Goal: Transaction & Acquisition: Purchase product/service

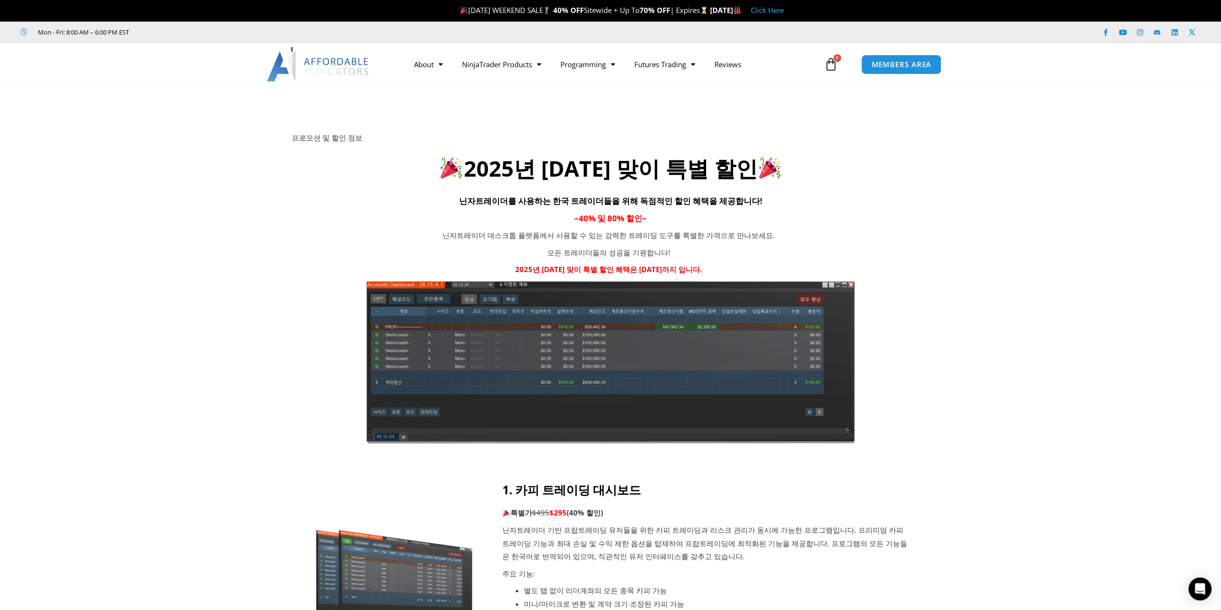
drag, startPoint x: 1014, startPoint y: 380, endPoint x: 1022, endPoint y: 164, distance: 216.5
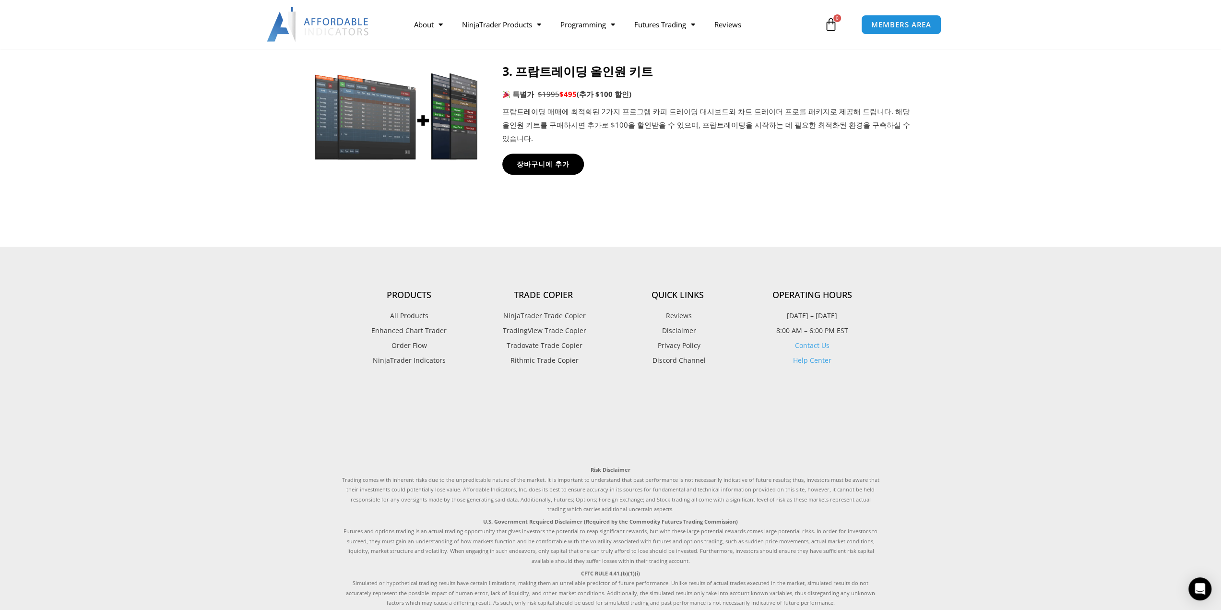
scroll to position [983, 0]
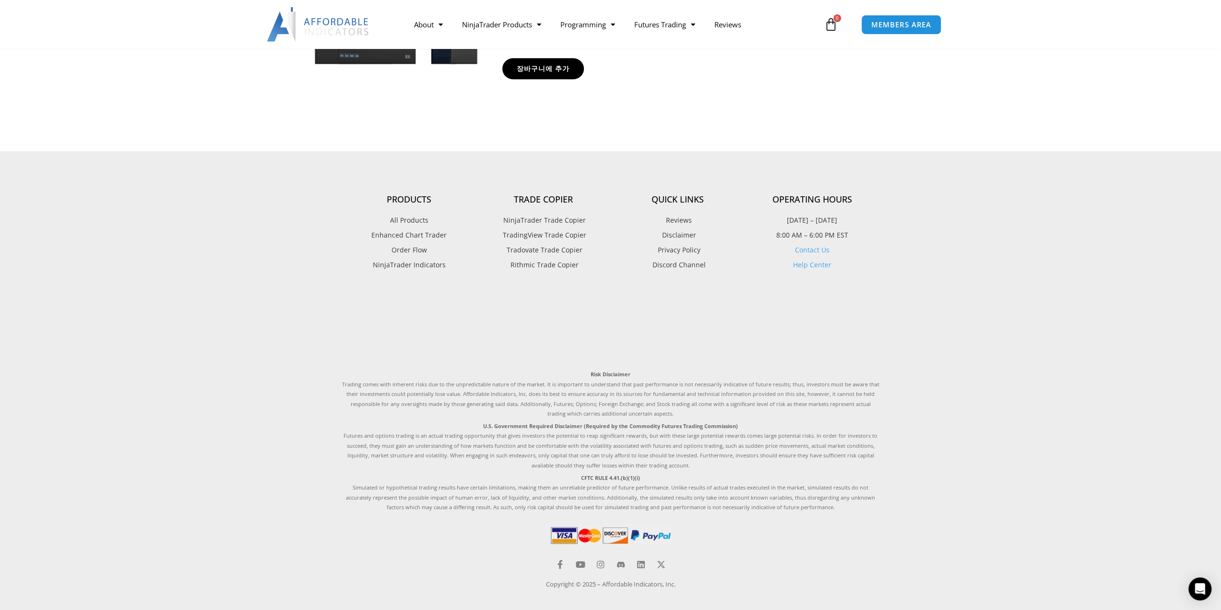
drag, startPoint x: 1037, startPoint y: 162, endPoint x: 899, endPoint y: 378, distance: 256.5
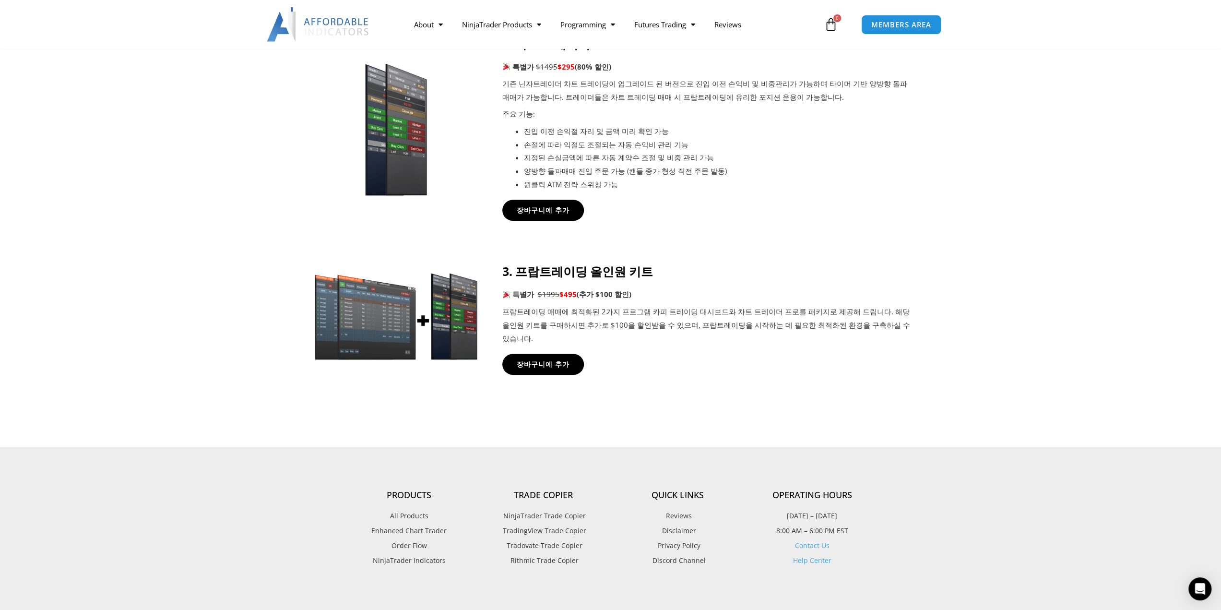
scroll to position [0, 0]
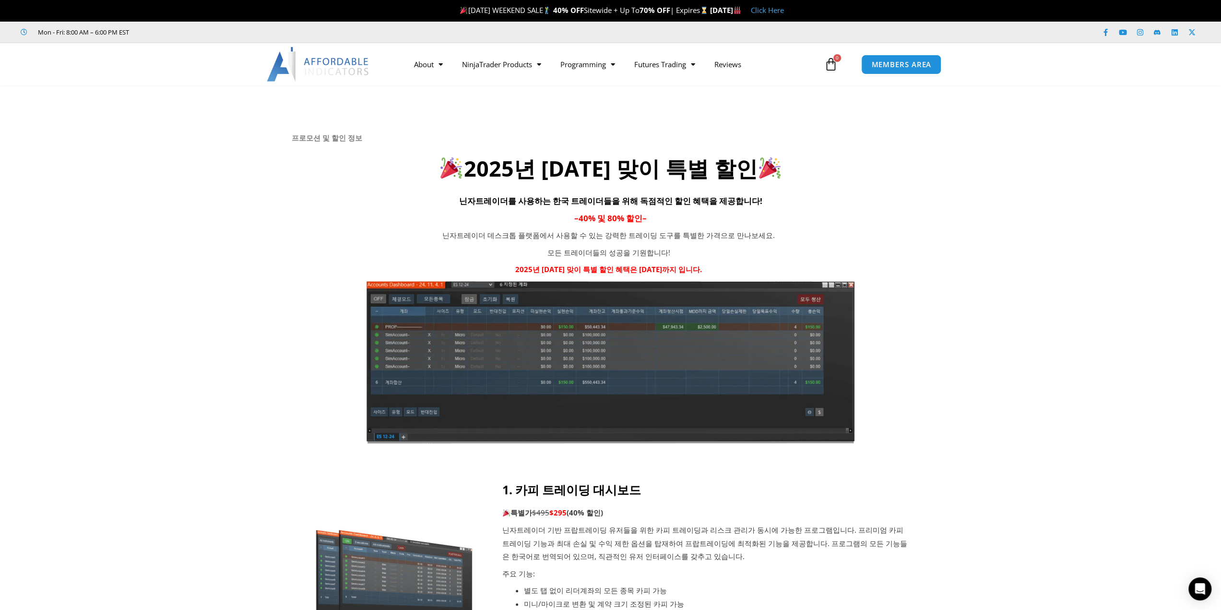
drag, startPoint x: 990, startPoint y: 408, endPoint x: 916, endPoint y: 0, distance: 414.6
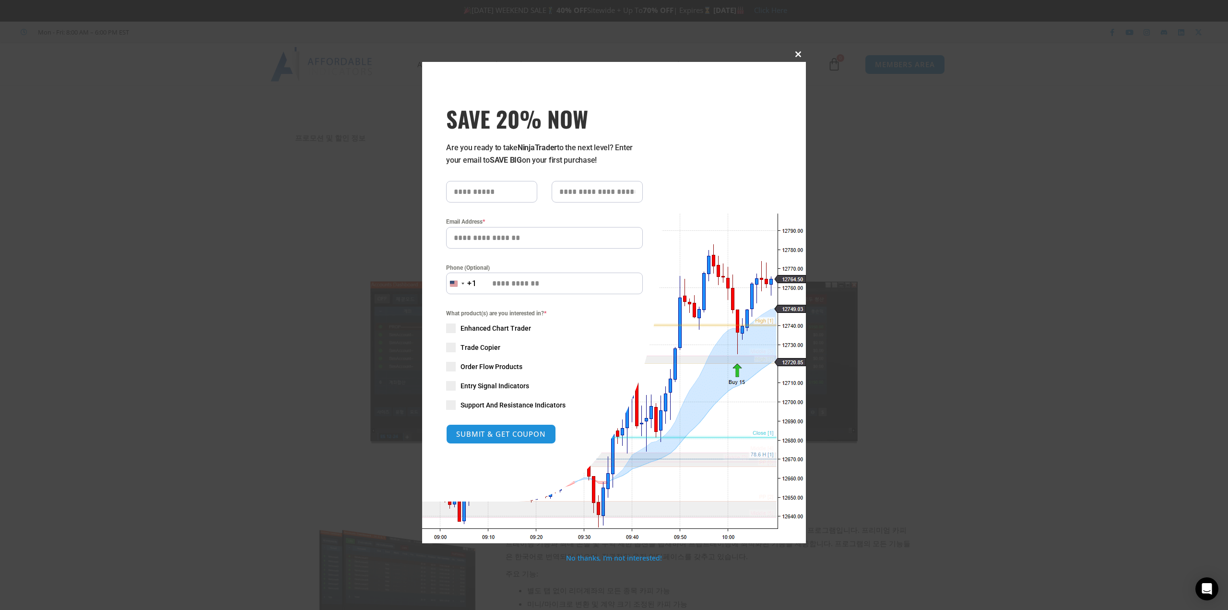
click at [792, 56] on span at bounding box center [798, 54] width 15 height 6
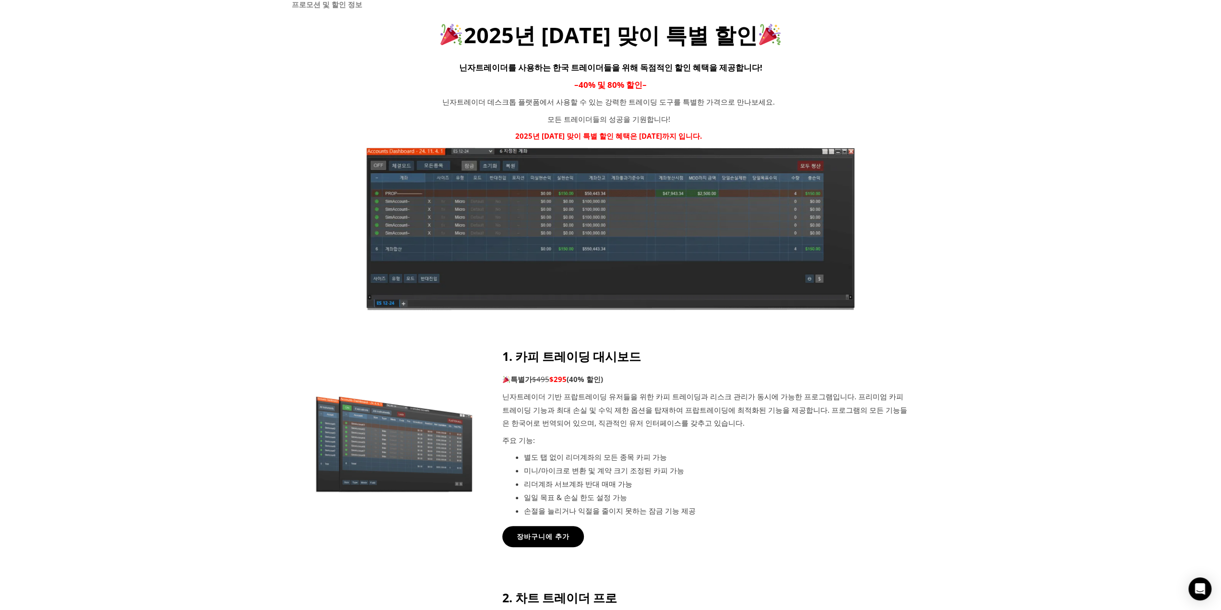
scroll to position [336, 0]
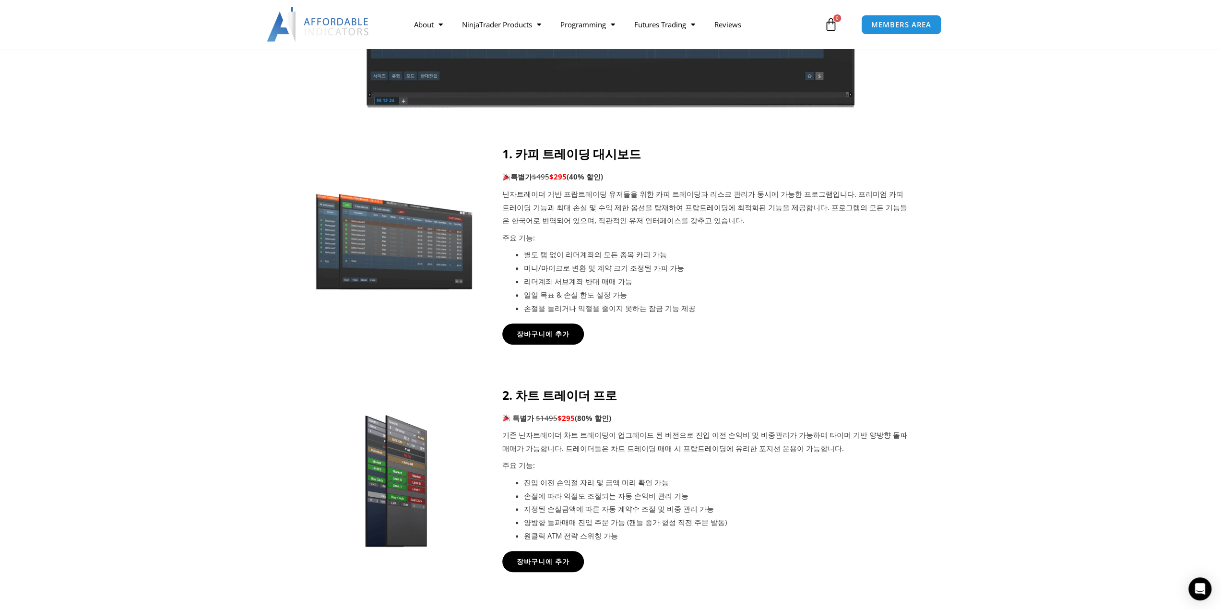
click at [896, 470] on p "주요 기능:" at bounding box center [706, 465] width 408 height 13
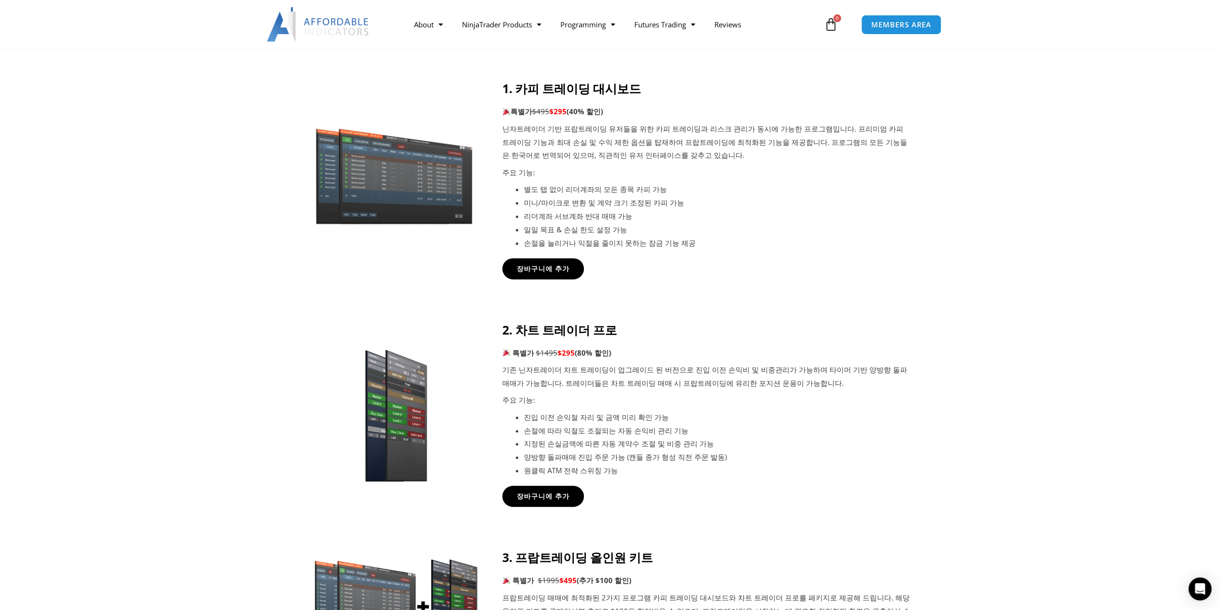
scroll to position [384, 0]
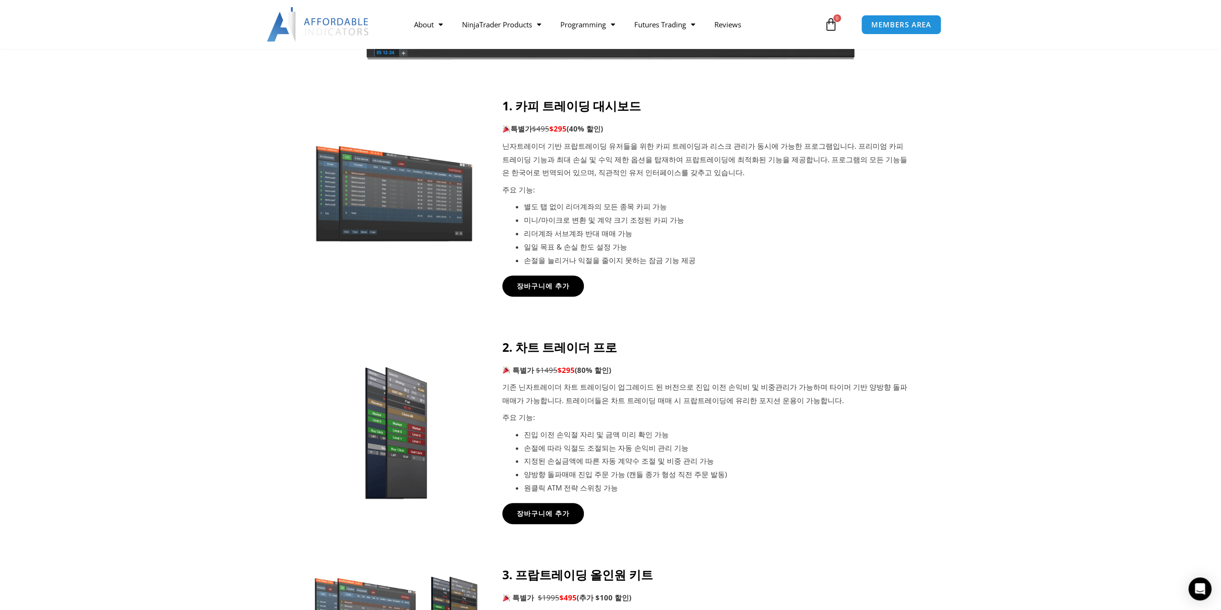
click at [865, 275] on div "장바구니에 추가" at bounding box center [706, 285] width 408 height 21
click at [1010, 207] on icon at bounding box center [611, 155] width 1222 height 115
drag, startPoint x: 1065, startPoint y: 0, endPoint x: 1035, endPoint y: 141, distance: 143.7
click at [1036, 142] on icon at bounding box center [611, 155] width 1222 height 115
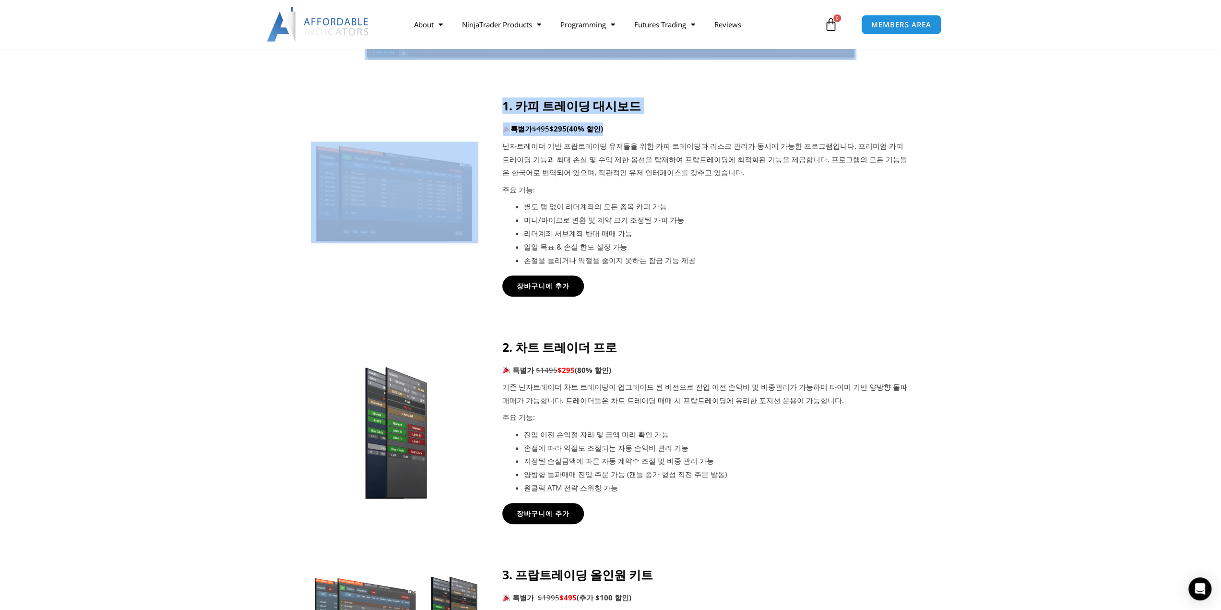
drag, startPoint x: 532, startPoint y: 95, endPoint x: 732, endPoint y: 133, distance: 203.8
click at [727, 132] on div "프로모션 및 할인 정보 2025년 광복절 맞이 특별 할인 닌자트레이더를 사용하는 한국 트레이더들을 위해 독점적인 할인 혜택을 제공합니다! – …" at bounding box center [610, 226] width 1221 height 1048
click at [746, 128] on p "특별가 $495 $295 (40% 할인)" at bounding box center [706, 128] width 408 height 13
drag, startPoint x: 522, startPoint y: 90, endPoint x: 710, endPoint y: 153, distance: 198.3
click at [706, 151] on div "프로모션 및 할인 정보 2025년 광복절 맞이 특별 할인 닌자트레이더를 사용하는 한국 트레이더들을 위해 독점적인 할인 혜택을 제공합니다! – …" at bounding box center [610, 226] width 1221 height 1048
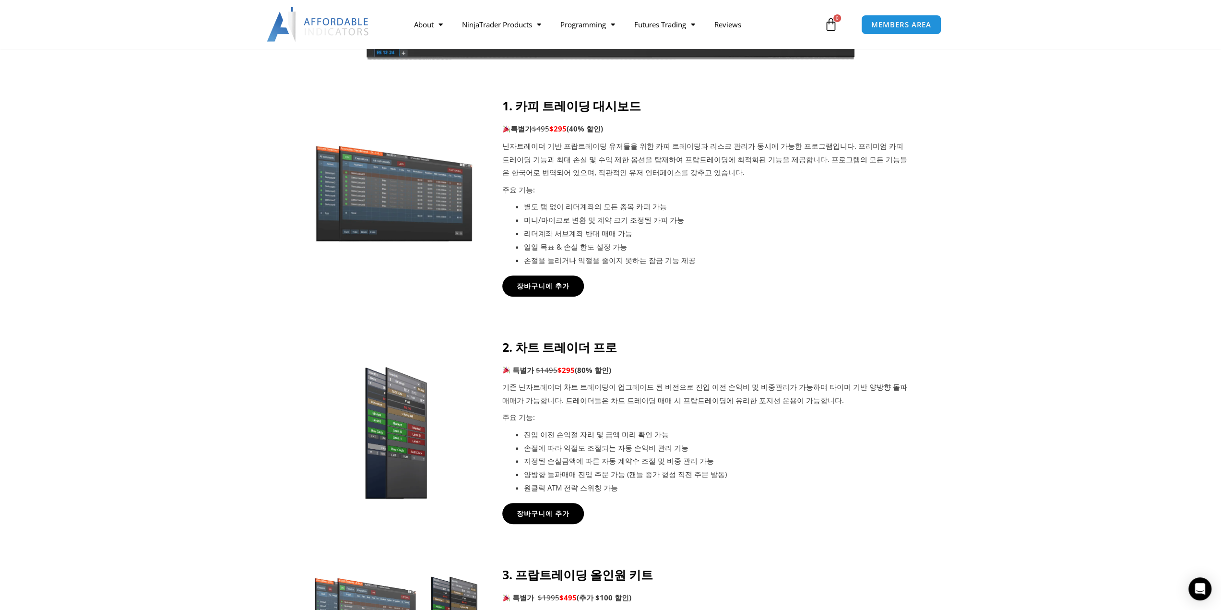
click at [710, 153] on p "닌자트레이더 기반 프랍트레이딩 유저들을 위한 카피 트레이딩과 리스크 관리가 동시에 가능한 프로그램입니다. 프리미엄 카피 트레이딩 기능과 최대 …" at bounding box center [706, 160] width 408 height 40
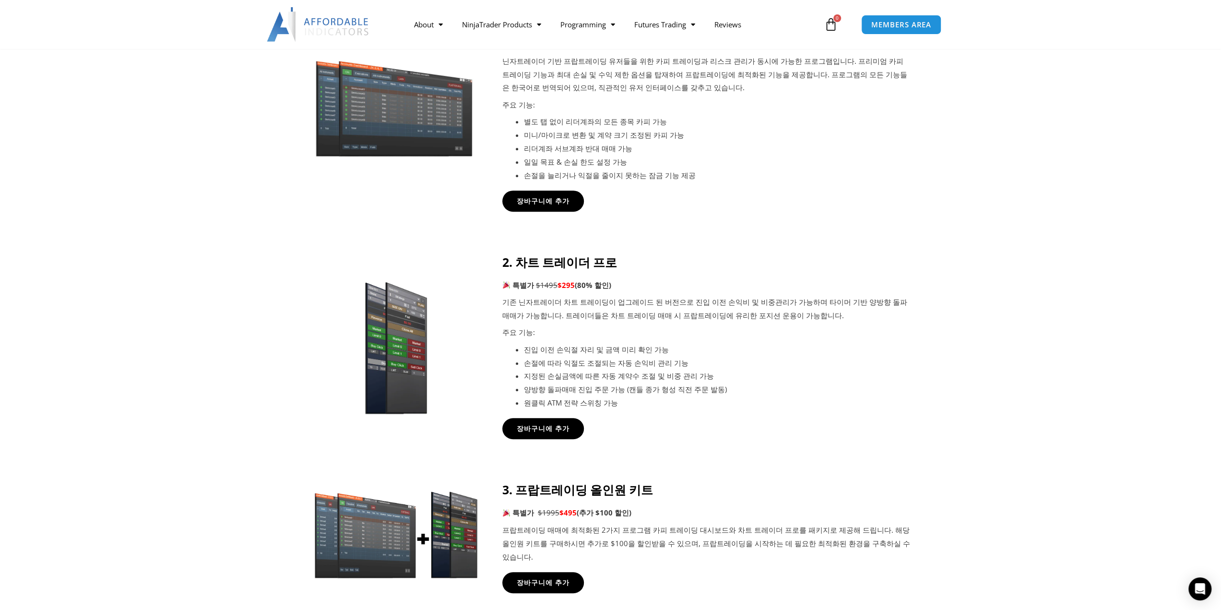
scroll to position [576, 0]
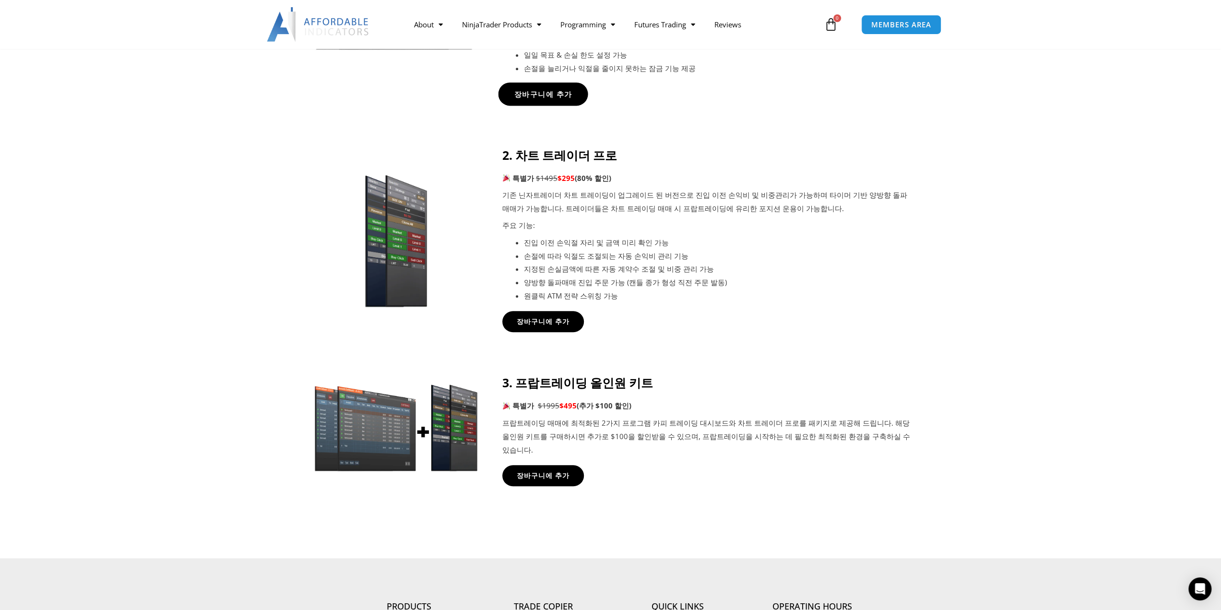
click at [539, 86] on link "장바구니에 추가" at bounding box center [543, 94] width 90 height 23
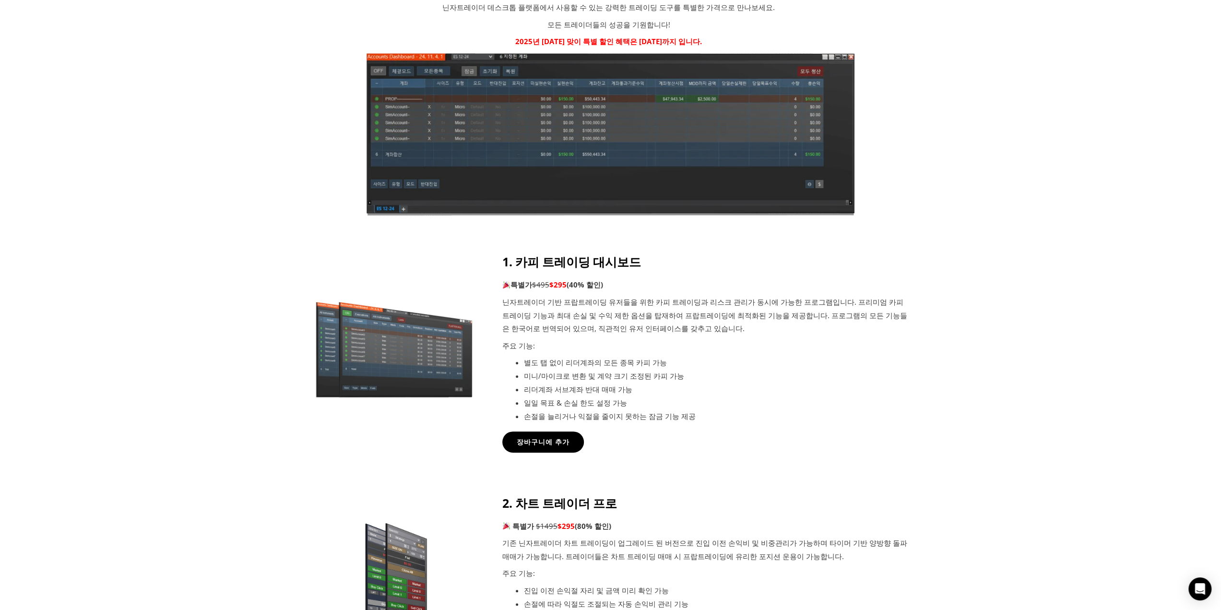
scroll to position [0, 0]
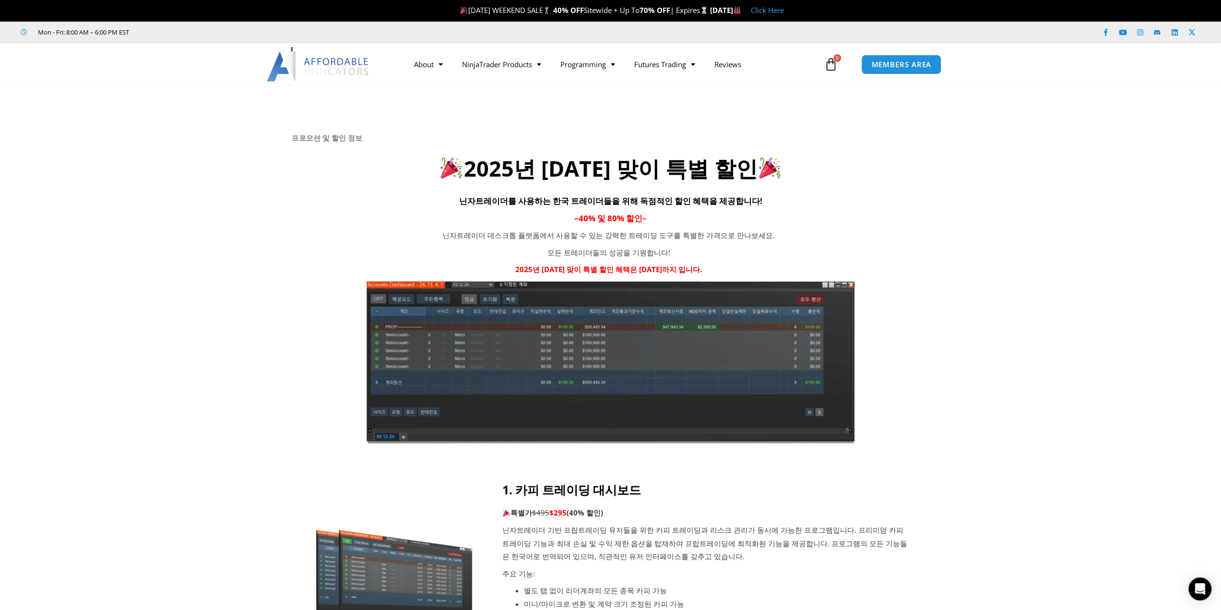
drag, startPoint x: 678, startPoint y: 341, endPoint x: 536, endPoint y: 109, distance: 271.7
drag, startPoint x: 285, startPoint y: 131, endPoint x: 400, endPoint y: 138, distance: 115.4
click at [397, 139] on section "프로모션 및 할인 정보 2025년 광복절 맞이 특별 할인 닌자트레이더를 사용하는 한국 트레이더들을 위해 독점적인 할인 혜택을 제공합니다! – …" at bounding box center [610, 283] width 1221 height 397
click at [533, 141] on h6 "프로모션 및 할인 정보" at bounding box center [611, 137] width 638 height 9
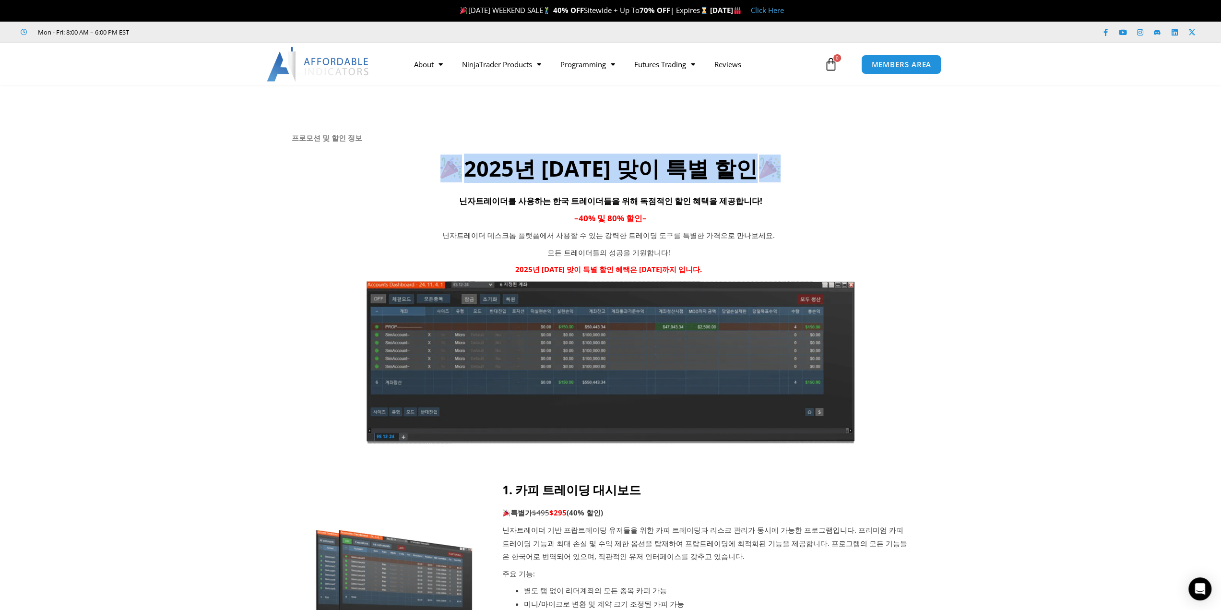
drag, startPoint x: 426, startPoint y: 154, endPoint x: 843, endPoint y: 173, distance: 417.0
click at [843, 173] on div "프로모션 및 할인 정보 2025년 광복절 맞이 특별 할인 닌자트레이더를 사용하는 한국 트레이더들을 위해 독점적인 할인 혜택을 제공합니다! – …" at bounding box center [611, 288] width 638 height 310
click at [843, 173] on h2 "2025년 광복절 맞이 특별 할인" at bounding box center [611, 169] width 638 height 28
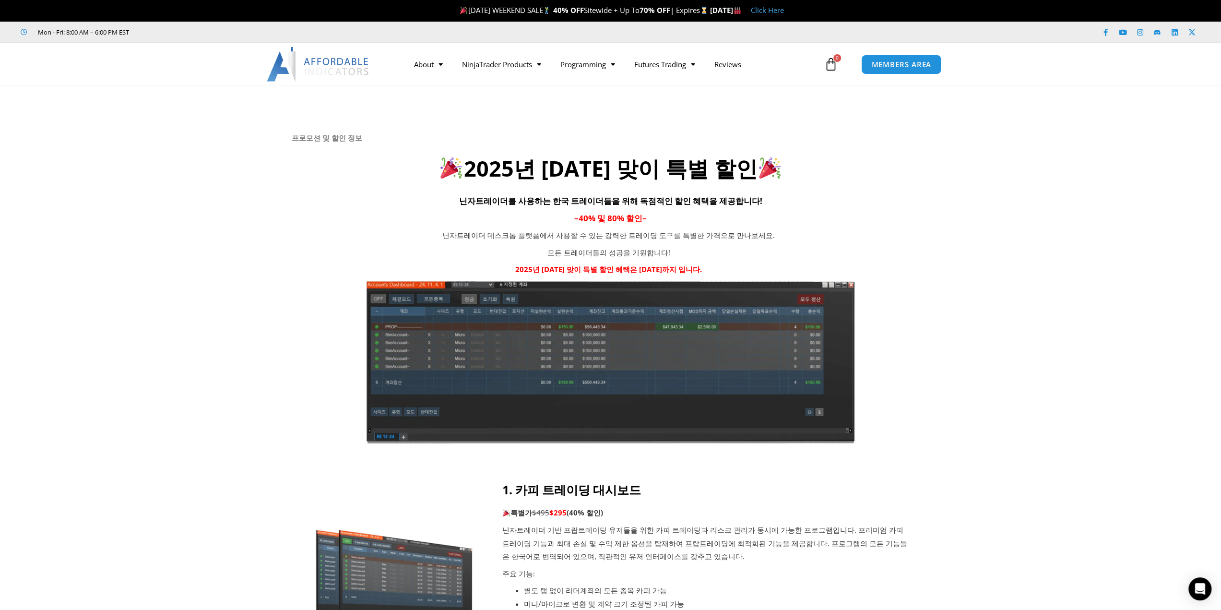
click at [424, 130] on icon at bounding box center [611, 142] width 1222 height 115
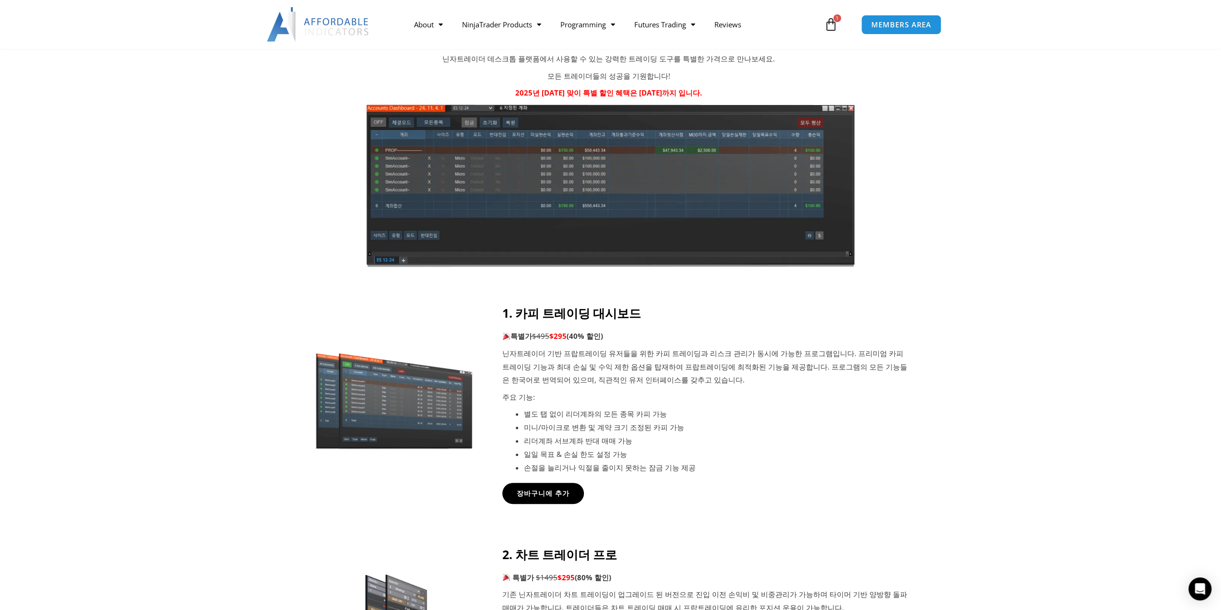
scroll to position [144, 0]
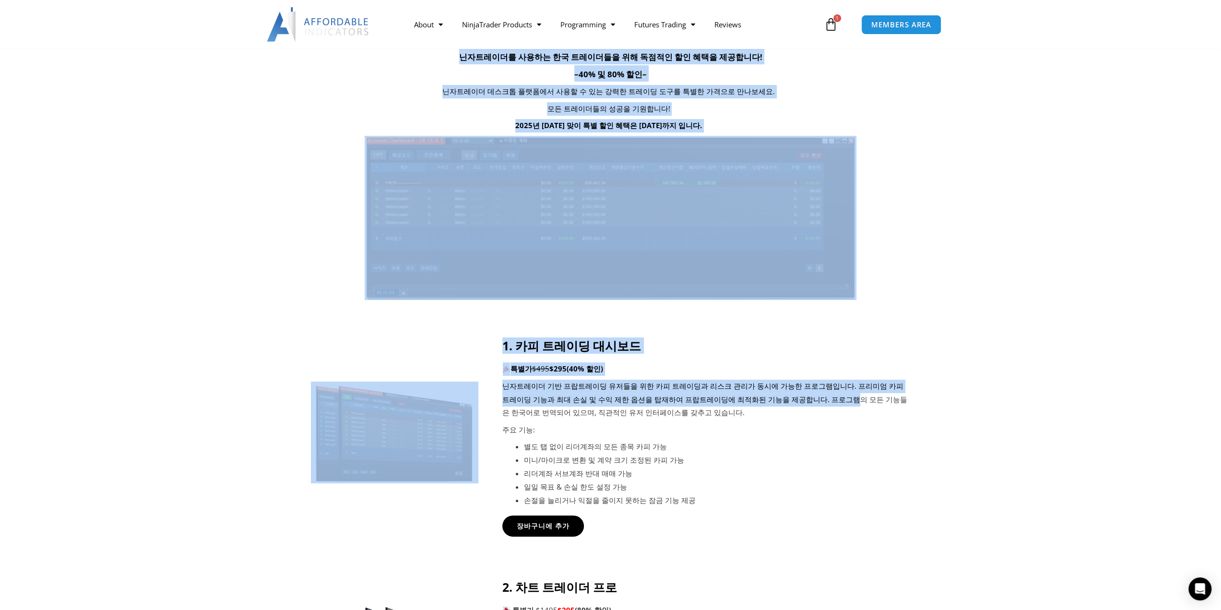
drag, startPoint x: 528, startPoint y: 316, endPoint x: 796, endPoint y: 394, distance: 278.9
click at [797, 393] on div "프로모션 및 할인 정보 2025년 광복절 맞이 특별 할인 닌자트레이더를 사용하는 한국 트레이더들을 위해 독점적인 할인 혜택을 제공합니다! – …" at bounding box center [610, 465] width 1221 height 1048
click at [796, 394] on p "닌자트레이더 기반 프랍트레이딩 유저들을 위한 카피 트레이딩과 리스크 관리가 동시에 가능한 프로그램입니다. 프리미엄 카피 트레이딩 기능과 최대 …" at bounding box center [706, 400] width 408 height 40
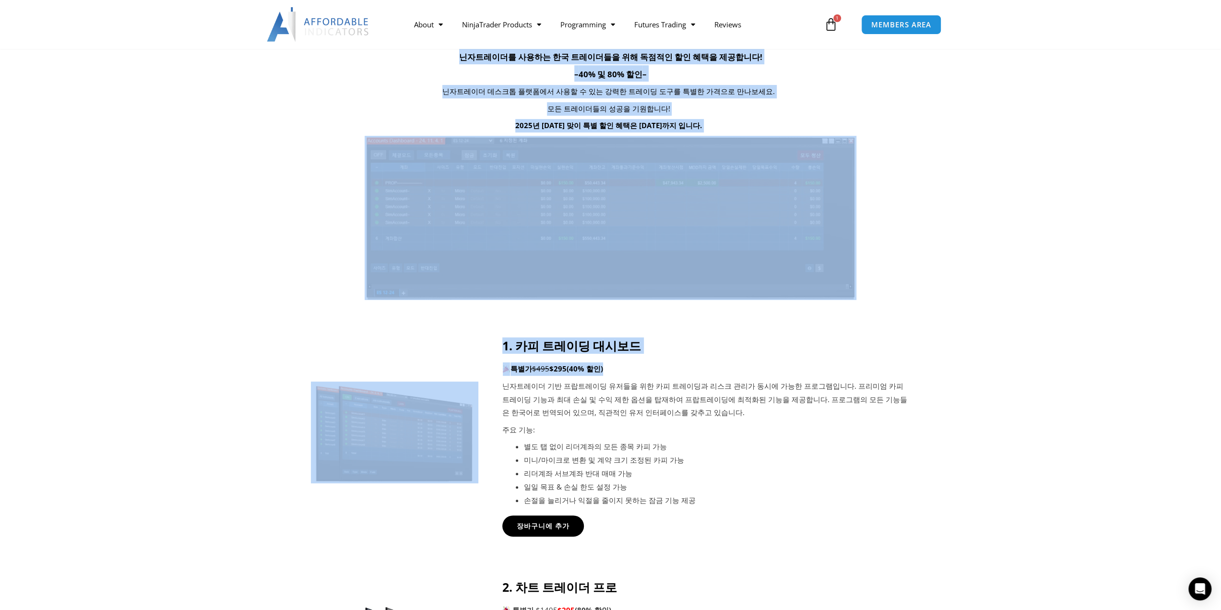
drag, startPoint x: 542, startPoint y: 333, endPoint x: 696, endPoint y: 360, distance: 156.4
click at [671, 356] on div "프로모션 및 할인 정보 2025년 광복절 맞이 특별 할인 닌자트레이더를 사용하는 한국 트레이더들을 위해 독점적인 할인 혜택을 제공합니다! – …" at bounding box center [610, 465] width 1221 height 1048
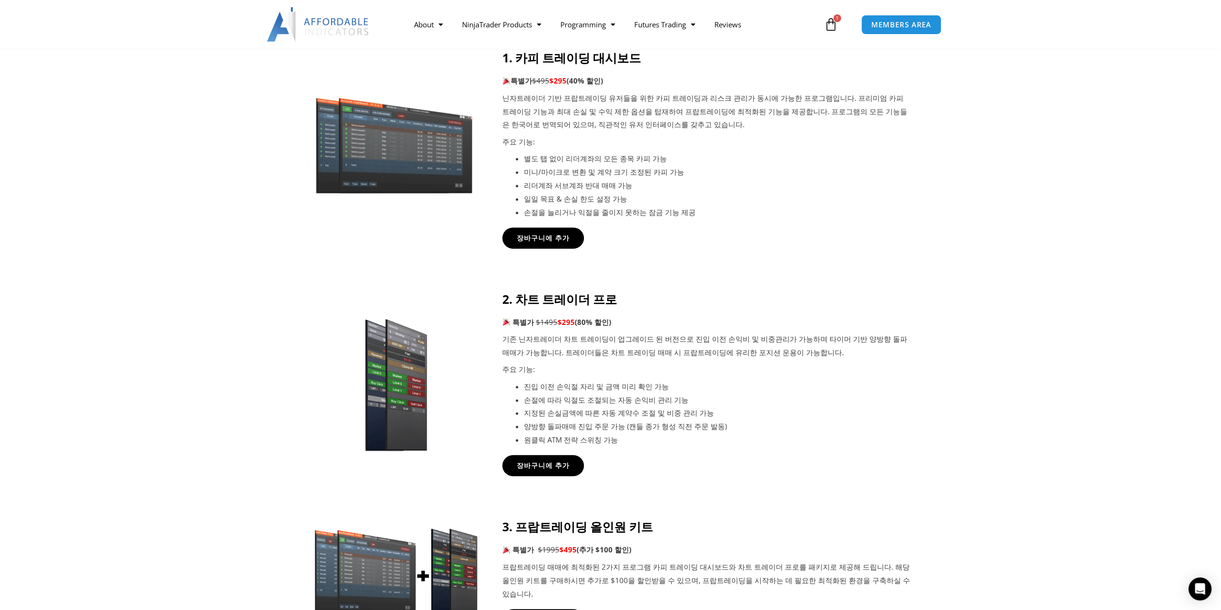
click at [775, 372] on p "주요 기능:" at bounding box center [706, 369] width 408 height 13
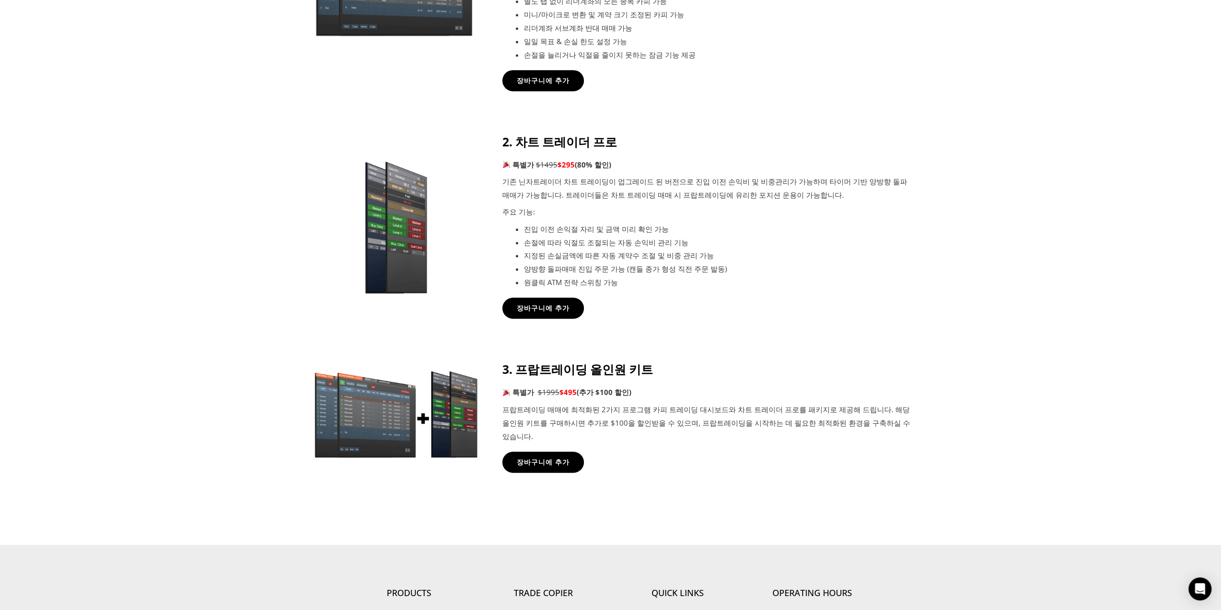
scroll to position [0, 0]
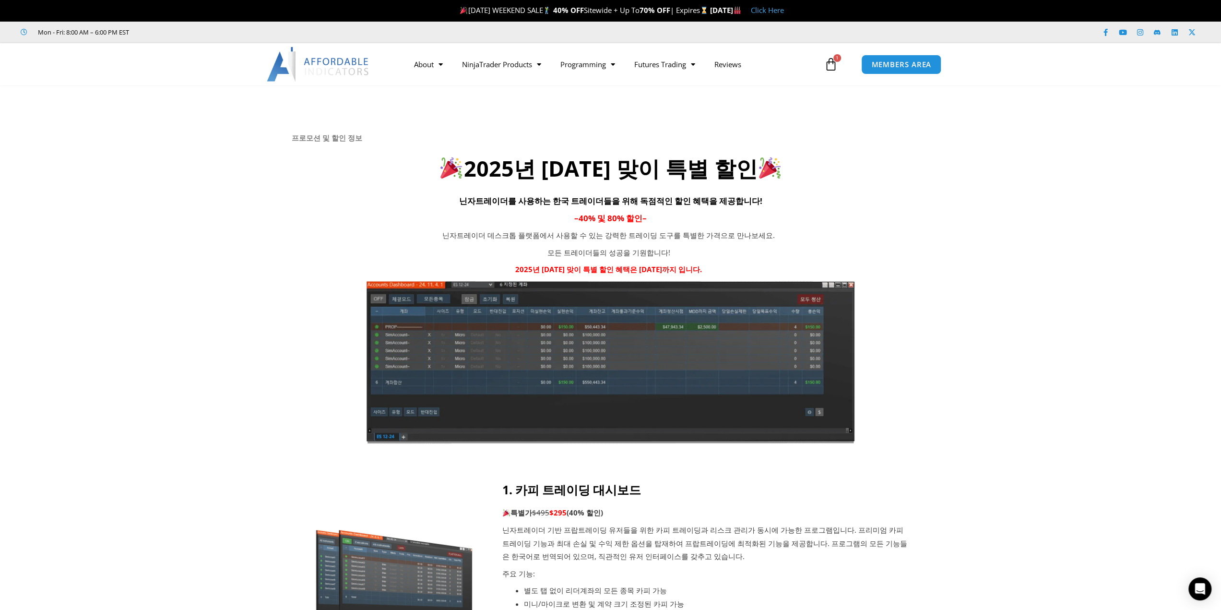
drag, startPoint x: 946, startPoint y: 230, endPoint x: 754, endPoint y: 131, distance: 215.9
click at [540, 121] on link "Trade Copier" at bounding box center [501, 118] width 98 height 17
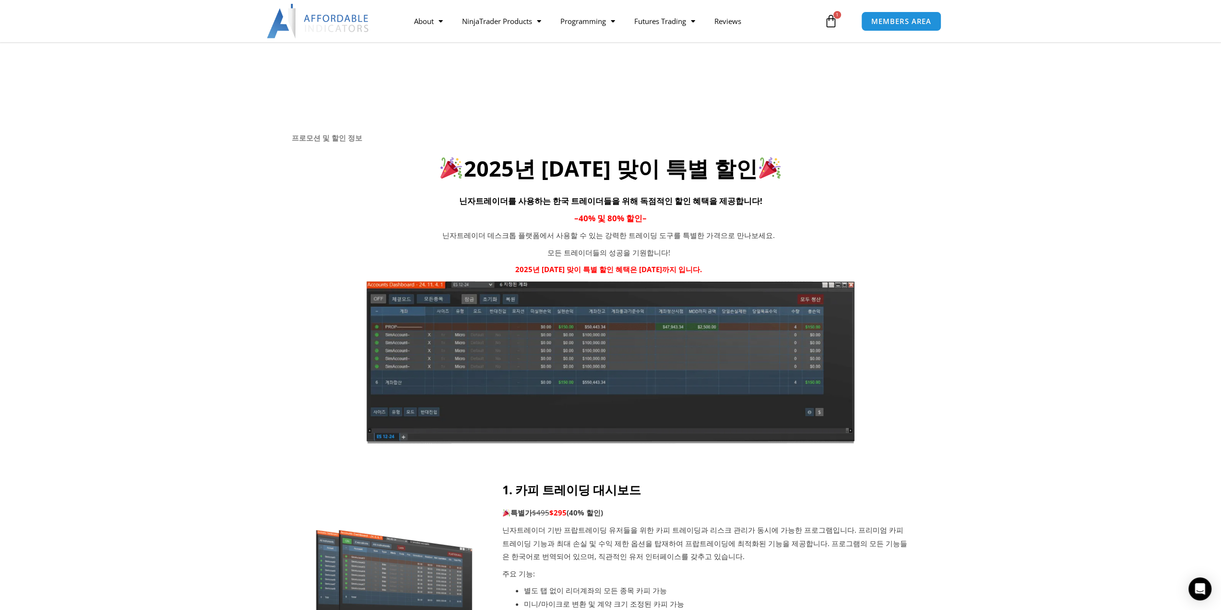
scroll to position [144, 0]
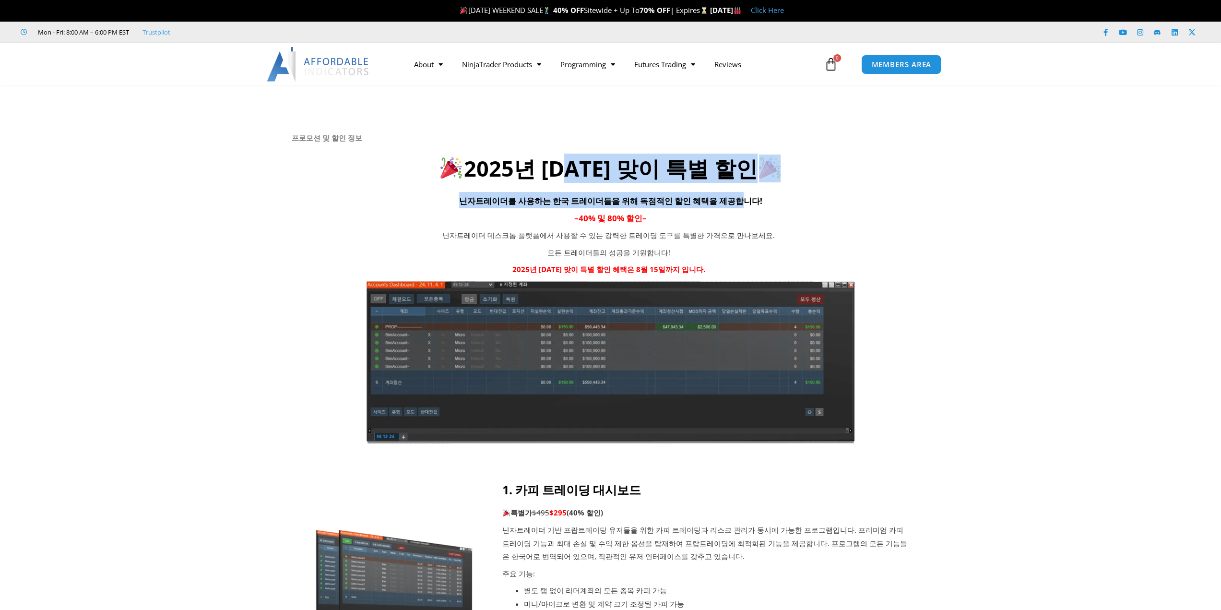
drag, startPoint x: 576, startPoint y: 157, endPoint x: 752, endPoint y: 201, distance: 181.8
click at [749, 200] on div "프로모션 및 할인 정보 2025년 광복절 맞이 특별 할인 닌자트레이더를 사용하는 한국 트레이더들을 위해 독점적인 할인 혜택을 제공합니다! – …" at bounding box center [611, 288] width 638 height 310
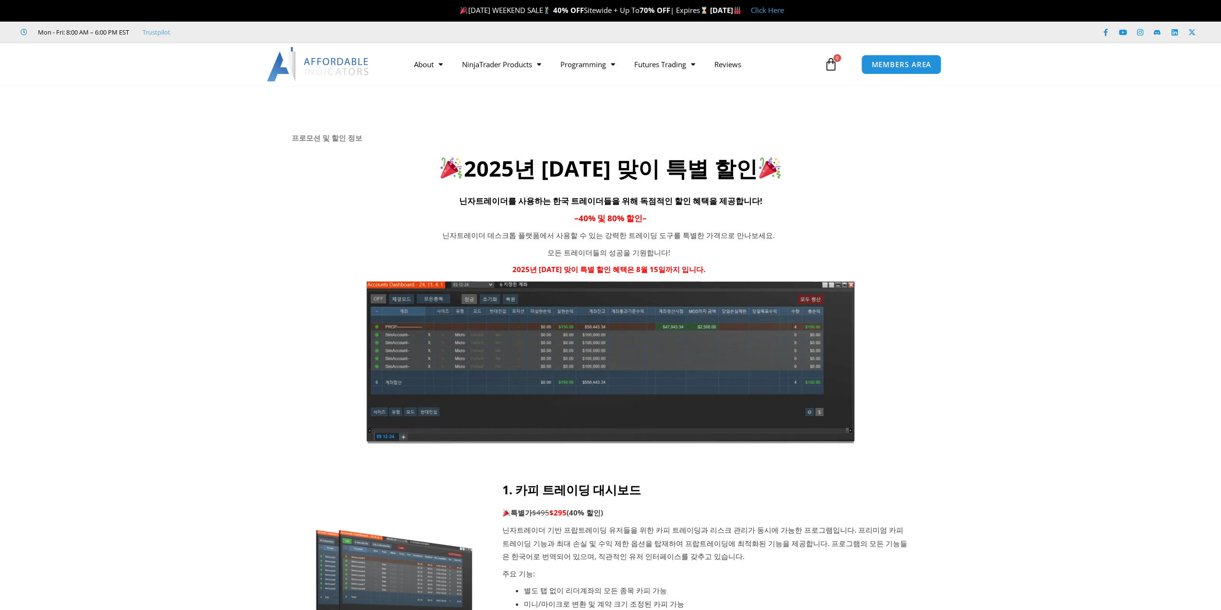
click at [753, 201] on h4 "닌자트레이더를 사용하는 한국 트레이더들을 위해 독점적인 할인 혜택을 제공합니다!" at bounding box center [611, 200] width 638 height 16
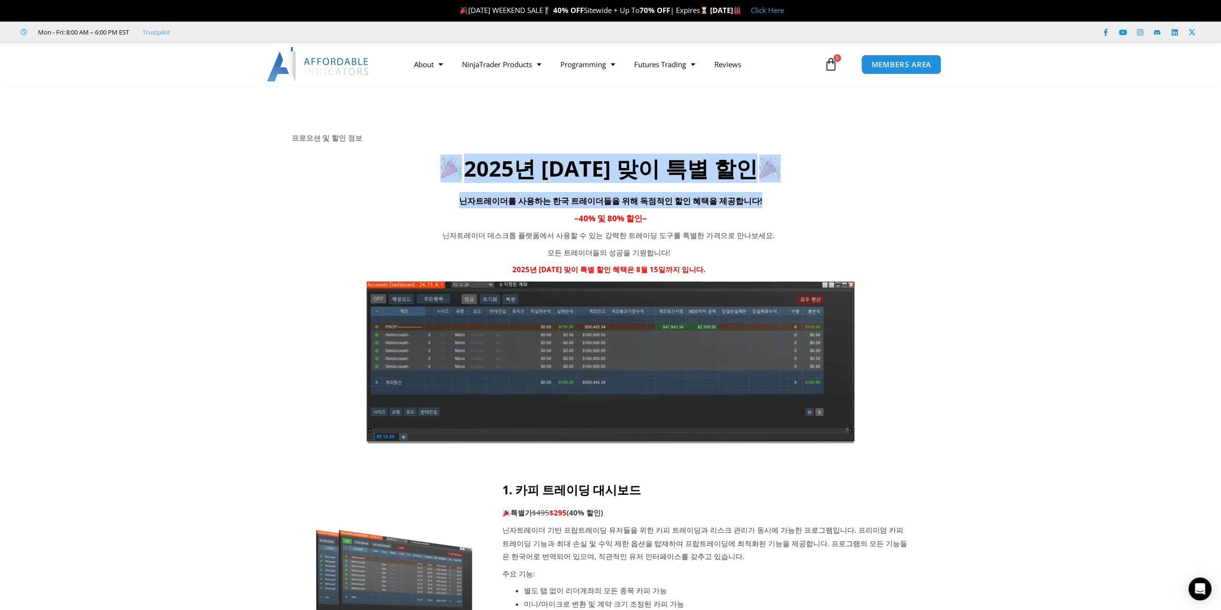
drag, startPoint x: 450, startPoint y: 139, endPoint x: 794, endPoint y: 206, distance: 350.5
click at [794, 206] on div "프로모션 및 할인 정보 2025년 광복절 맞이 특별 할인 닌자트레이더를 사용하는 한국 트레이더들을 위해 독점적인 할인 혜택을 제공합니다! – …" at bounding box center [611, 288] width 638 height 310
click at [795, 206] on h4 "닌자트레이더를 사용하는 한국 트레이더들을 위해 독점적인 할인 혜택을 제공합니다!" at bounding box center [611, 200] width 638 height 16
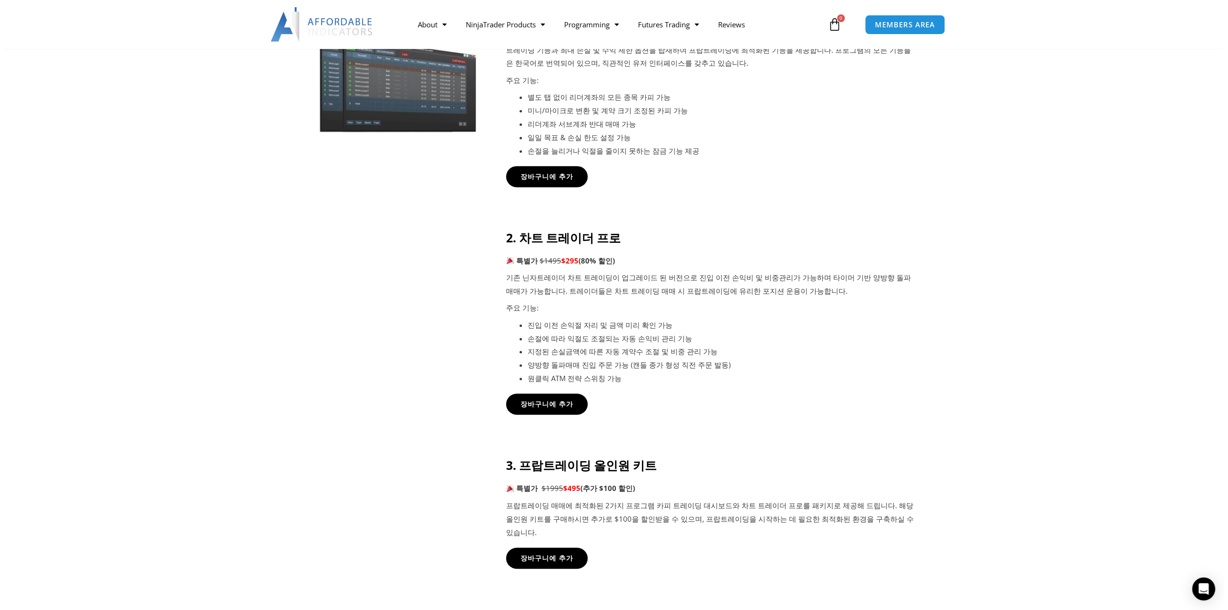
scroll to position [432, 0]
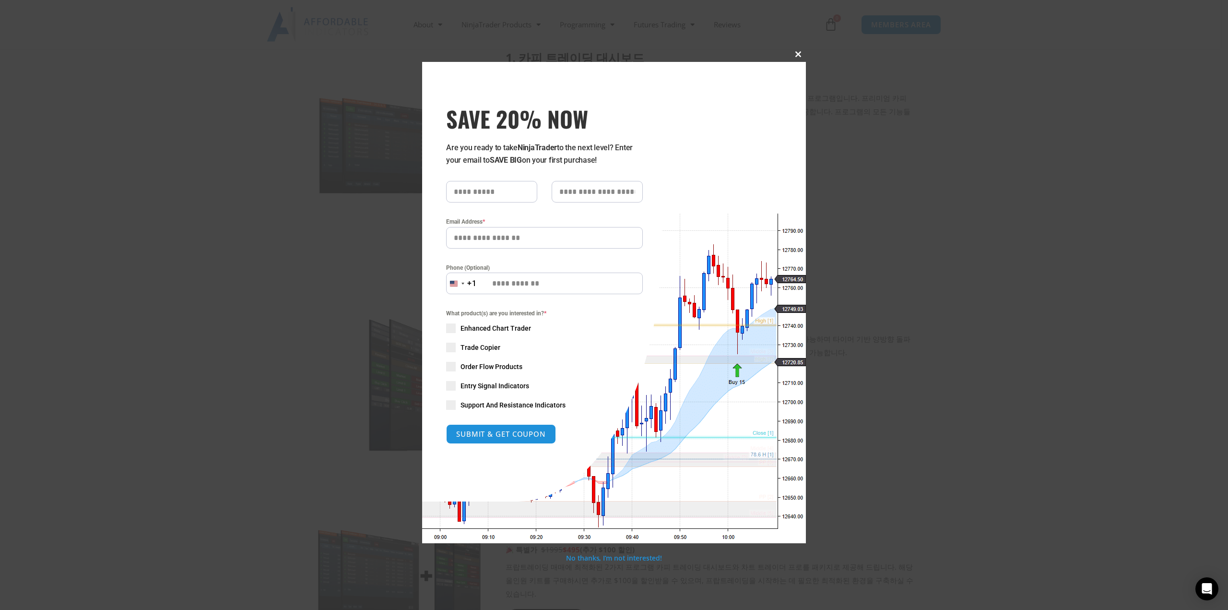
click at [796, 54] on span at bounding box center [798, 54] width 15 height 6
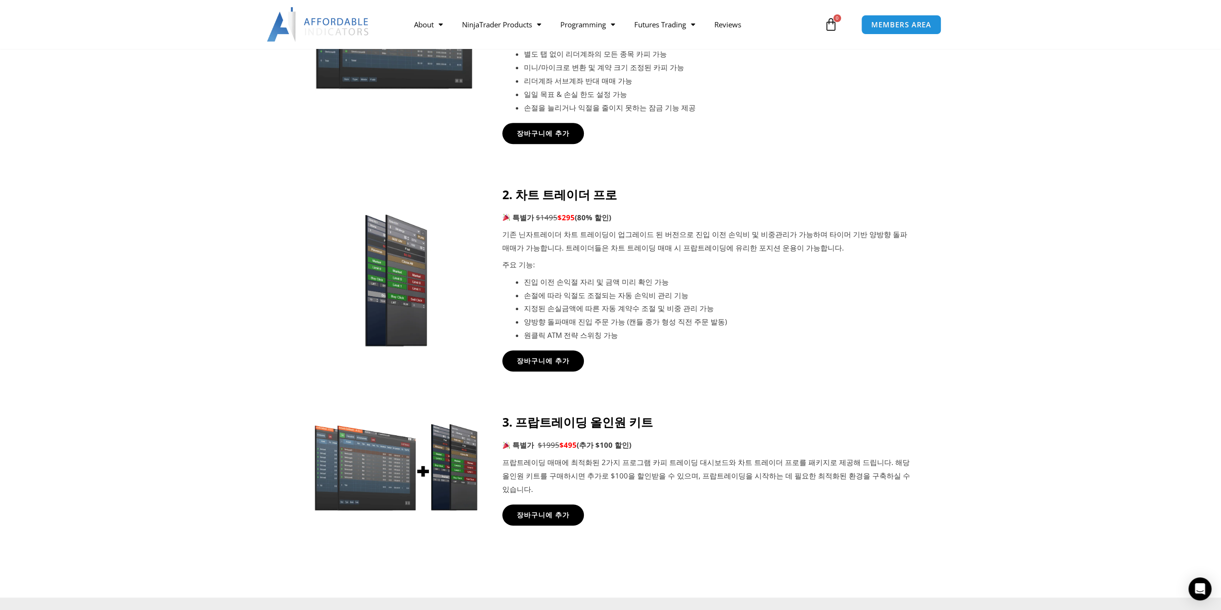
scroll to position [672, 0]
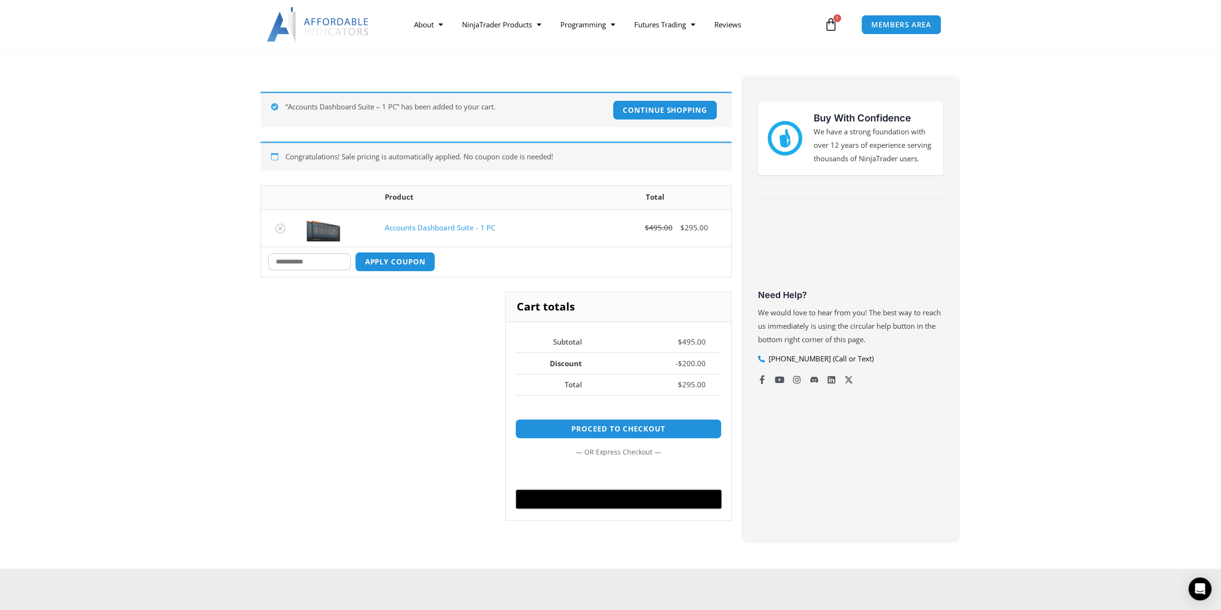
scroll to position [144, 0]
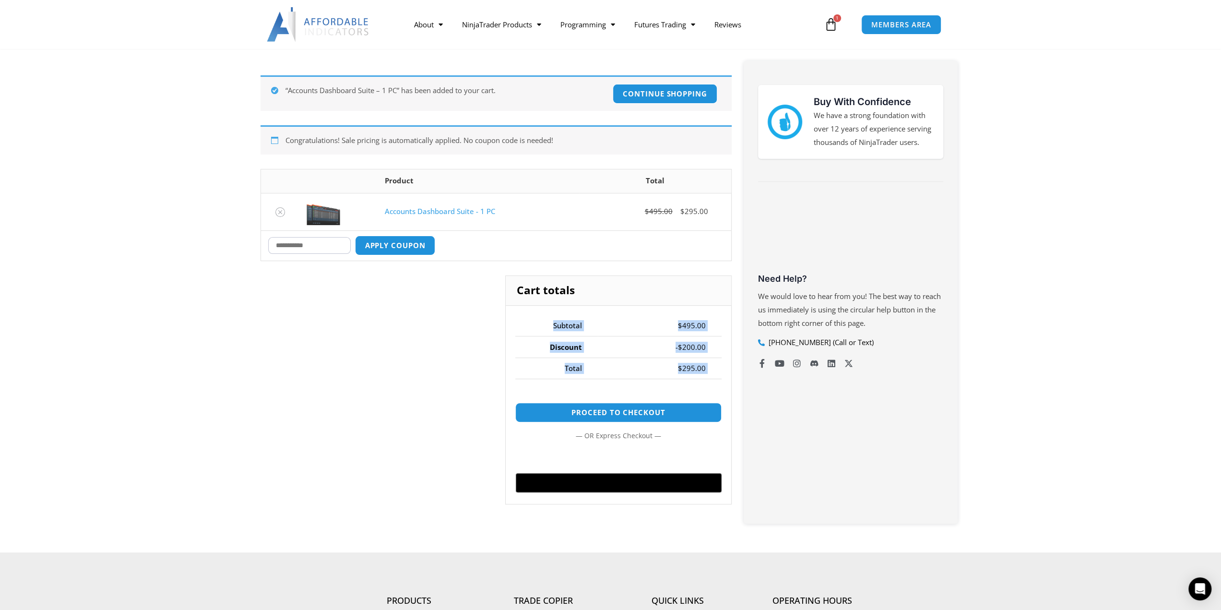
drag, startPoint x: 666, startPoint y: 325, endPoint x: 697, endPoint y: 374, distance: 58.2
click at [698, 378] on div "Cart totals Subtotal $ 495.00 Discount - $ 200.00 Total $ 295.00 Proceed to che…" at bounding box center [618, 389] width 226 height 229
click at [693, 371] on bdi "$ 295.00" at bounding box center [692, 368] width 28 height 10
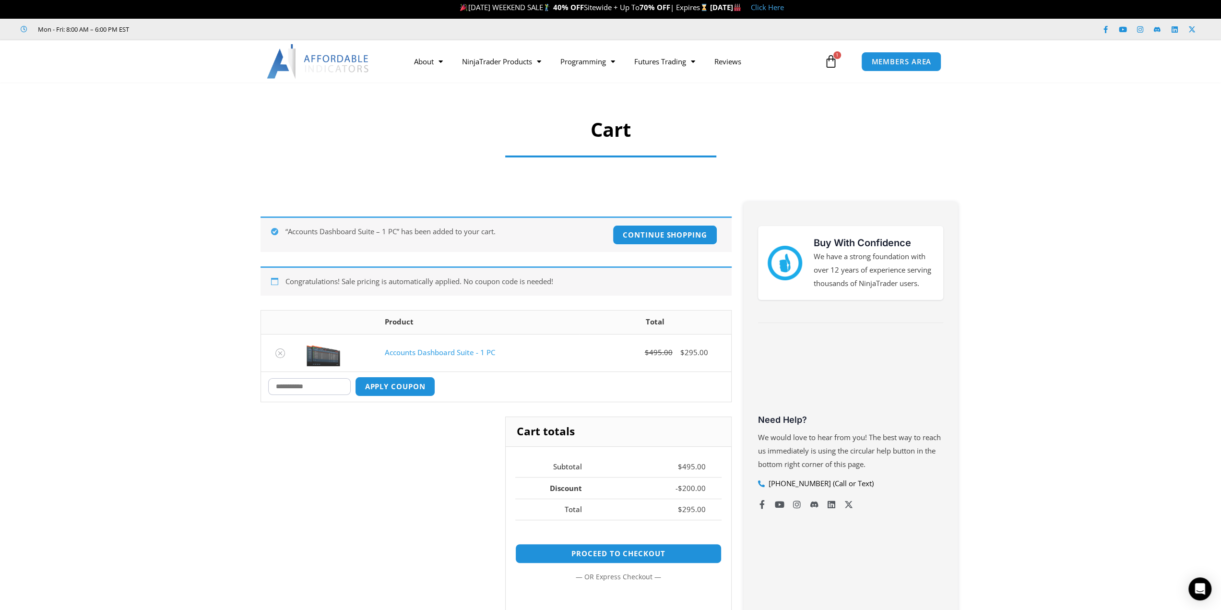
scroll to position [0, 0]
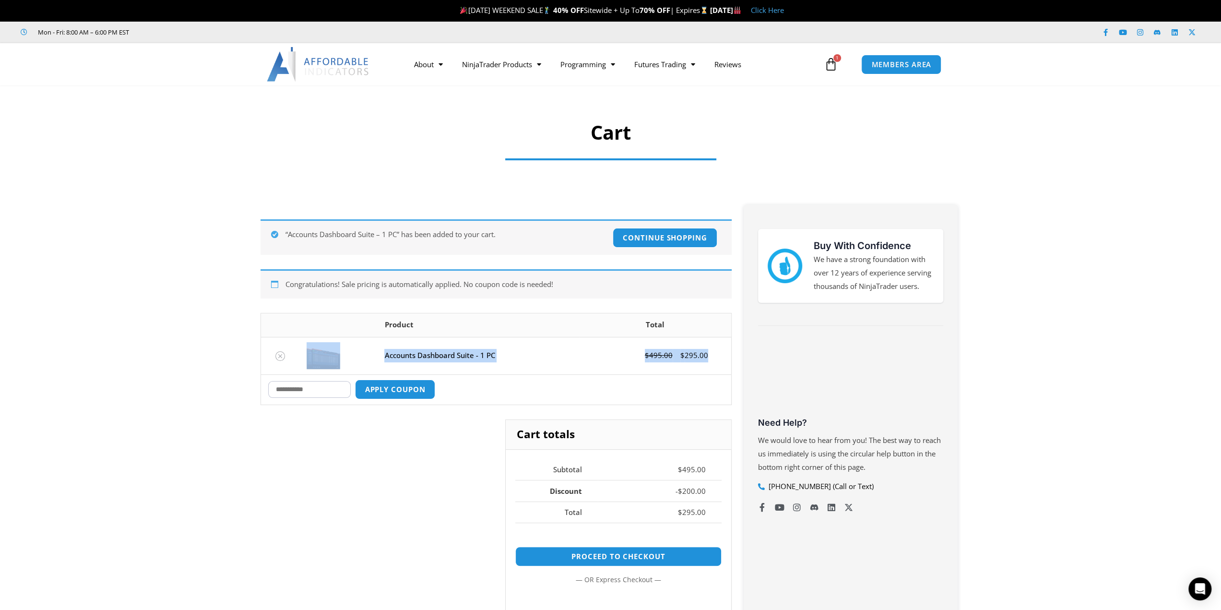
click at [364, 376] on tbody "Accounts Dashboard Suite - 1 PC $ 495.00 $ 295.00 Coupon: Apply coupon Update c…" at bounding box center [496, 371] width 470 height 68
click at [321, 381] on input "Coupon:" at bounding box center [309, 389] width 83 height 17
click at [322, 393] on input "Coupon:" at bounding box center [309, 389] width 83 height 17
type input "*"
type input "*****"
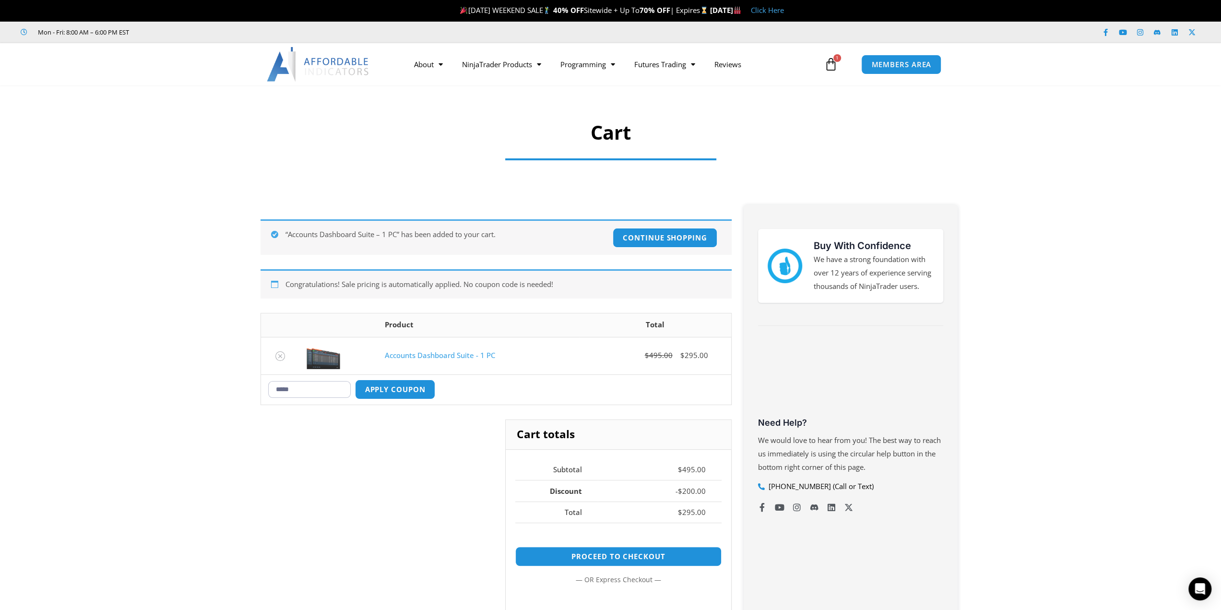
click at [336, 422] on div "Cart totals Subtotal $ 495.00 Discount - $ 200.00 Total $ 295.00 Proceed to che…" at bounding box center [496, 541] width 471 height 244
click at [415, 388] on button "Apply coupon" at bounding box center [395, 389] width 84 height 21
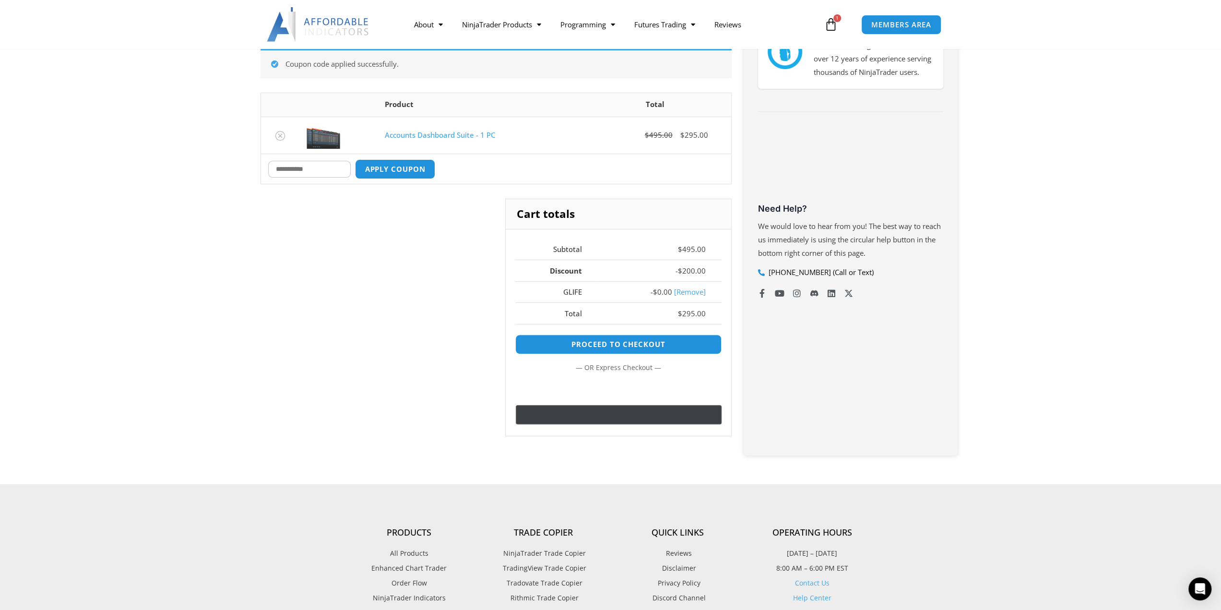
scroll to position [214, 0]
click at [600, 292] on td "- $ 0.00 [Remove]" at bounding box center [660, 292] width 124 height 22
drag, startPoint x: 566, startPoint y: 292, endPoint x: 611, endPoint y: 289, distance: 45.7
click at [611, 289] on tr "GLIFE - $ 0.00 [Remove]" at bounding box center [618, 292] width 206 height 22
click at [611, 289] on td "- $ 0.00 [Remove]" at bounding box center [660, 292] width 124 height 22
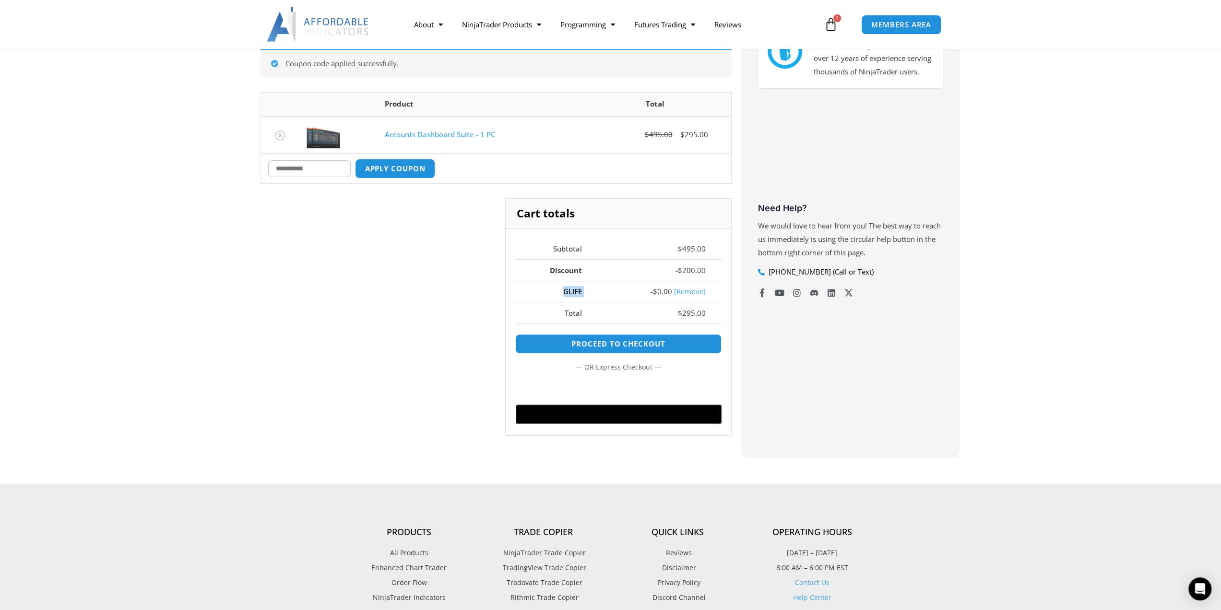
drag, startPoint x: 545, startPoint y: 288, endPoint x: 604, endPoint y: 287, distance: 59.0
click at [604, 287] on tr "GLIFE - $ 0.00 [Remove]" at bounding box center [618, 292] width 206 height 22
click at [604, 287] on td "- $ 0.00 [Remove]" at bounding box center [660, 292] width 124 height 22
click at [691, 287] on link "[Remove]" at bounding box center [690, 291] width 32 height 10
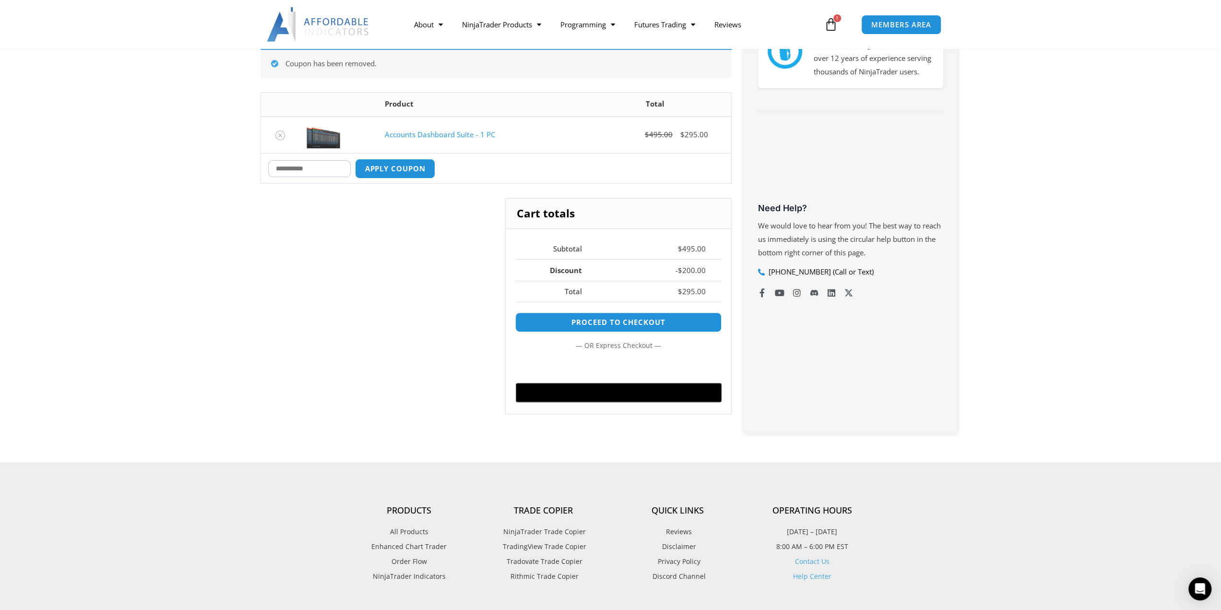
click at [331, 171] on input "Coupon:" at bounding box center [309, 168] width 83 height 17
click at [336, 167] on input "Coupon:" at bounding box center [309, 168] width 83 height 17
type input "*****"
click at [421, 174] on button "Apply coupon" at bounding box center [395, 168] width 84 height 21
click at [536, 176] on div at bounding box center [496, 138] width 471 height 92
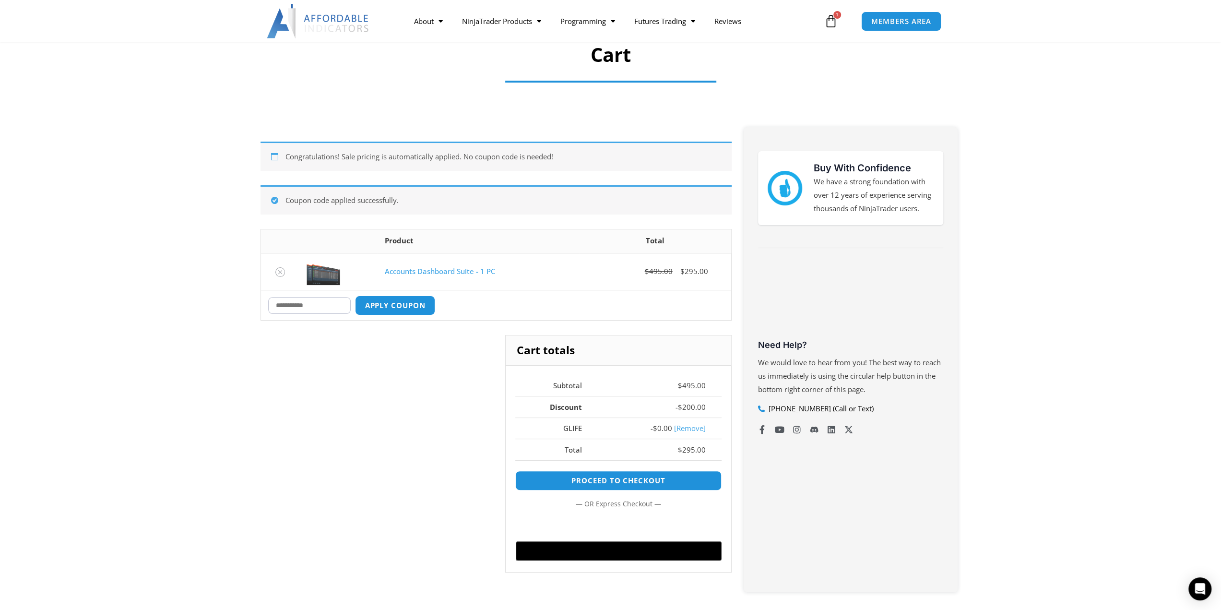
scroll to position [71, 0]
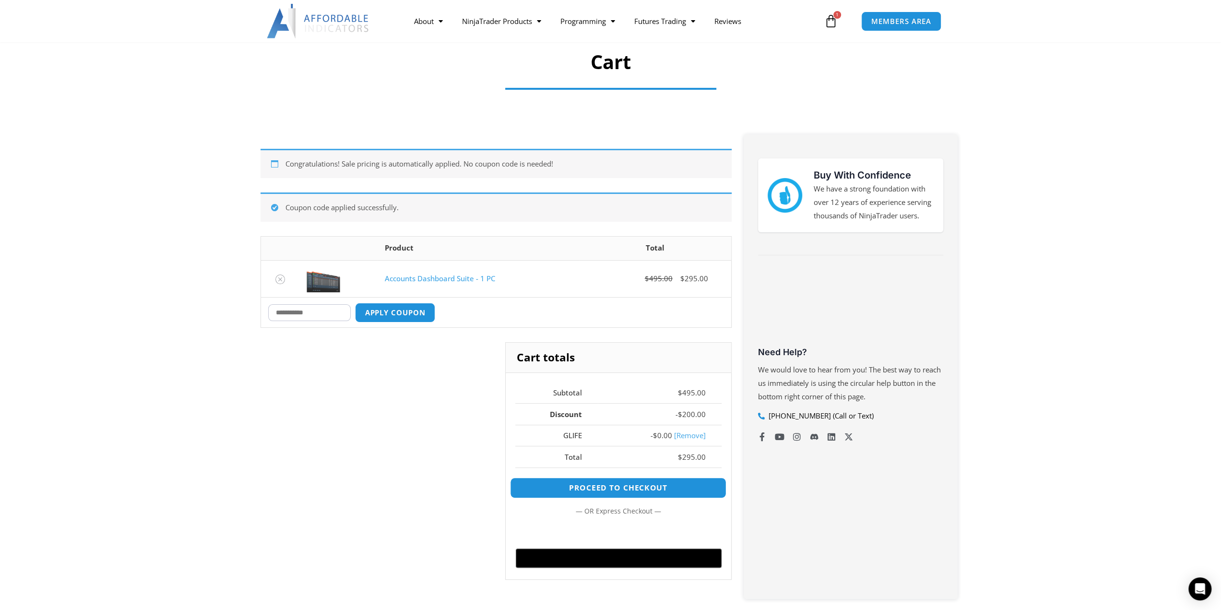
click at [642, 488] on link "Proceed to checkout" at bounding box center [618, 487] width 216 height 21
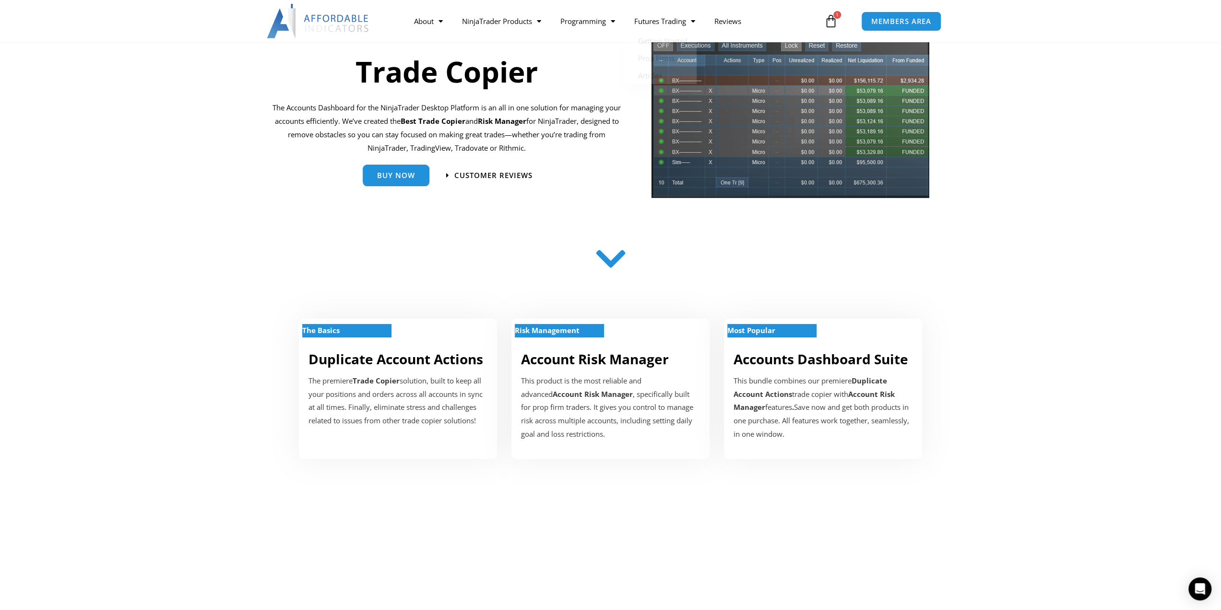
scroll to position [144, 0]
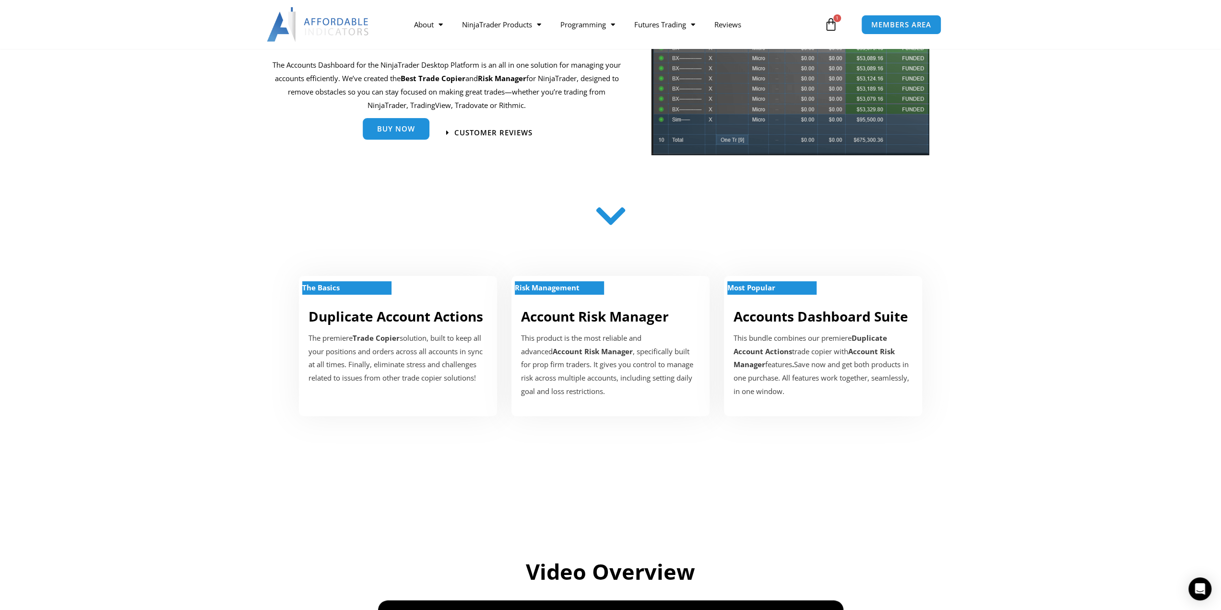
click at [416, 138] on link "Buy Now" at bounding box center [396, 129] width 67 height 22
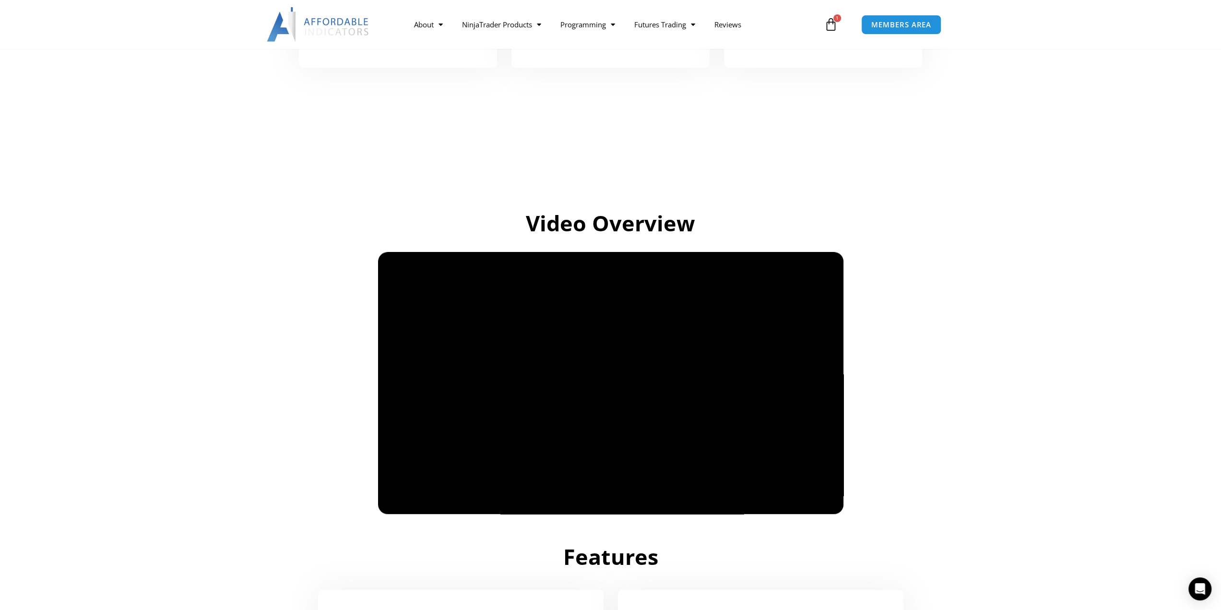
scroll to position [0, 0]
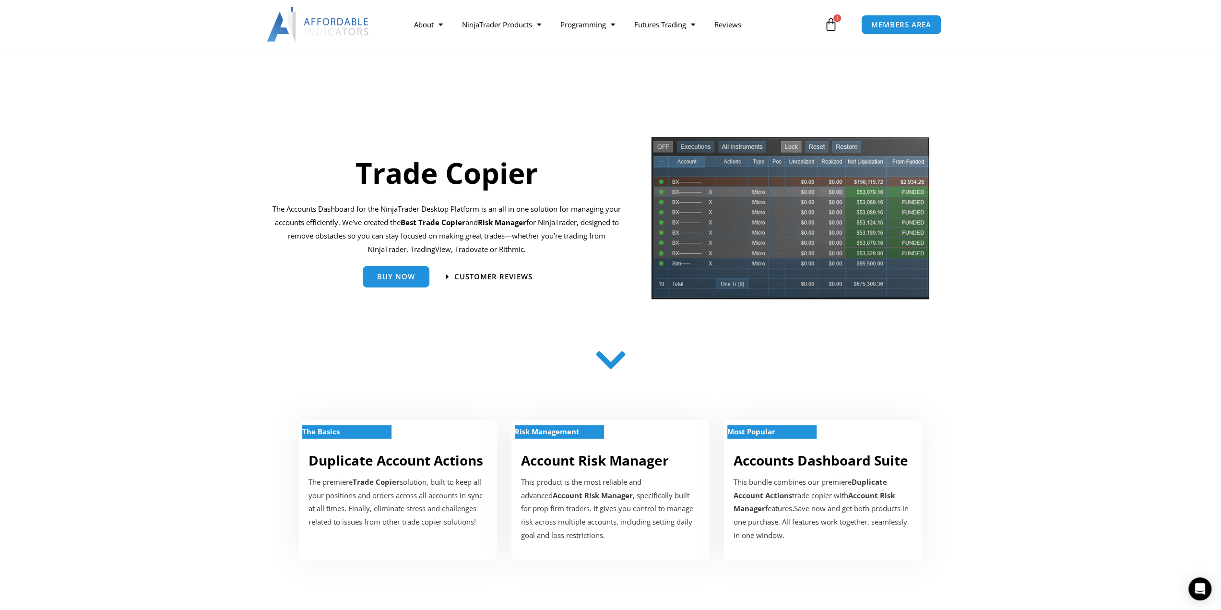
drag, startPoint x: 1032, startPoint y: 375, endPoint x: 929, endPoint y: 142, distance: 254.6
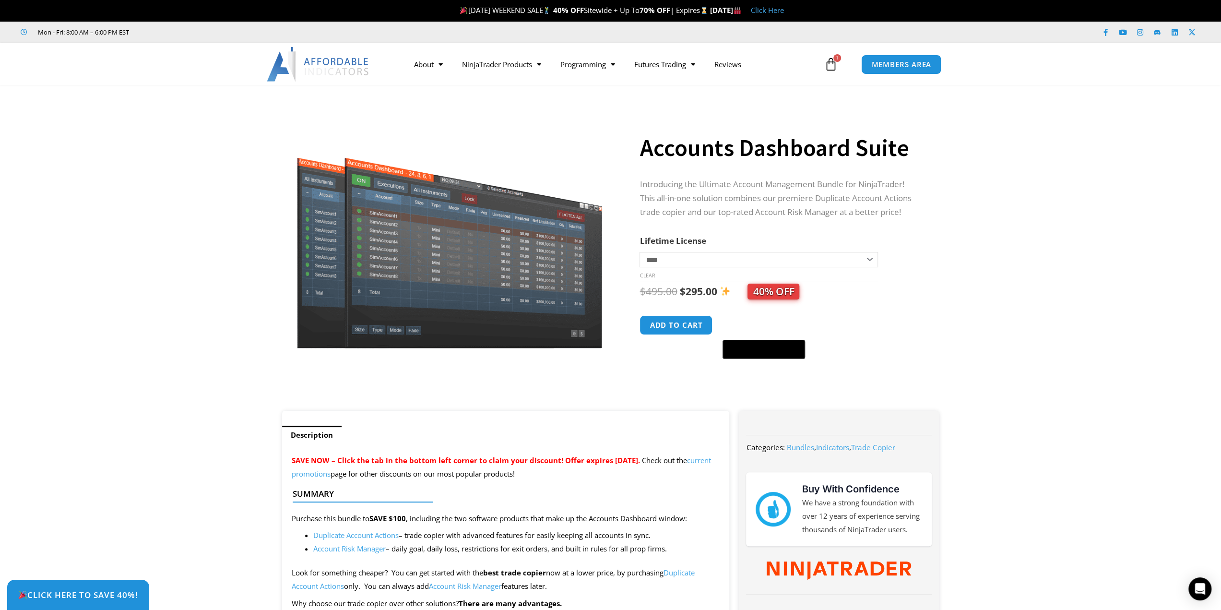
click at [963, 196] on section "**********" at bounding box center [610, 253] width 1221 height 316
click at [809, 246] on th "Lifetime License" at bounding box center [759, 241] width 238 height 14
click at [810, 258] on select "**********" at bounding box center [759, 259] width 238 height 15
click at [943, 240] on div "**********" at bounding box center [792, 253] width 304 height 316
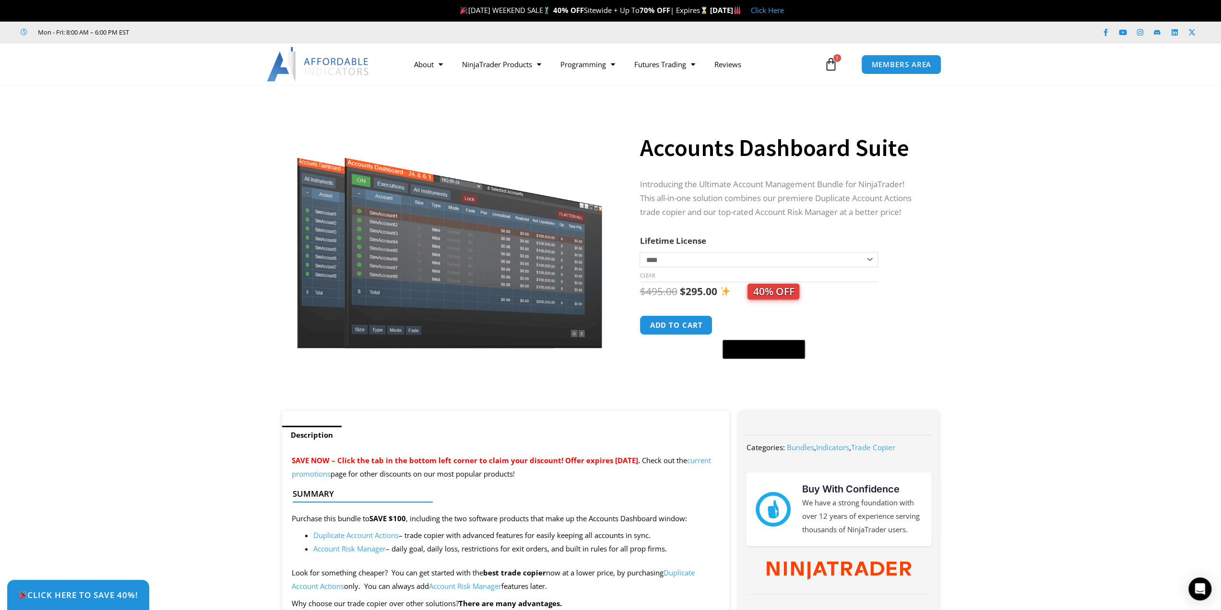
drag, startPoint x: 980, startPoint y: 483, endPoint x: 976, endPoint y: 163, distance: 320.5
drag, startPoint x: 837, startPoint y: 240, endPoint x: 836, endPoint y: 246, distance: 5.8
click at [837, 240] on th "Lifetime License" at bounding box center [759, 241] width 238 height 14
click at [829, 258] on select "**********" at bounding box center [759, 259] width 238 height 15
click at [640, 252] on select "**********" at bounding box center [759, 259] width 238 height 15
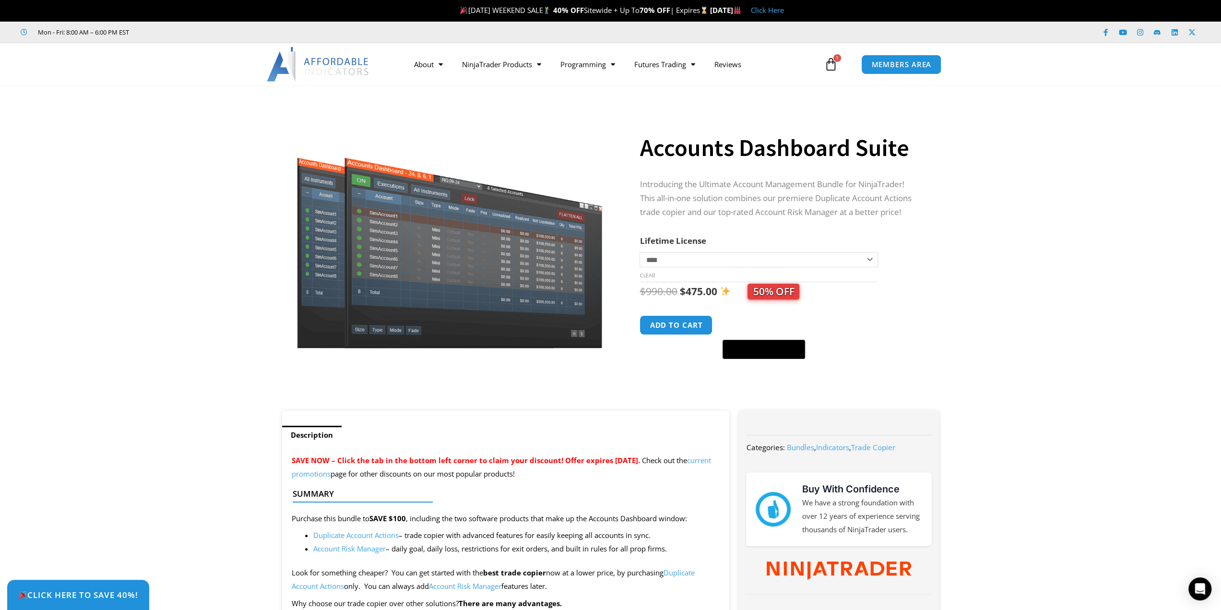
drag, startPoint x: 809, startPoint y: 262, endPoint x: 807, endPoint y: 267, distance: 5.5
click at [809, 262] on select "**********" at bounding box center [759, 259] width 238 height 15
select select "*"
click at [640, 252] on select "**********" at bounding box center [759, 259] width 238 height 15
click at [980, 260] on section "**********" at bounding box center [610, 253] width 1221 height 316
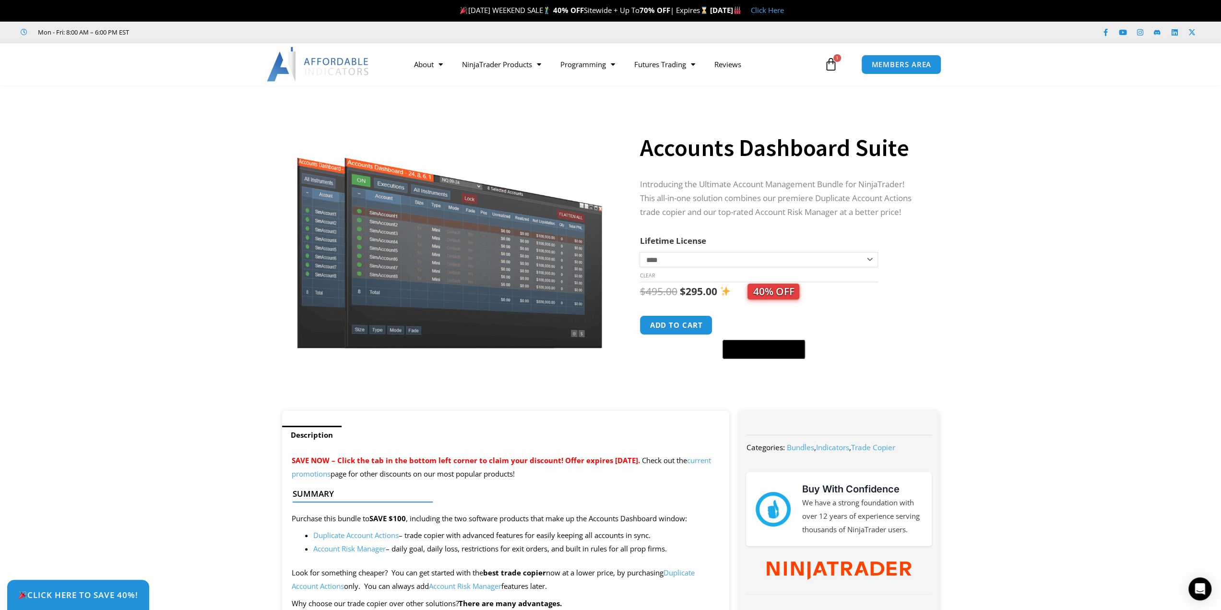
click at [895, 228] on div "**********" at bounding box center [780, 245] width 280 height 332
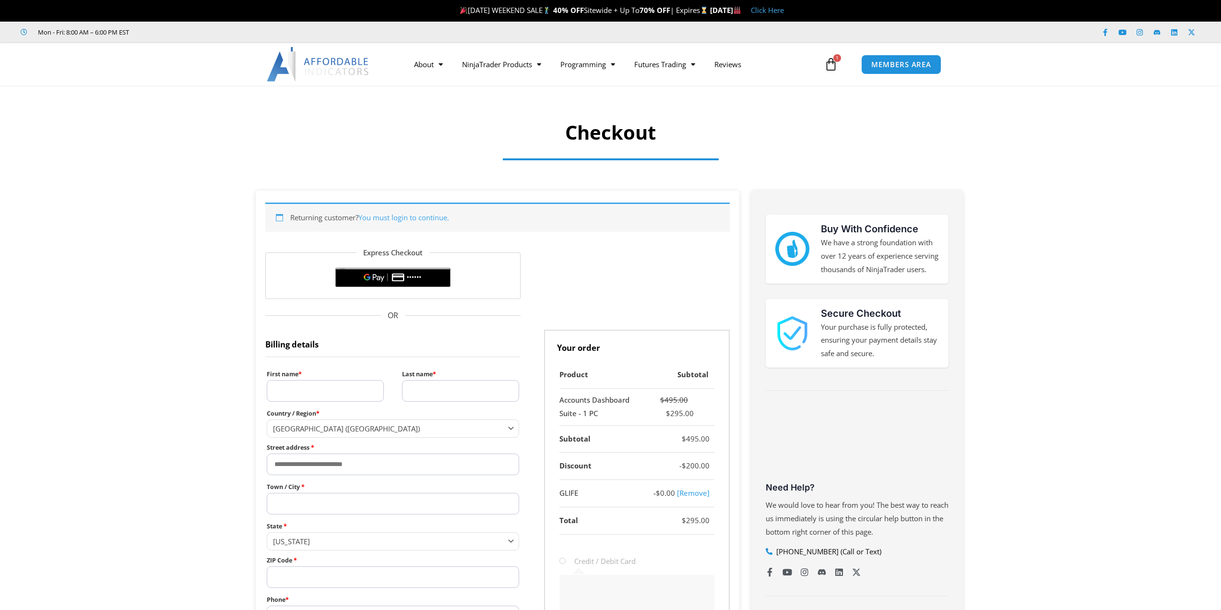
select select "**"
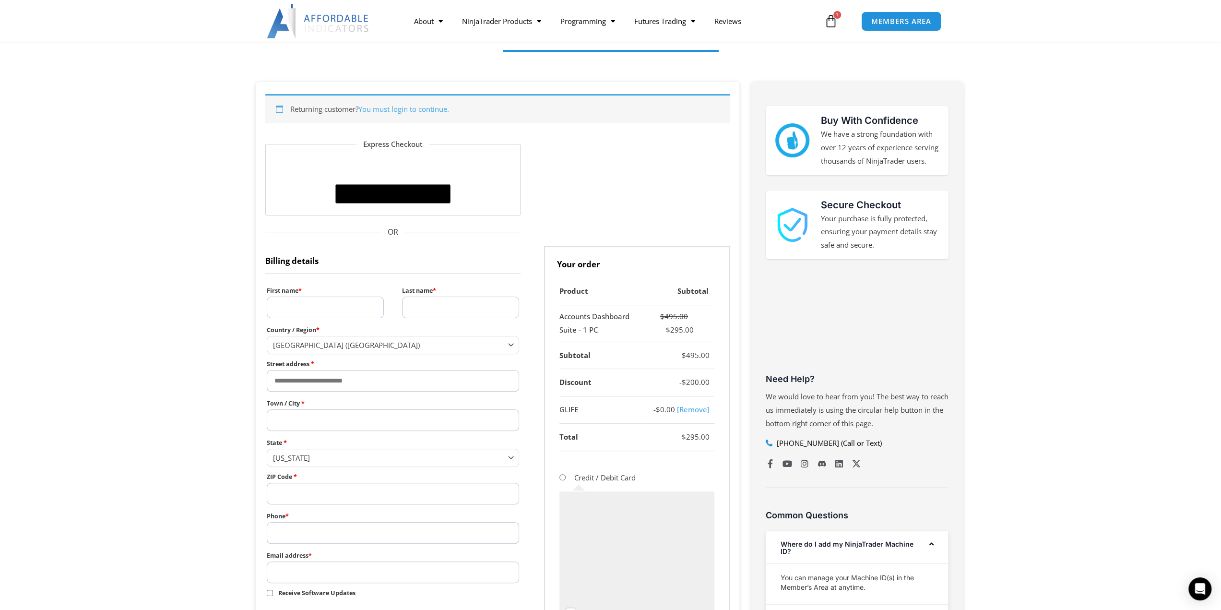
scroll to position [144, 0]
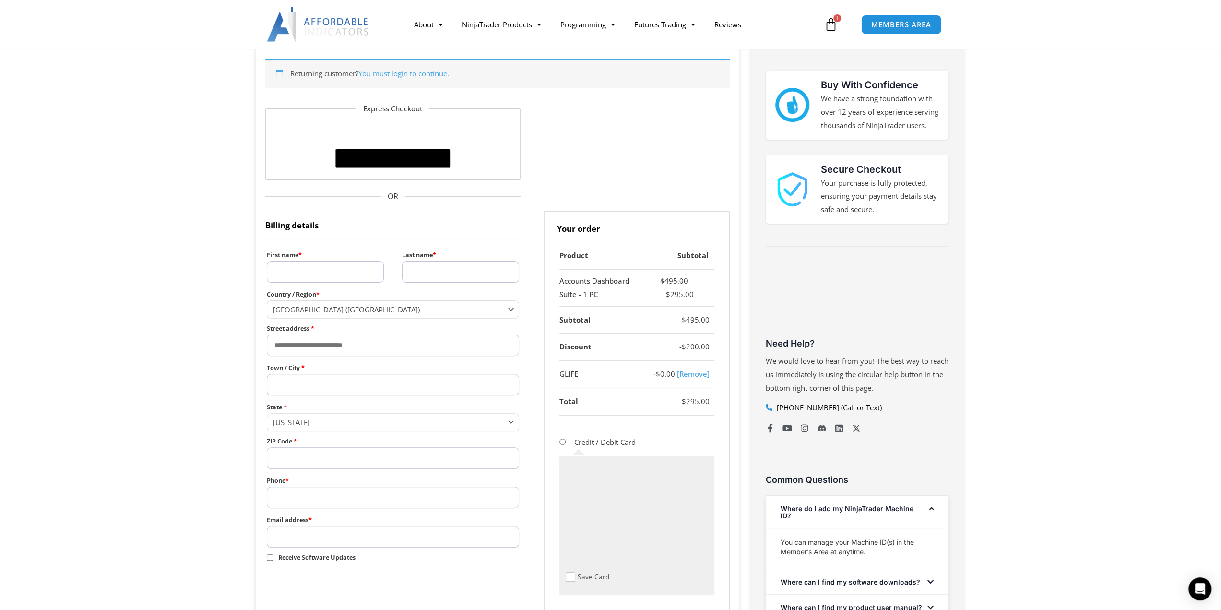
drag, startPoint x: 318, startPoint y: 265, endPoint x: 366, endPoint y: 265, distance: 47.5
click at [319, 265] on input "First name *" at bounding box center [325, 272] width 117 height 22
type input "******"
type input "****"
click at [364, 308] on span "[GEOGRAPHIC_DATA] ([GEOGRAPHIC_DATA])" at bounding box center [389, 310] width 232 height 10
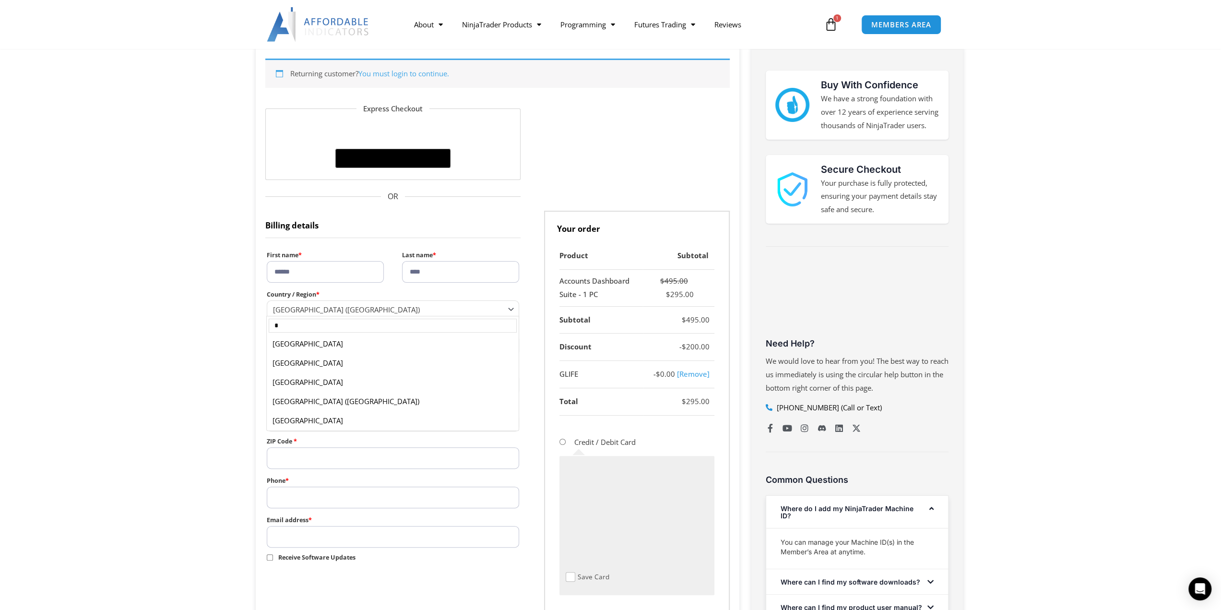
scroll to position [0, 0]
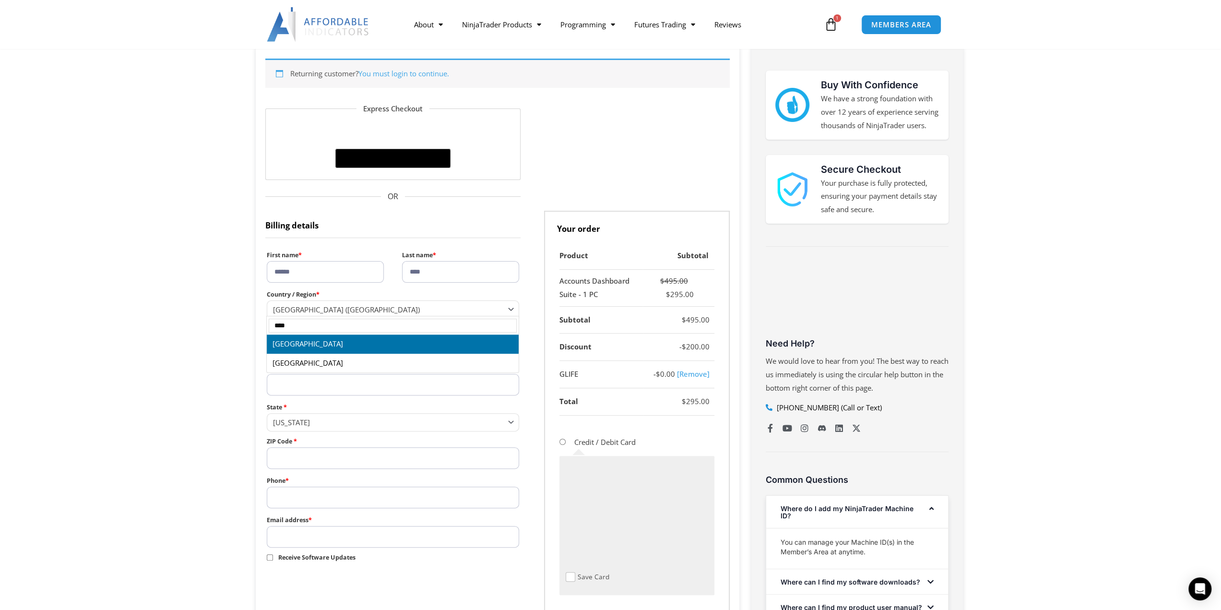
type input "****"
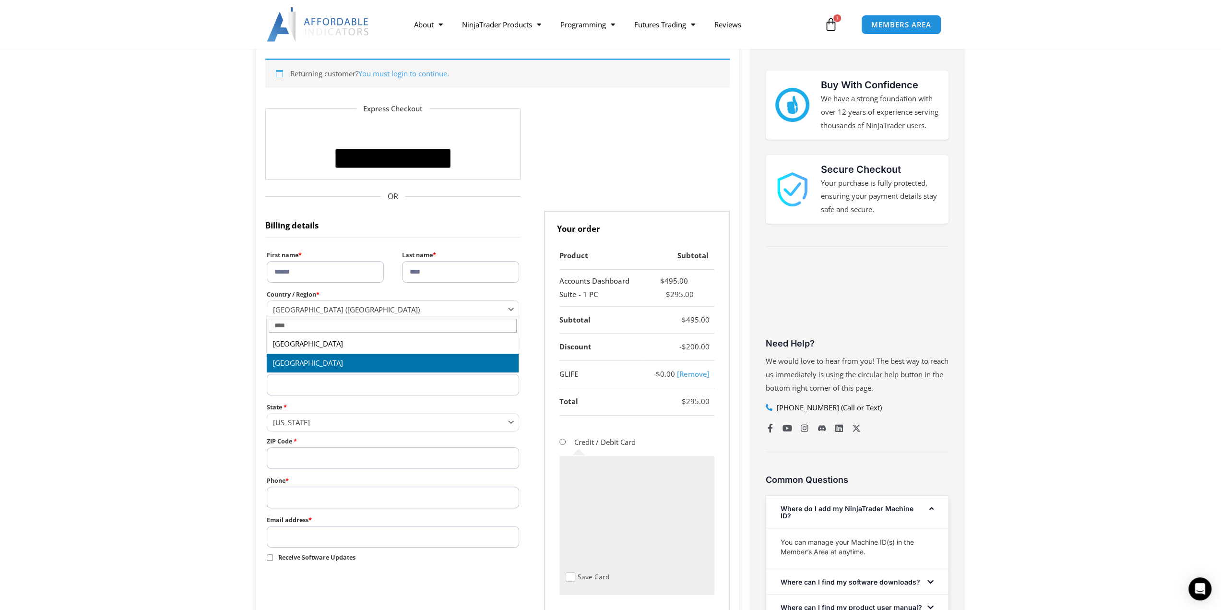
select select "**"
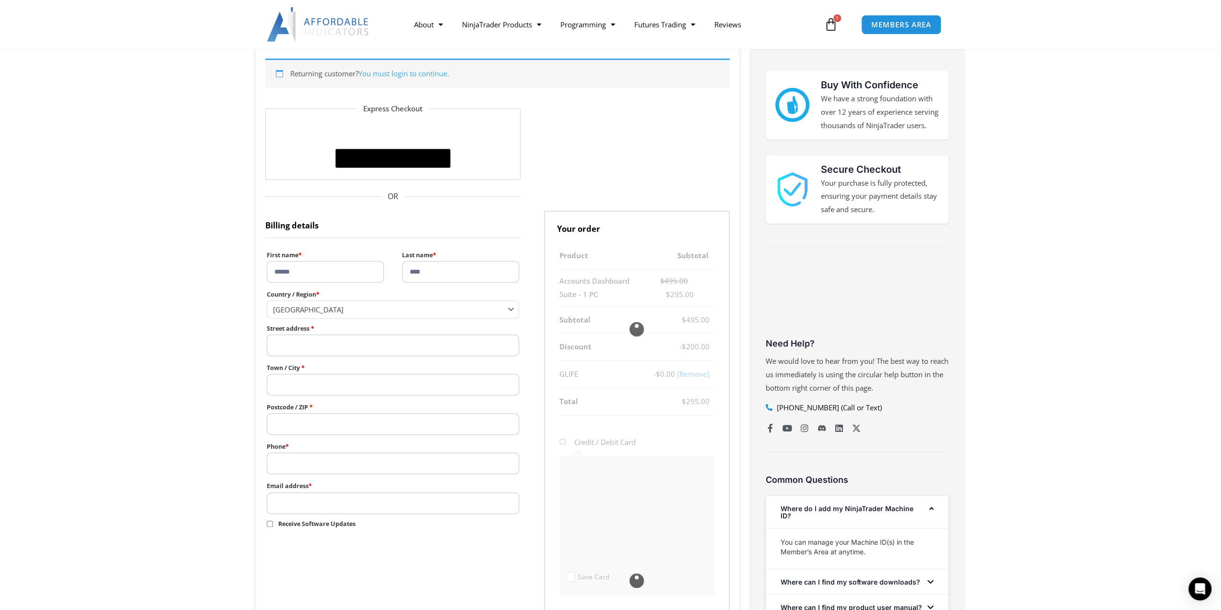
click at [331, 346] on input "Street address *" at bounding box center [393, 345] width 253 height 22
drag, startPoint x: 301, startPoint y: 329, endPoint x: 326, endPoint y: 330, distance: 24.5
click at [326, 330] on label "Street address *" at bounding box center [393, 328] width 253 height 12
click at [326, 334] on input "Street address *" at bounding box center [393, 345] width 253 height 22
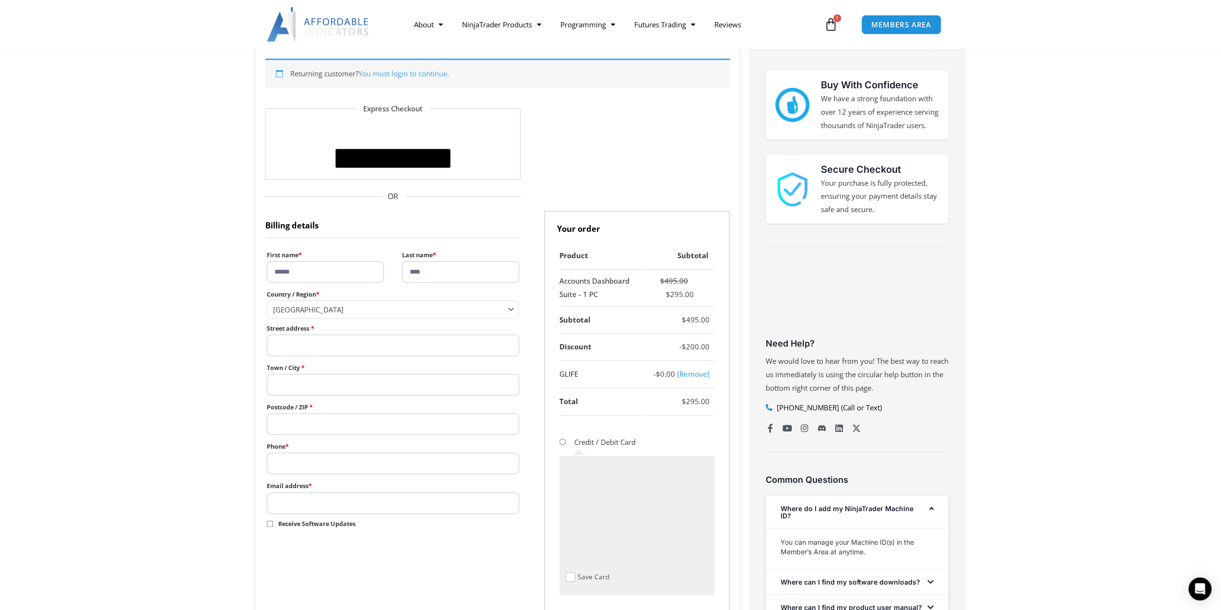
click at [396, 341] on input "Street address *" at bounding box center [393, 345] width 253 height 22
paste input "**********"
type input "**********"
click at [193, 313] on section "**********" at bounding box center [610, 434] width 1221 height 775
drag, startPoint x: 313, startPoint y: 381, endPoint x: 303, endPoint y: 381, distance: 10.1
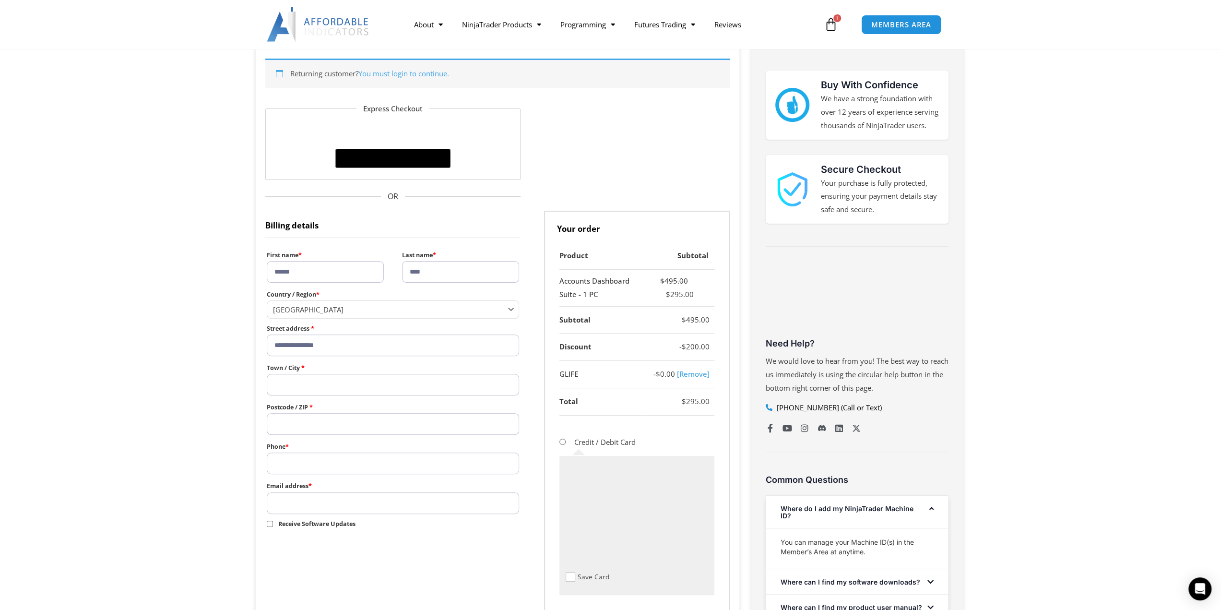
click at [313, 381] on input "Town / City *" at bounding box center [393, 385] width 253 height 22
paste input "*******"
type input "*******"
click at [190, 366] on section "**********" at bounding box center [610, 434] width 1221 height 775
click at [304, 420] on input "Postcode / ZIP *" at bounding box center [393, 424] width 253 height 22
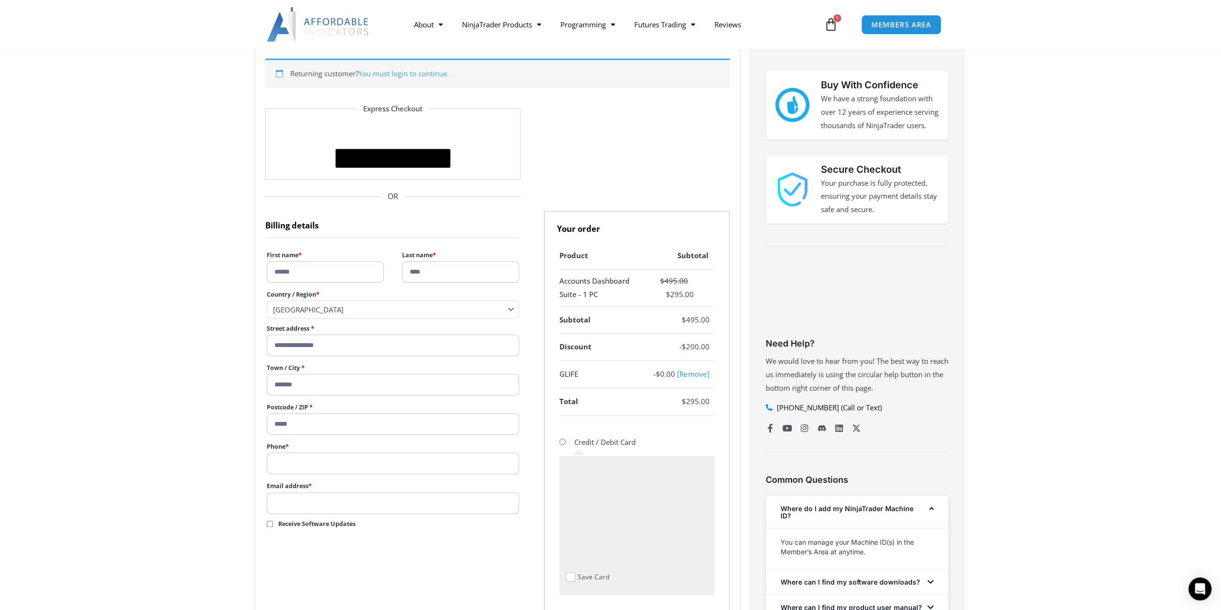
type input "*****"
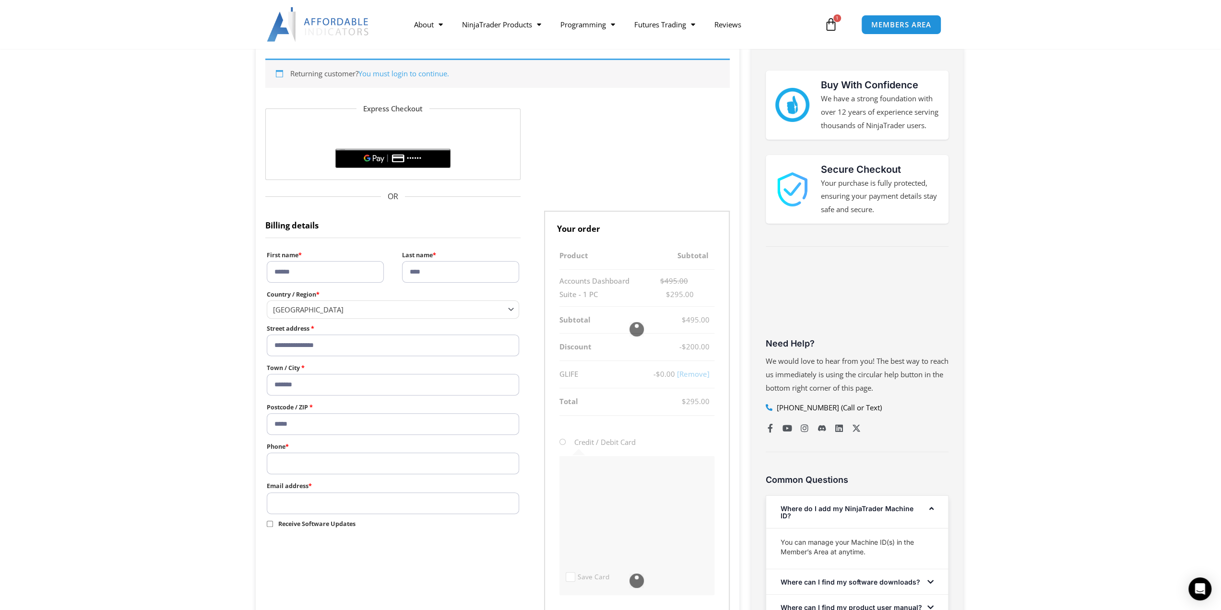
click at [326, 465] on input "Phone *" at bounding box center [393, 463] width 253 height 22
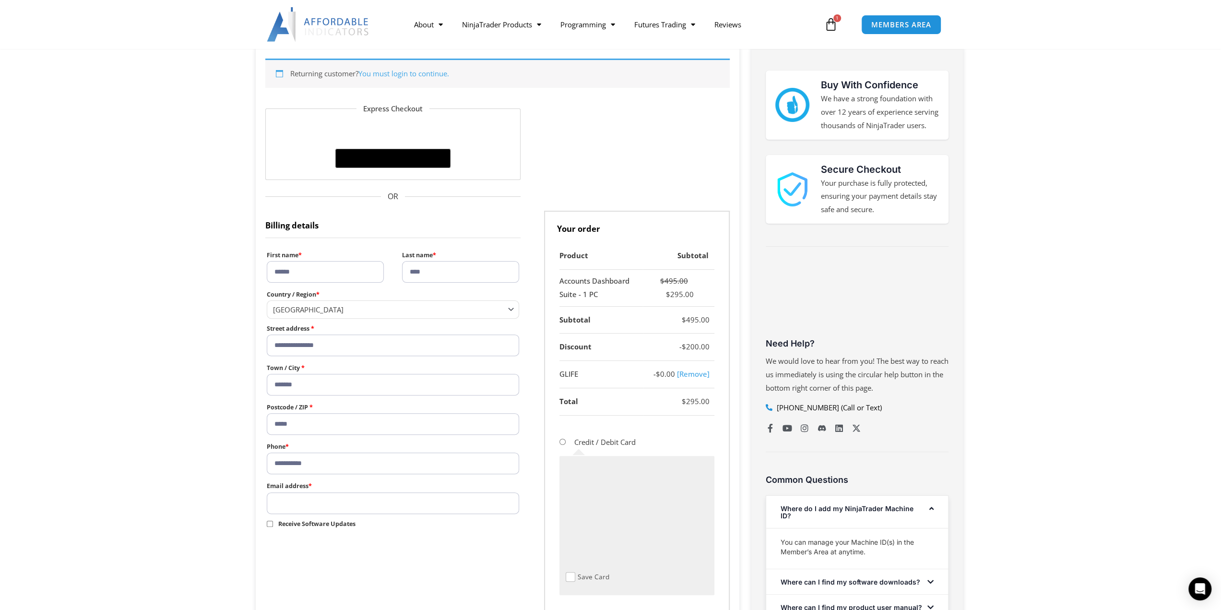
type input "**********"
click at [195, 426] on section "**********" at bounding box center [610, 434] width 1221 height 775
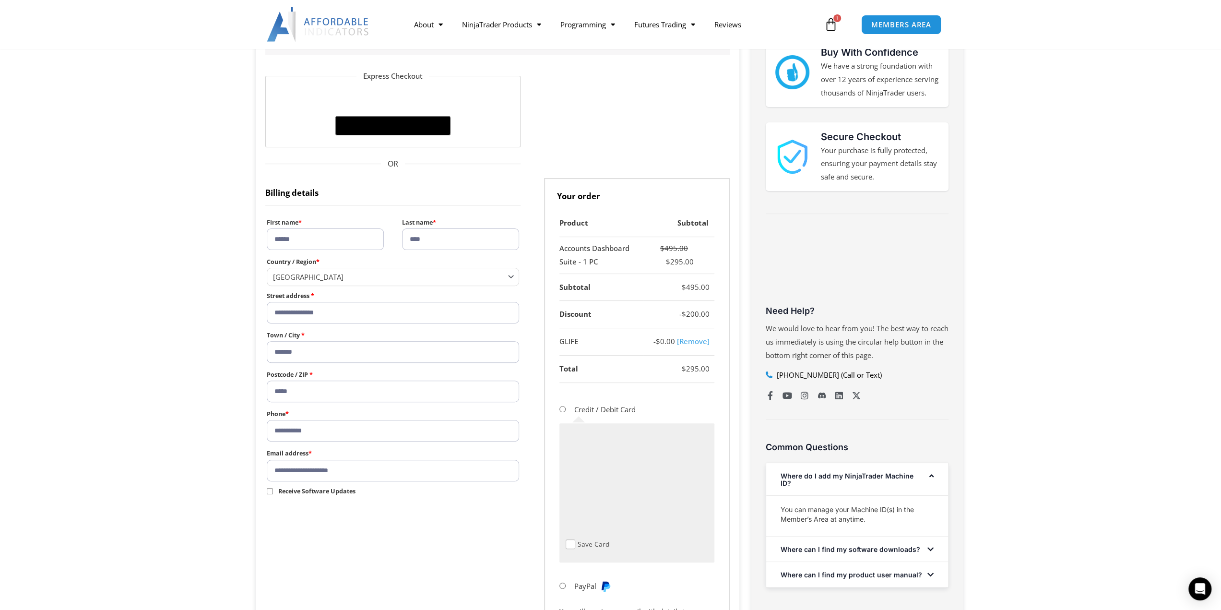
scroll to position [192, 0]
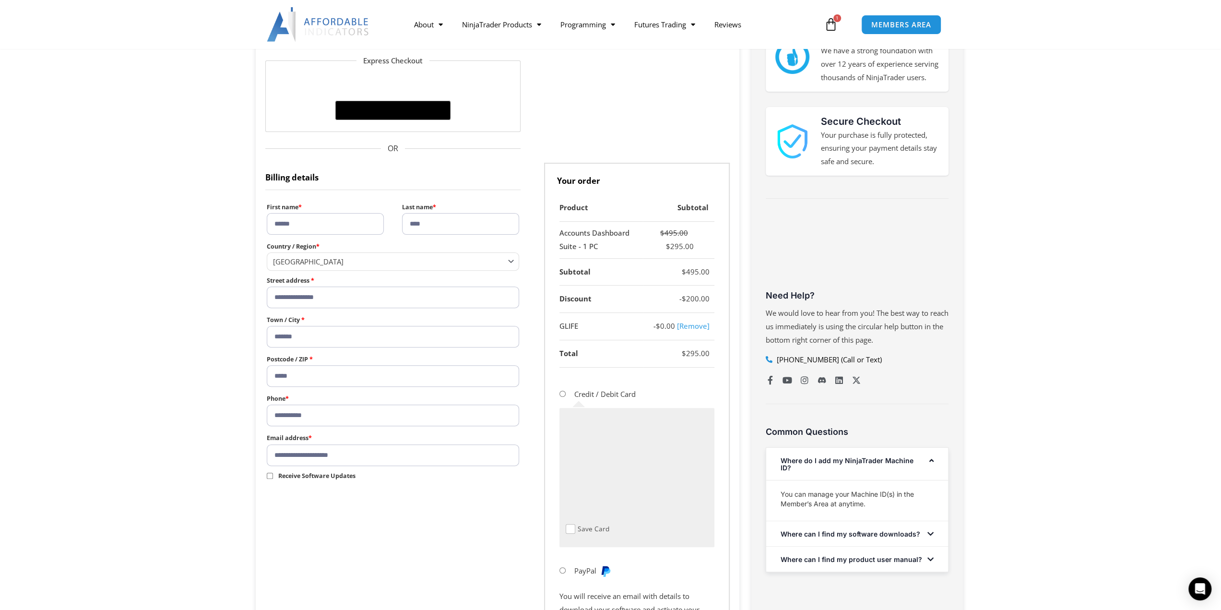
click at [230, 477] on section "**********" at bounding box center [610, 386] width 1221 height 775
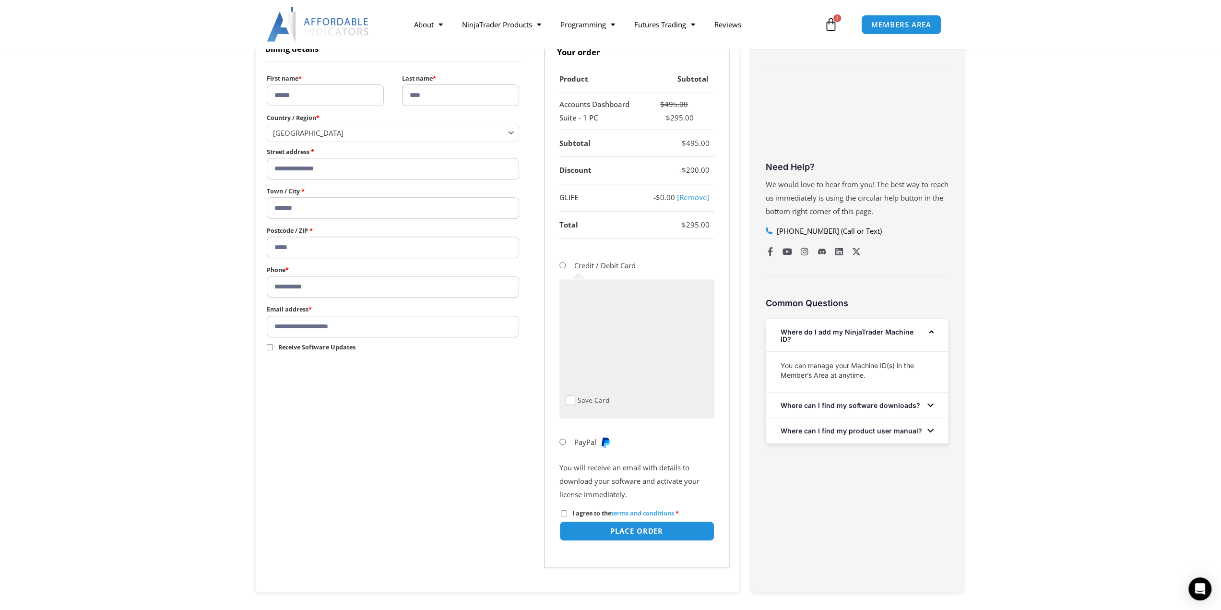
scroll to position [336, 0]
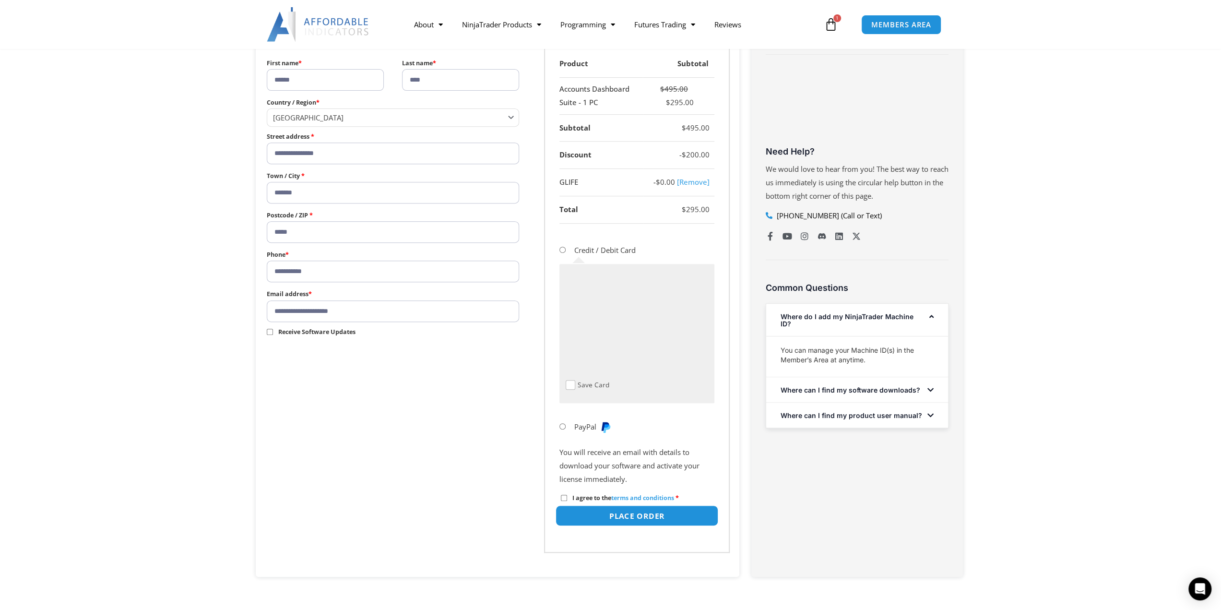
click at [600, 515] on button "Place order" at bounding box center [636, 515] width 163 height 21
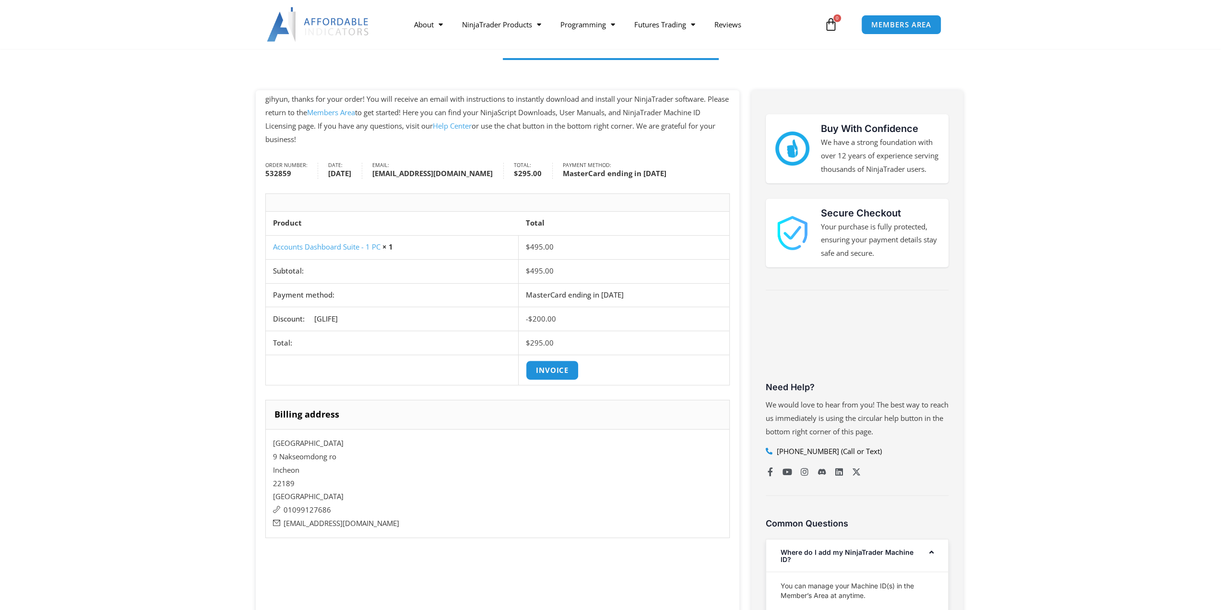
scroll to position [144, 0]
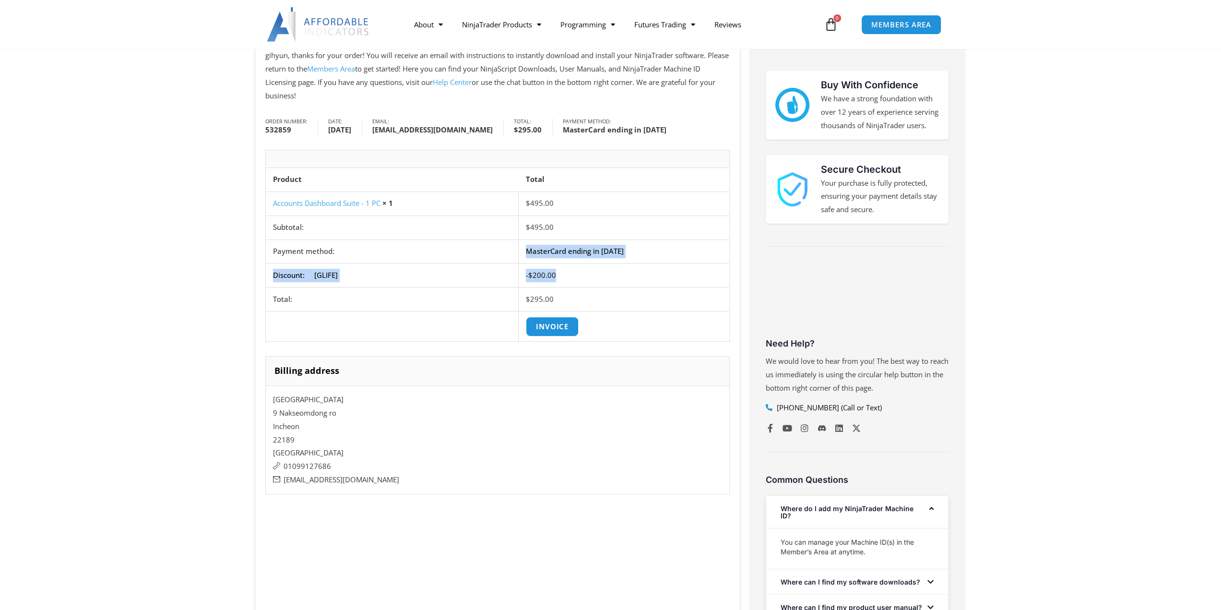
drag, startPoint x: 527, startPoint y: 261, endPoint x: 612, endPoint y: 280, distance: 87.5
click at [606, 281] on tfoot "Subtotal: $ 495.00 Payment method: MasterCard ending in [DATE] Discount: [GLIFE…" at bounding box center [498, 262] width 464 height 95
click at [624, 276] on td "- $ 200.00" at bounding box center [624, 275] width 211 height 24
click at [574, 270] on td "- $ 200.00" at bounding box center [624, 275] width 211 height 24
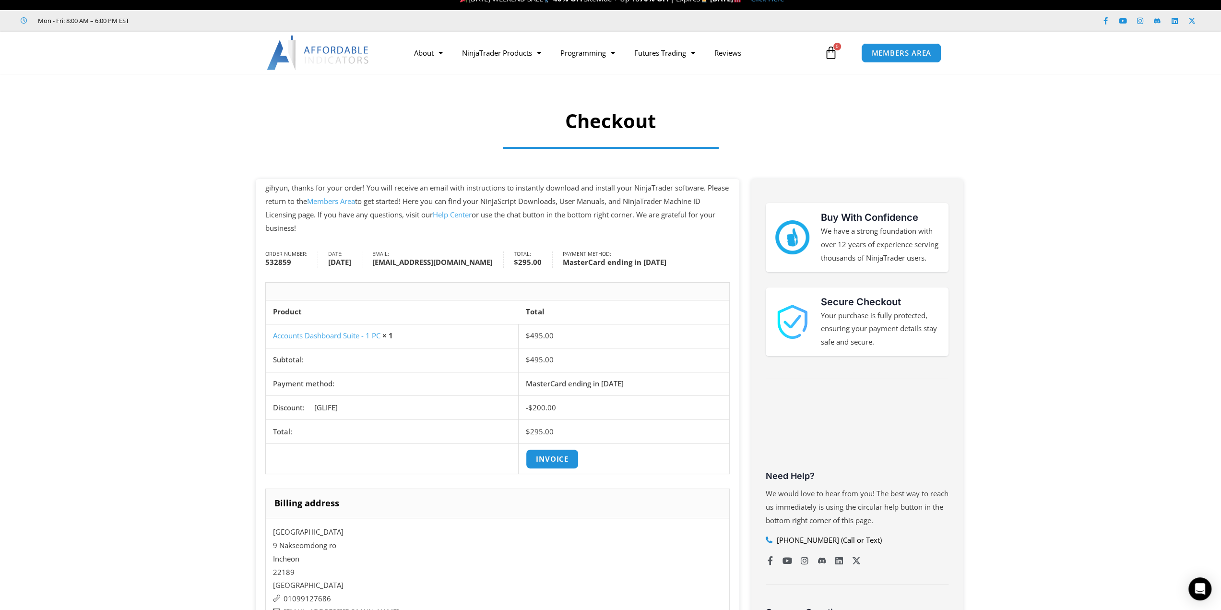
scroll to position [0, 0]
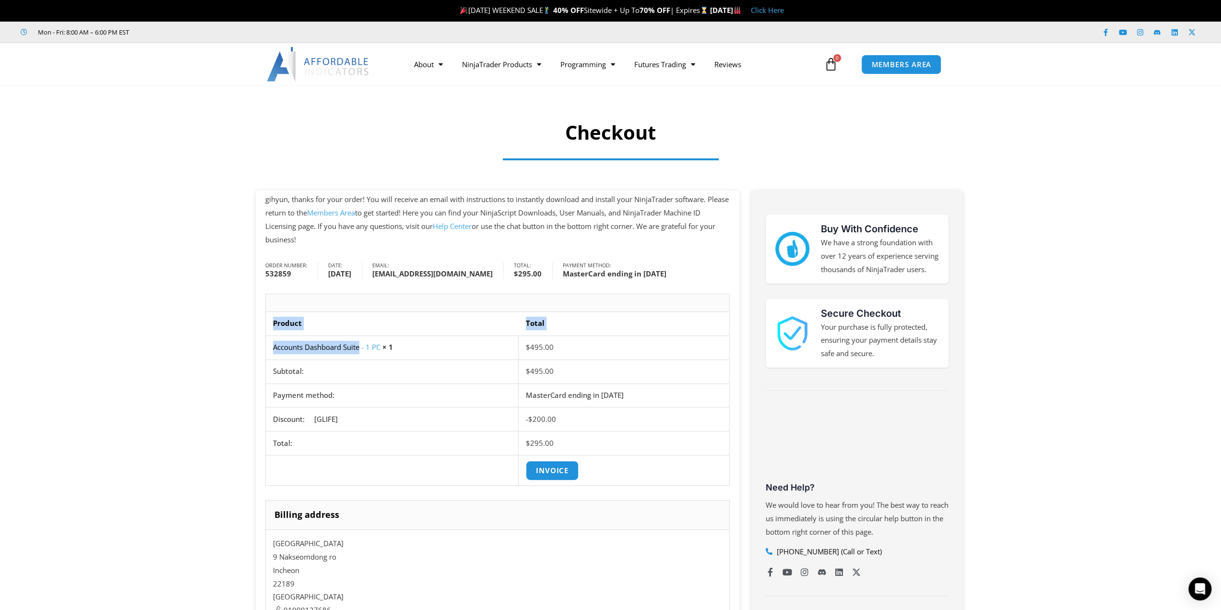
drag, startPoint x: 256, startPoint y: 347, endPoint x: 359, endPoint y: 350, distance: 103.2
click at [359, 350] on section "gihyun, thanks for your order! You will receive an email with instructions to i…" at bounding box center [610, 515] width 1221 height 650
click at [359, 315] on th "Product" at bounding box center [392, 324] width 253 height 24
drag, startPoint x: 270, startPoint y: 349, endPoint x: 235, endPoint y: 351, distance: 35.1
click at [235, 352] on section "gihyun, thanks for your order! You will receive an email with instructions to i…" at bounding box center [610, 515] width 1221 height 650
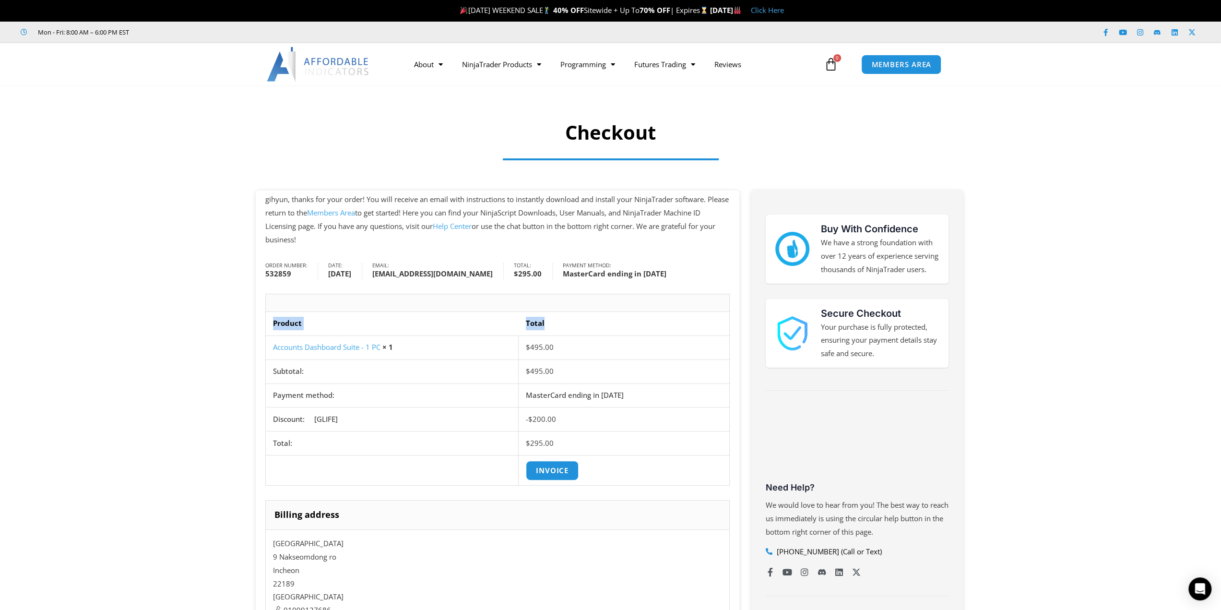
click at [225, 335] on section "gihyun, thanks for your order! You will receive an email with instructions to i…" at bounding box center [610, 515] width 1221 height 650
click at [449, 185] on div "Checkout gihyun, thanks for your order! You will receive an email with instruct…" at bounding box center [610, 462] width 1221 height 755
drag, startPoint x: 424, startPoint y: 193, endPoint x: 561, endPoint y: 202, distance: 137.0
click at [559, 203] on div "Checkout gihyun, thanks for your order! You will receive an email with instruct…" at bounding box center [610, 462] width 1221 height 755
click at [561, 202] on p "gihyun, thanks for your order! You will receive an email with instructions to i…" at bounding box center [497, 219] width 464 height 53
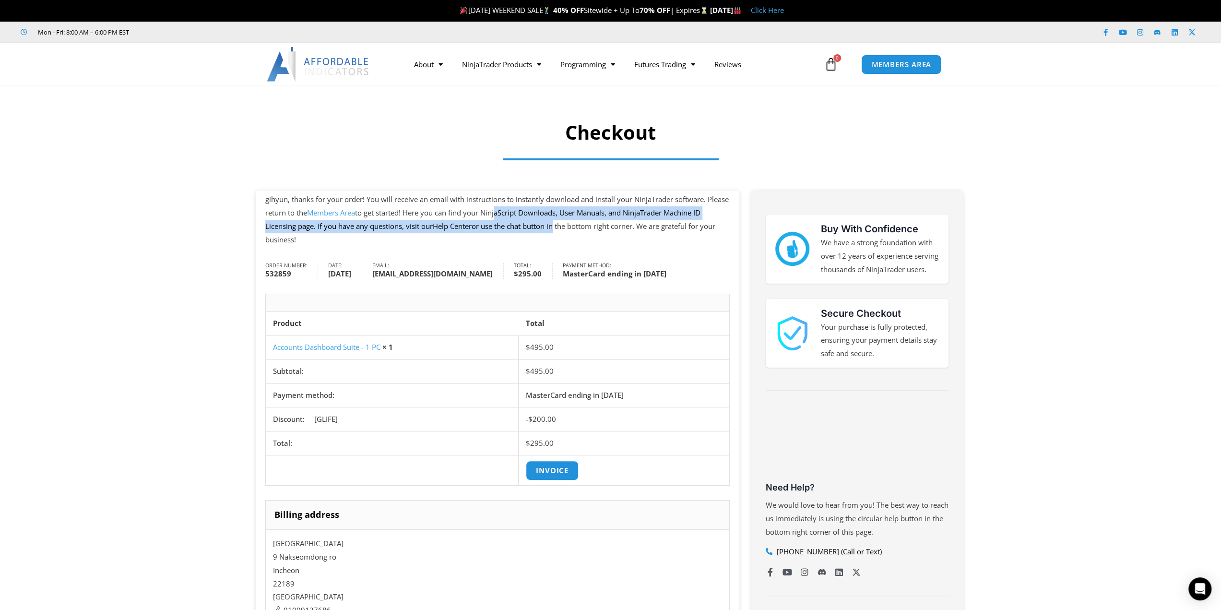
drag, startPoint x: 566, startPoint y: 232, endPoint x: 575, endPoint y: 234, distance: 8.8
click at [566, 233] on p "gihyun, thanks for your order! You will receive an email with instructions to i…" at bounding box center [497, 219] width 464 height 53
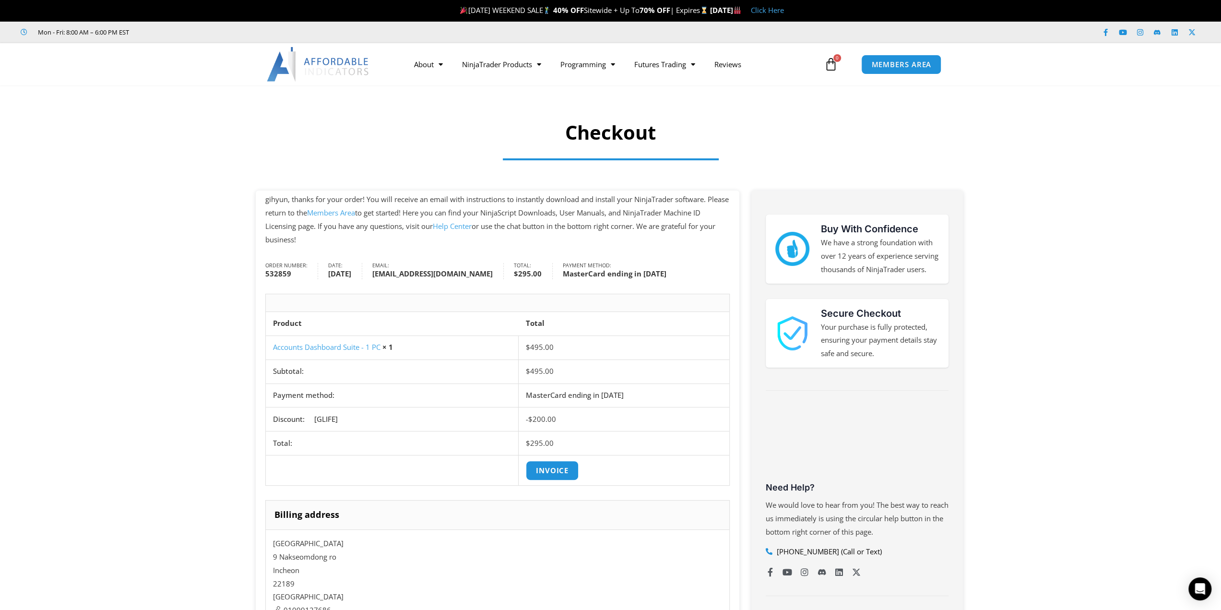
click at [589, 227] on p "gihyun, thanks for your order! You will receive an email with instructions to i…" at bounding box center [497, 219] width 464 height 53
click at [626, 208] on p "gihyun, thanks for your order! You will receive an email with instructions to i…" at bounding box center [497, 219] width 464 height 53
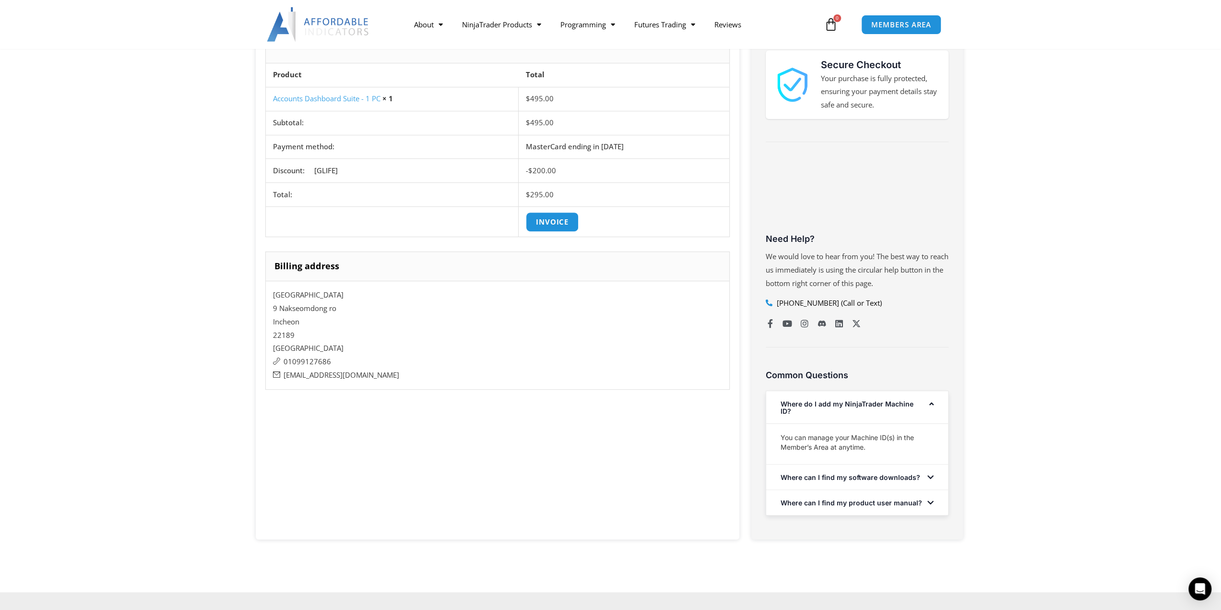
scroll to position [124, 0]
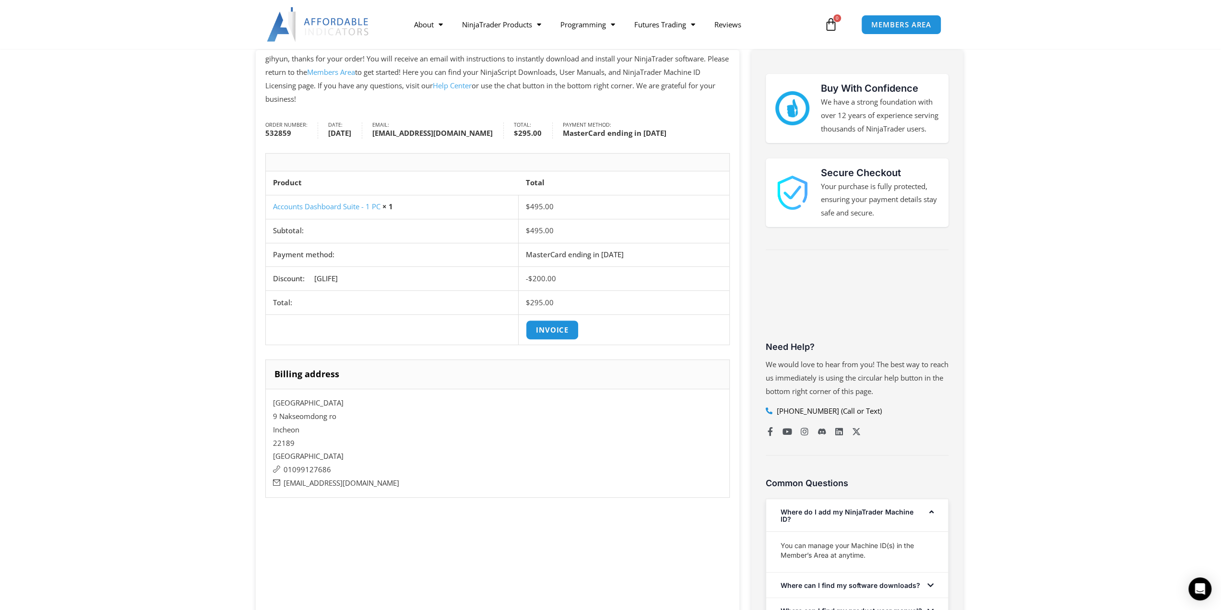
drag, startPoint x: 619, startPoint y: 306, endPoint x: 616, endPoint y: 292, distance: 14.4
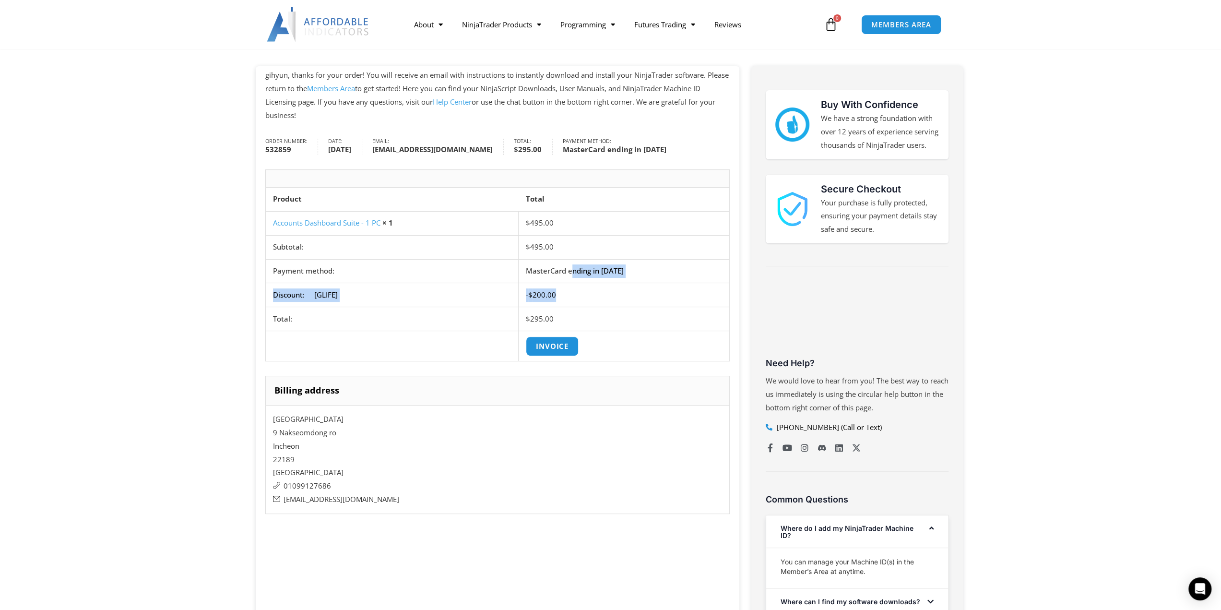
drag, startPoint x: 611, startPoint y: 287, endPoint x: 634, endPoint y: 298, distance: 26.0
click at [634, 298] on tfoot "Subtotal: $ 495.00 Payment method: MasterCard ending in 1769 Discount: [GLIFE] …" at bounding box center [498, 282] width 464 height 95
click at [634, 298] on td "- $ 200.00" at bounding box center [624, 295] width 211 height 24
click at [641, 325] on td "$ 295.00" at bounding box center [624, 319] width 211 height 24
click at [629, 303] on td "- $ 200.00" at bounding box center [624, 295] width 211 height 24
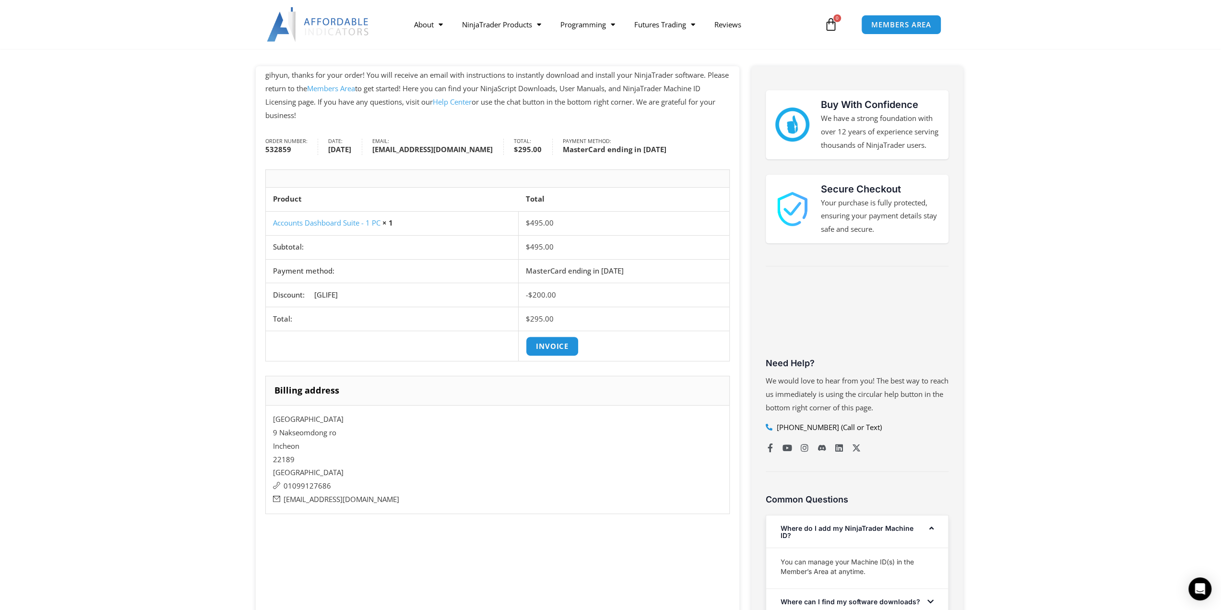
click at [640, 445] on address "gihyun park 9 Nakseomdong ro Incheon 22189 South Korea 01099127686 giparktrader…" at bounding box center [497, 459] width 464 height 109
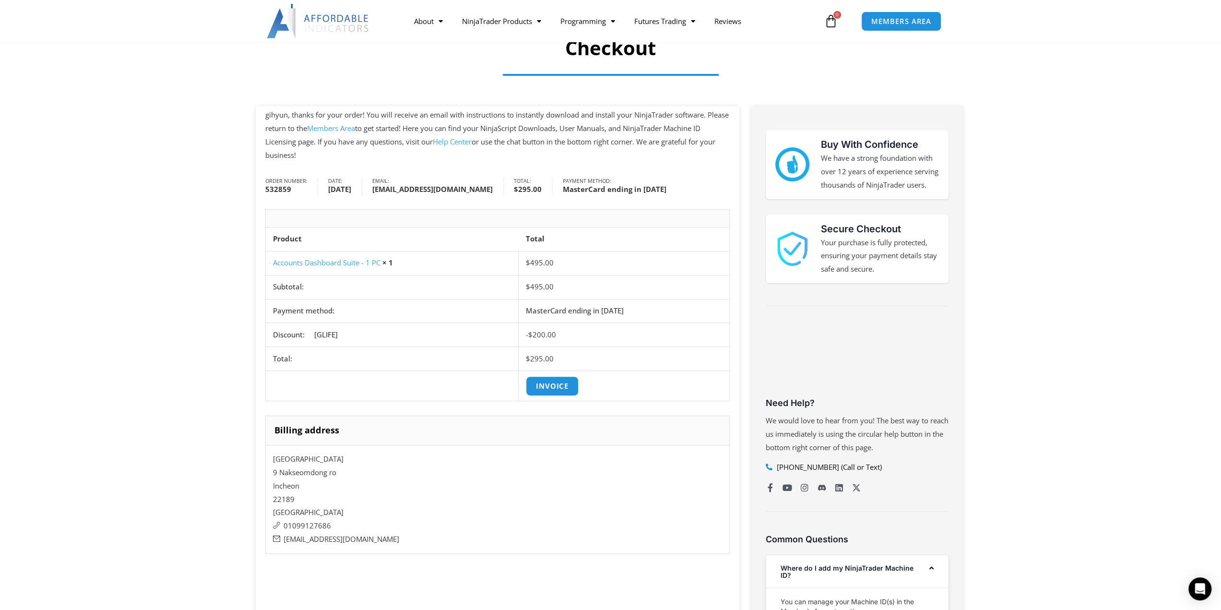
scroll to position [76, 0]
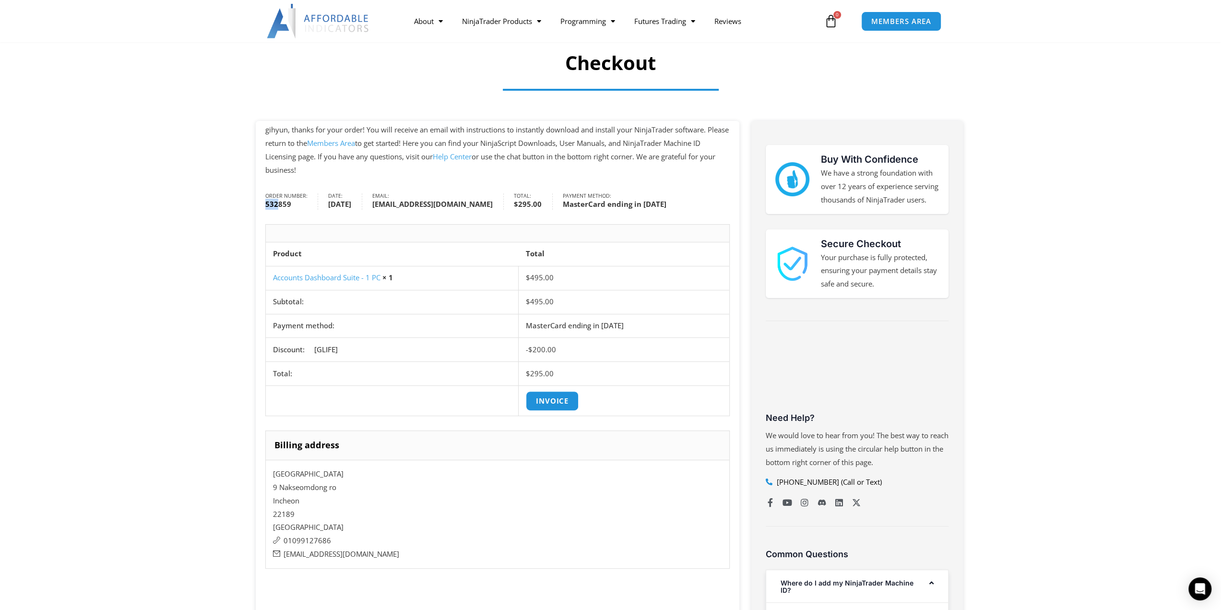
drag, startPoint x: 257, startPoint y: 204, endPoint x: 297, endPoint y: 202, distance: 40.3
click at [297, 202] on div "gihyun, thanks for your order! You will receive an email with instructions to i…" at bounding box center [498, 419] width 484 height 597
click at [510, 245] on th "Product" at bounding box center [392, 254] width 253 height 24
drag, startPoint x: 541, startPoint y: 258, endPoint x: 653, endPoint y: 279, distance: 113.9
click at [645, 278] on table "Product Total Accounts Dashboard Suite - 1 PC × 1 $ 495.00 Invoice Subtotal: $ …" at bounding box center [497, 329] width 464 height 174
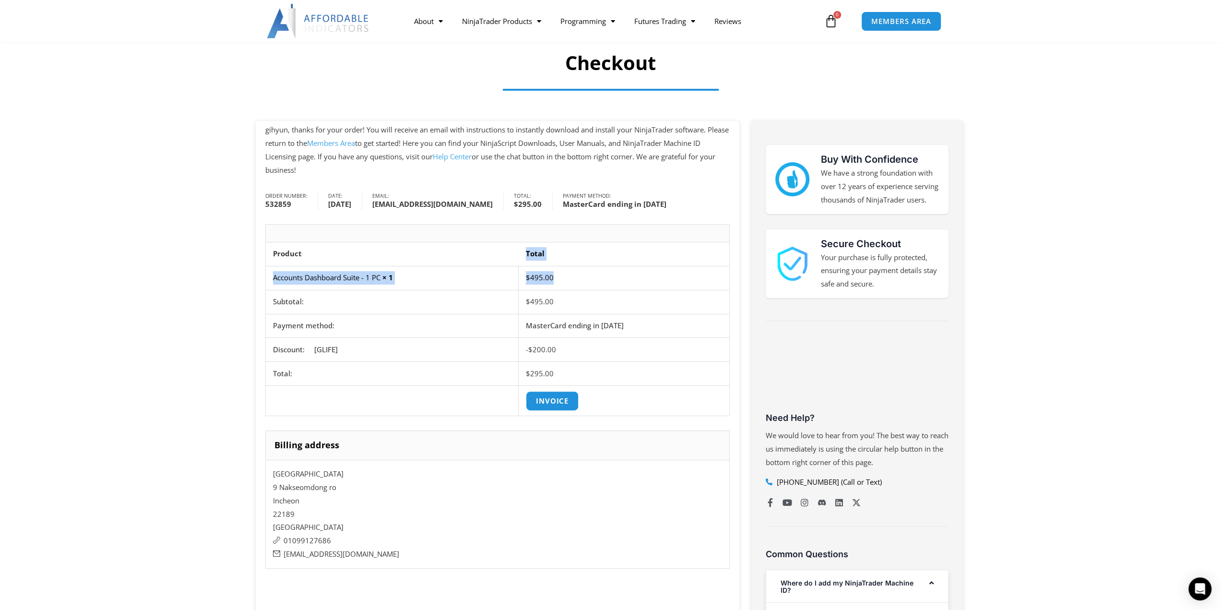
click at [667, 274] on td "$ 495.00" at bounding box center [624, 278] width 211 height 24
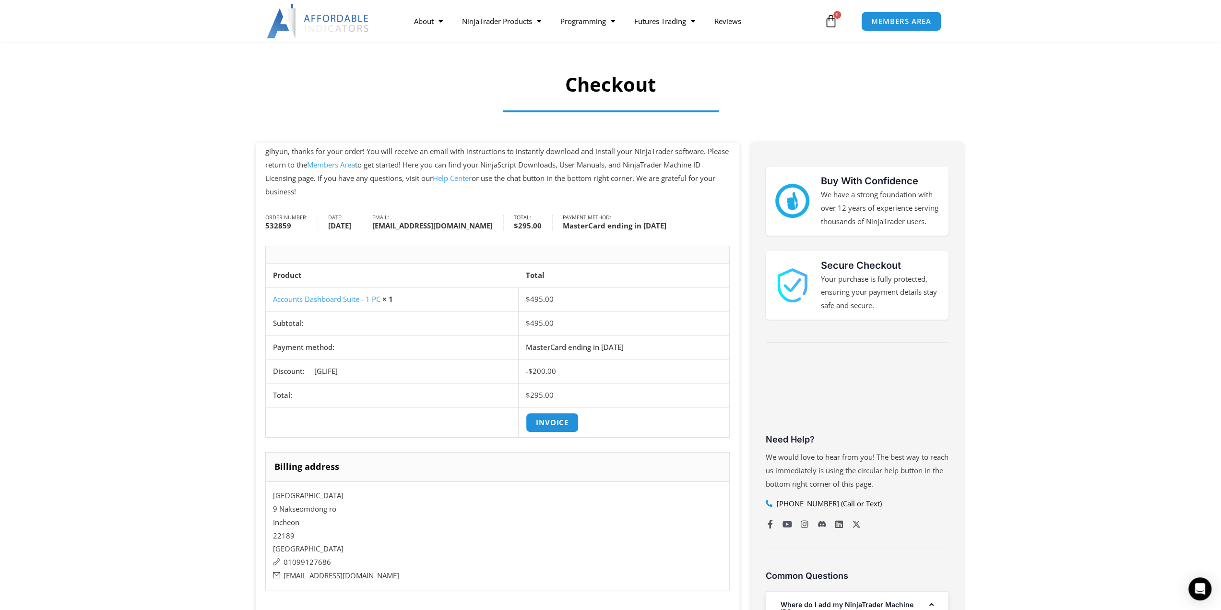
scroll to position [144, 0]
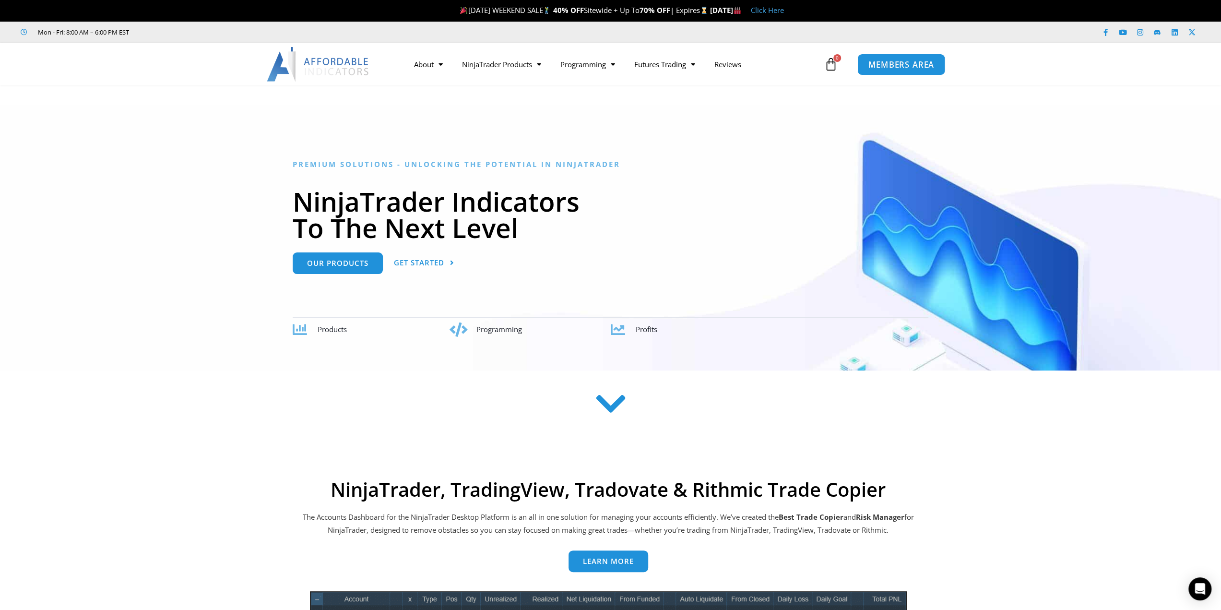
click at [906, 66] on span "MEMBERS AREA" at bounding box center [901, 64] width 66 height 8
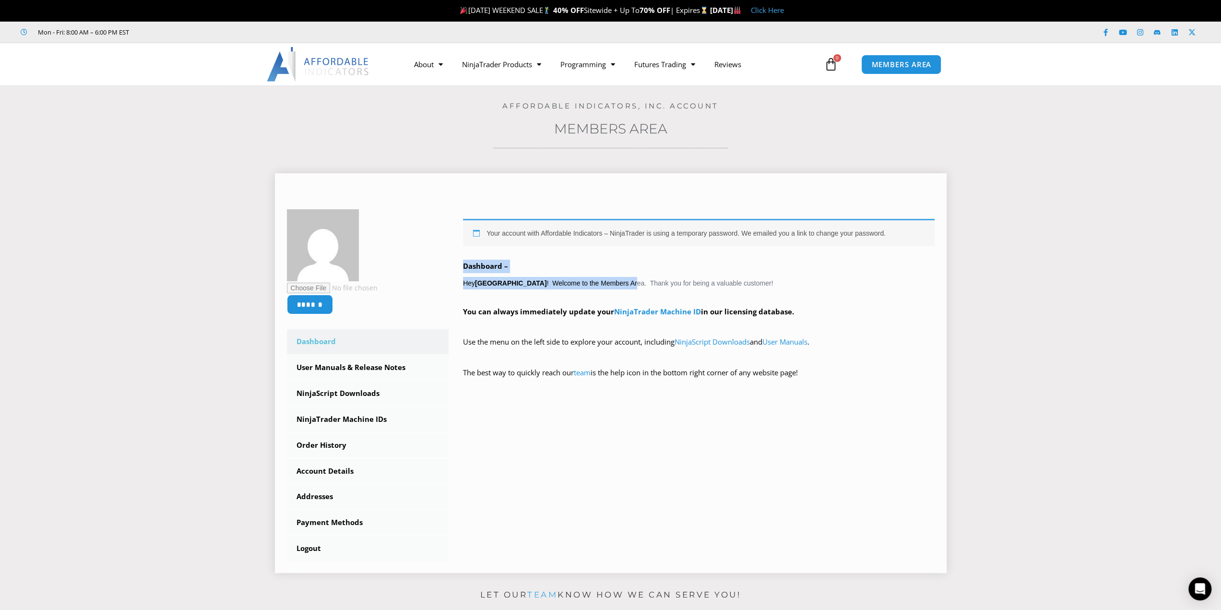
drag, startPoint x: 456, startPoint y: 265, endPoint x: 636, endPoint y: 280, distance: 180.5
click at [621, 279] on div "Your account with Affordable Indicators – NinjaTrader is using a temporary pass…" at bounding box center [692, 302] width 486 height 187
click at [749, 276] on div "Your account with Affordable Indicators – NinjaTrader is using a temporary pass…" at bounding box center [699, 306] width 472 height 174
click at [760, 259] on div "Your account with Affordable Indicators – NinjaTrader is using a temporary pass…" at bounding box center [699, 306] width 472 height 174
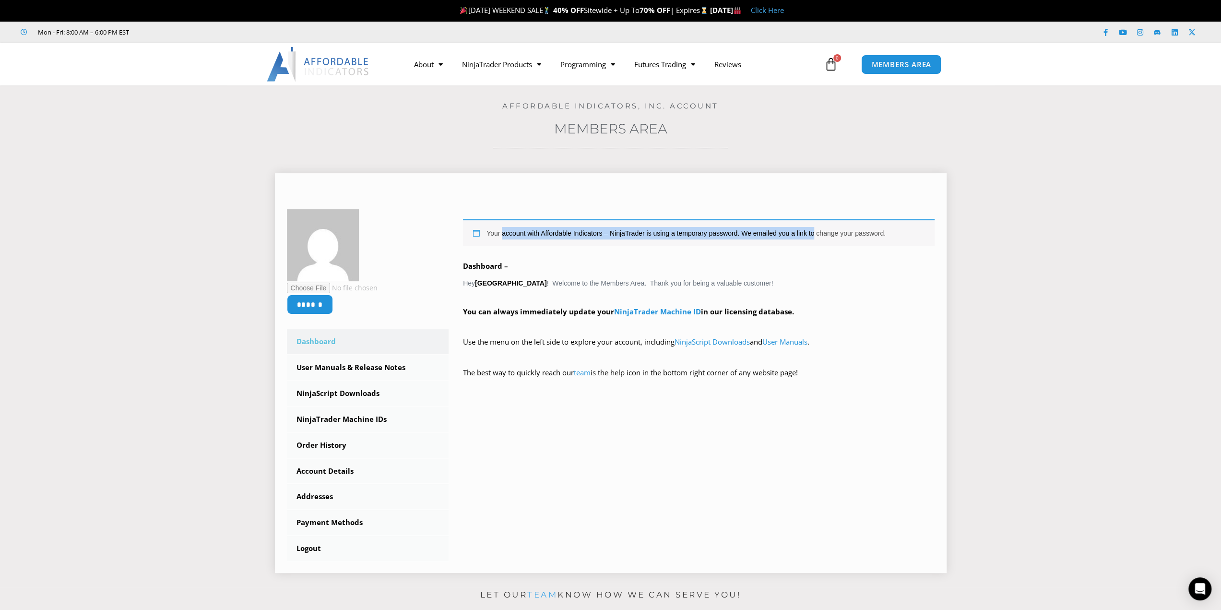
drag, startPoint x: 518, startPoint y: 232, endPoint x: 836, endPoint y: 231, distance: 317.6
click at [836, 231] on div "Your account with Affordable Indicators – NinjaTrader is using a temporary pass…" at bounding box center [699, 232] width 472 height 27
click at [872, 232] on div "Your account with Affordable Indicators – NinjaTrader is using a temporary pass…" at bounding box center [699, 232] width 472 height 27
click at [683, 311] on link "NinjaTrader Machine ID" at bounding box center [657, 312] width 87 height 10
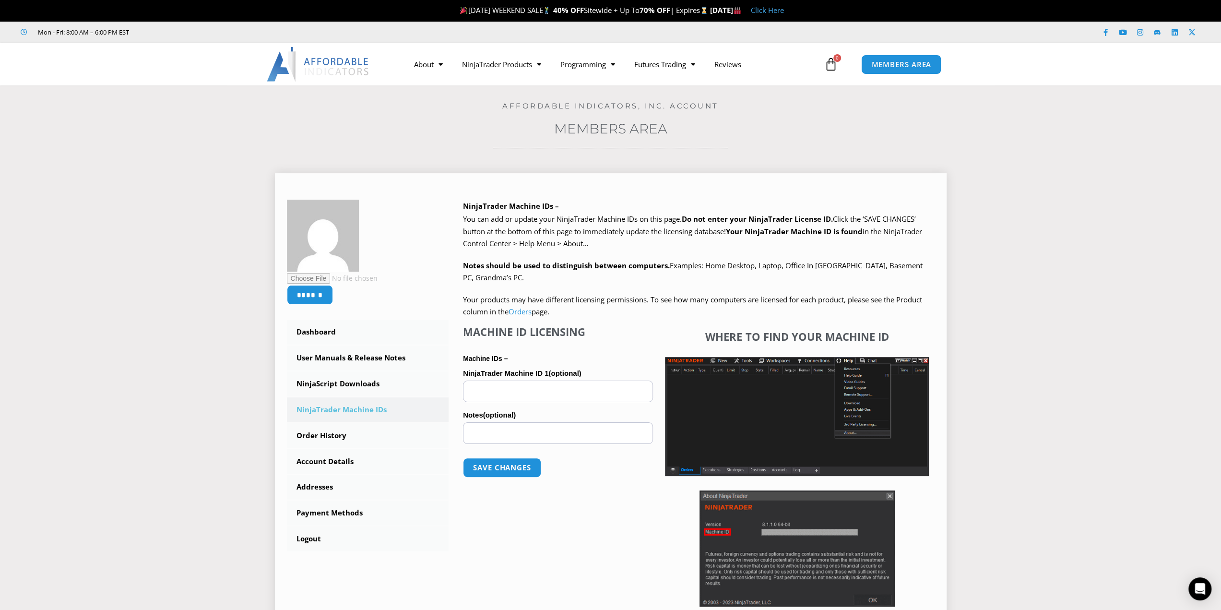
click at [569, 392] on input "NinjaTrader Machine ID 1 (optional)" at bounding box center [558, 392] width 190 height 22
paste input "**********"
type input "**********"
click at [621, 346] on div "**********" at bounding box center [558, 468] width 190 height 286
click at [582, 433] on input "Notes (optional)" at bounding box center [558, 433] width 190 height 22
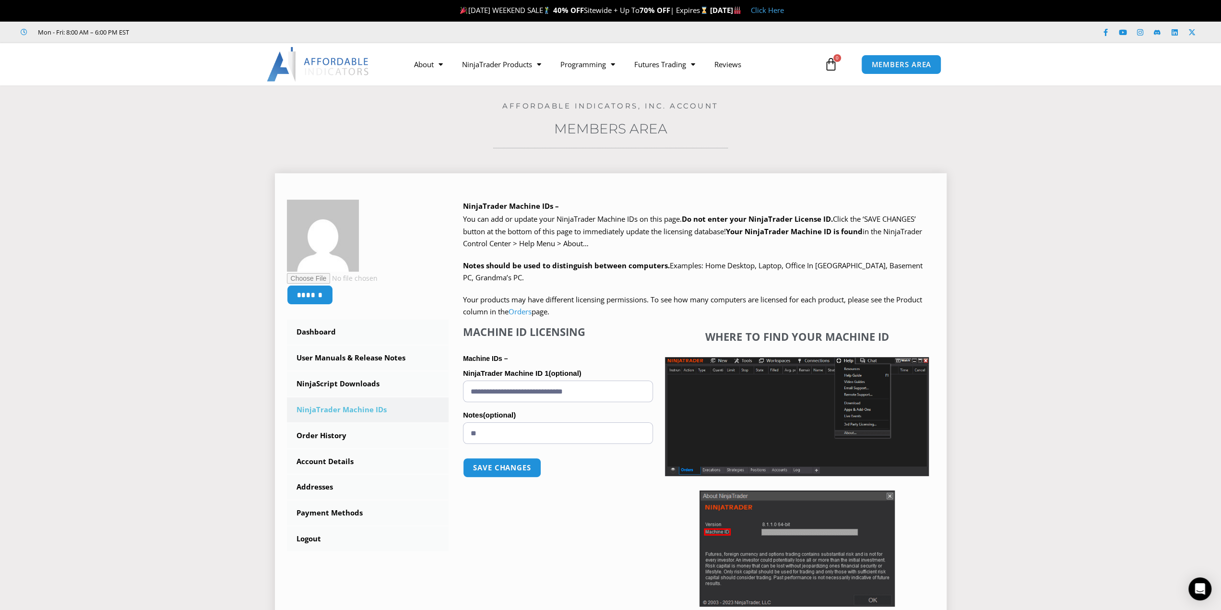
type input "*"
click at [634, 410] on label "Notes (optional)" at bounding box center [558, 415] width 190 height 14
click at [634, 422] on input "**" at bounding box center [558, 433] width 190 height 22
drag, startPoint x: 539, startPoint y: 432, endPoint x: 426, endPoint y: 425, distance: 114.0
click at [448, 428] on div "****** Dashboard Subscriptions User Manuals & Release Notes NinjaScript Downloa…" at bounding box center [611, 418] width 648 height 436
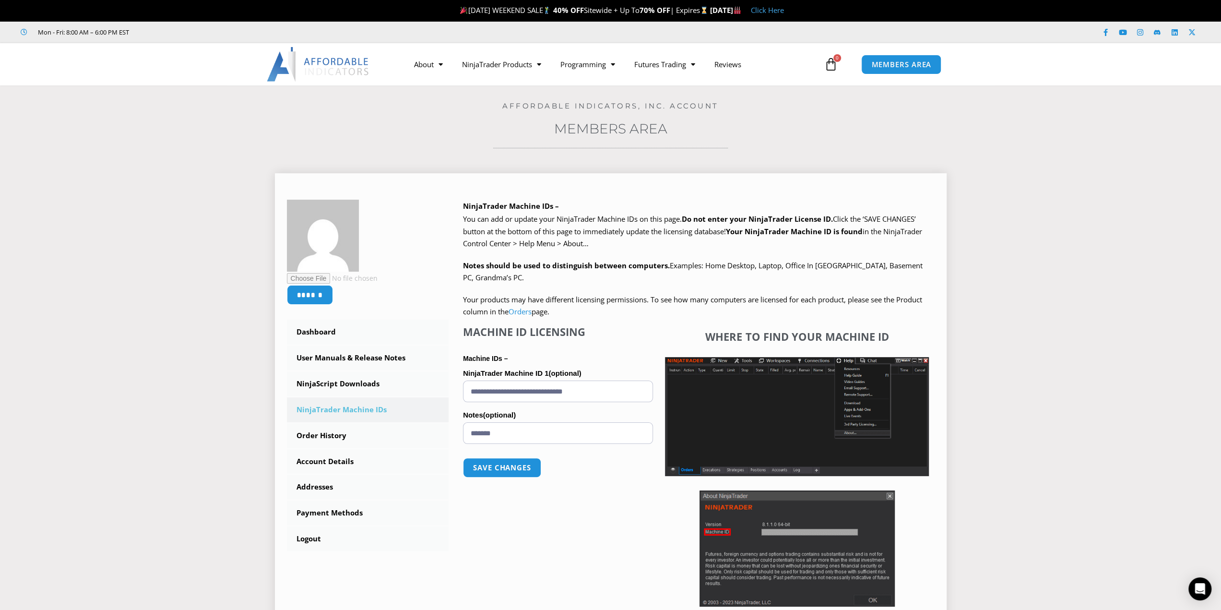
type input "*******"
click at [611, 482] on p "Save changes" at bounding box center [558, 467] width 190 height 39
click at [528, 469] on button "Save changes" at bounding box center [502, 467] width 82 height 21
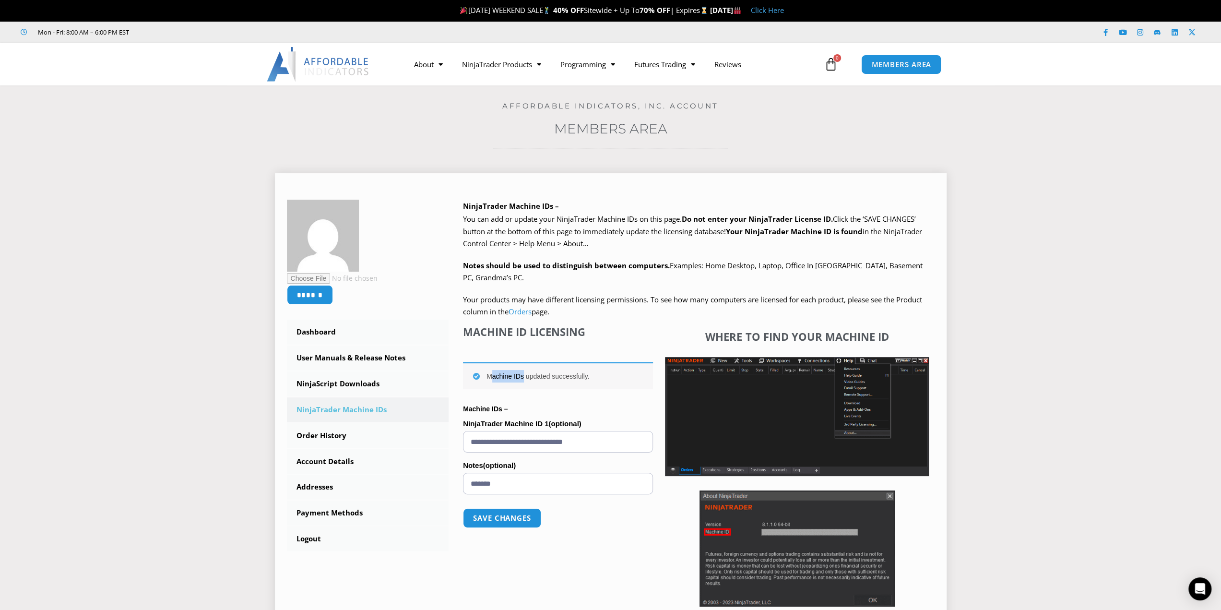
drag, startPoint x: 543, startPoint y: 377, endPoint x: 611, endPoint y: 370, distance: 68.9
click at [595, 371] on div "Machine IDs updated successfully." at bounding box center [558, 375] width 190 height 27
click at [611, 370] on div "Machine IDs updated successfully." at bounding box center [558, 375] width 190 height 27
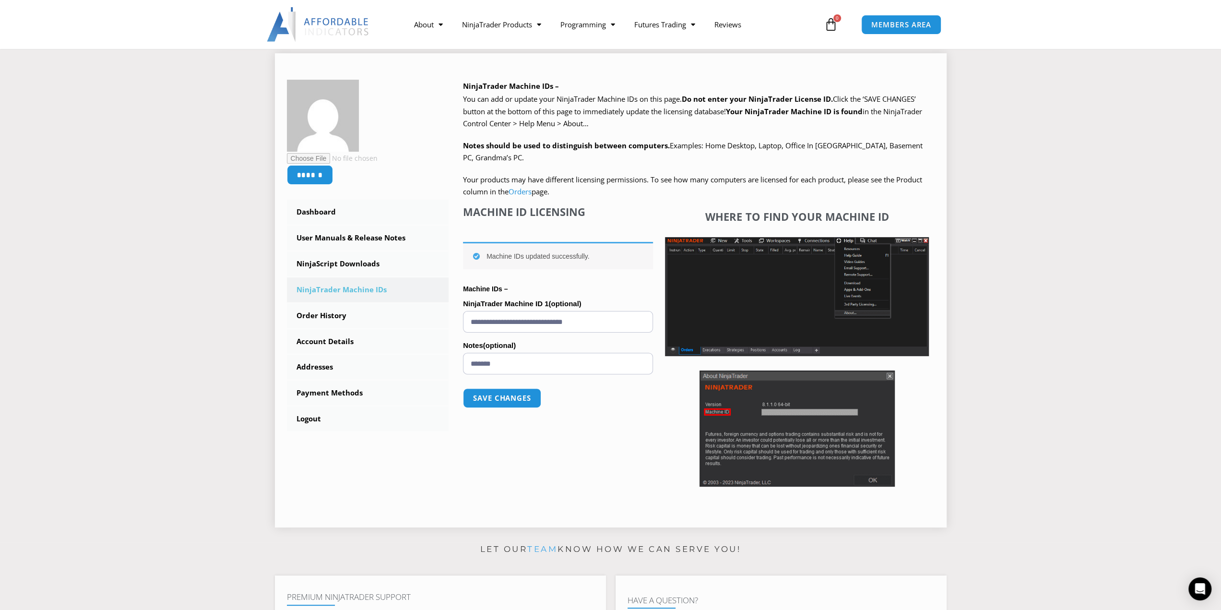
scroll to position [192, 0]
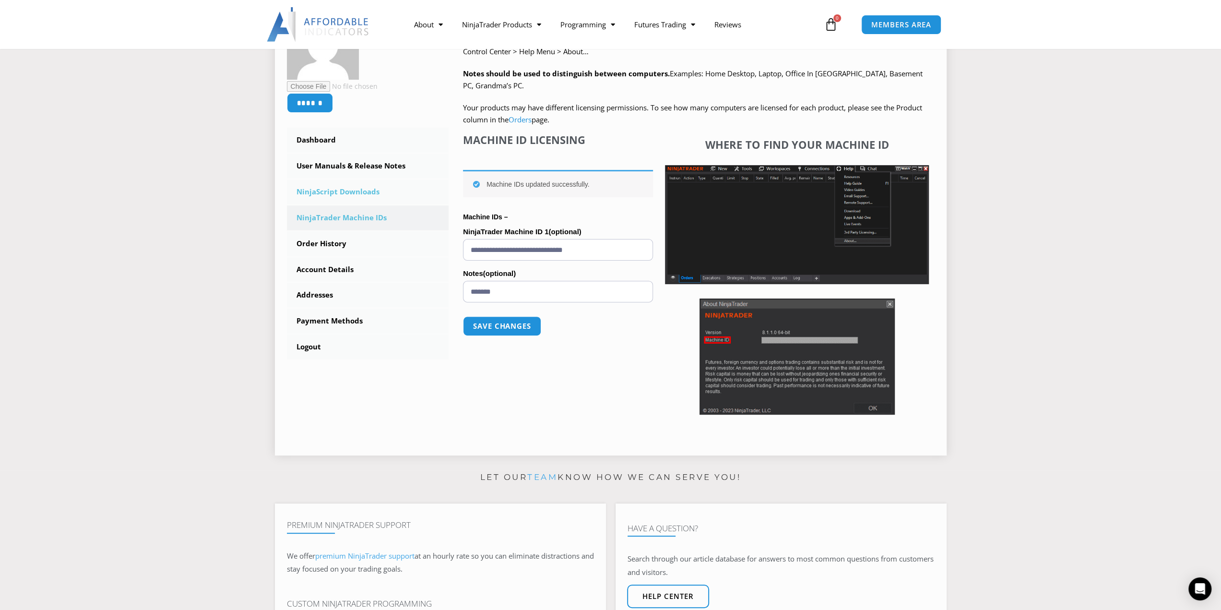
click at [376, 196] on link "NinjaScript Downloads" at bounding box center [368, 191] width 162 height 25
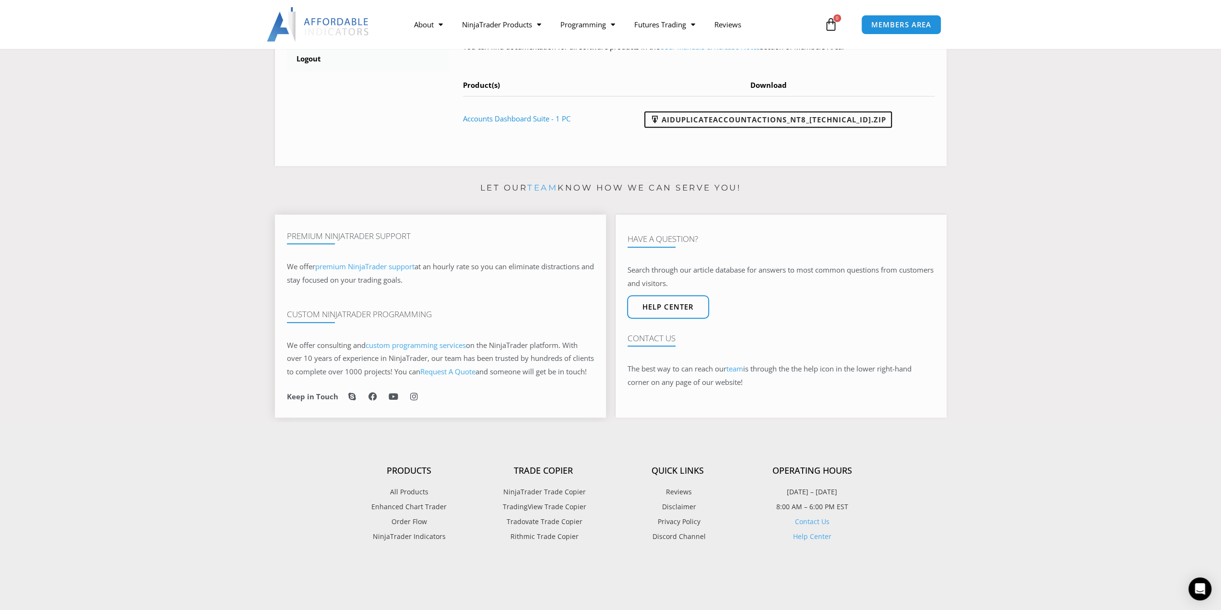
scroll to position [240, 0]
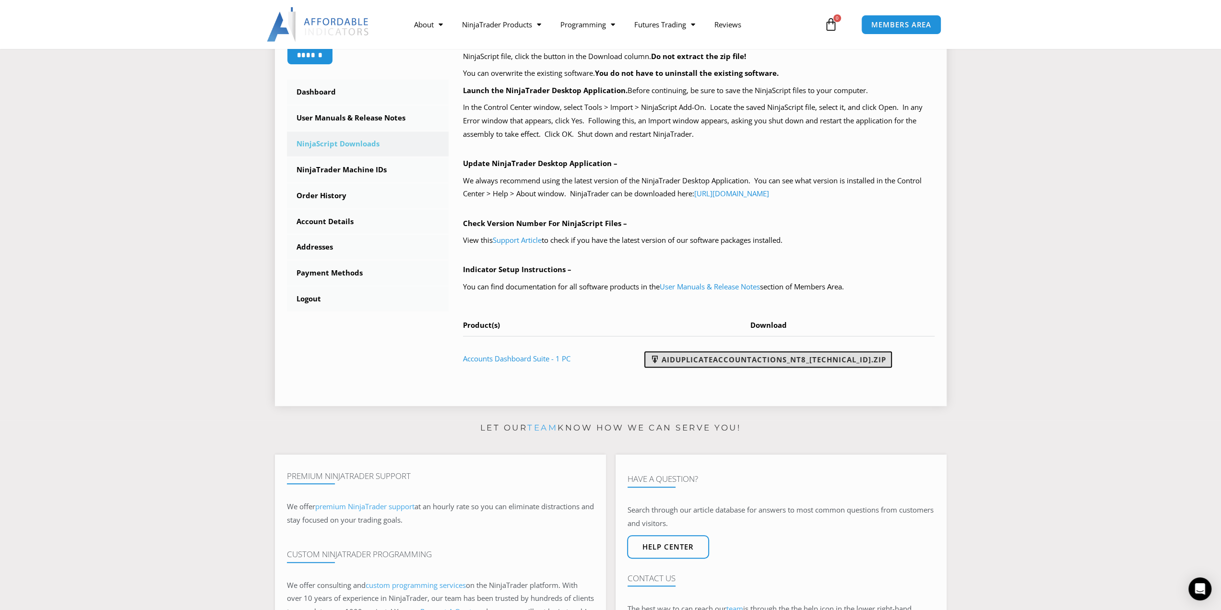
click at [763, 360] on link "AIDuplicateAccountActions_NT8_[TECHNICAL_ID].zip" at bounding box center [768, 359] width 248 height 16
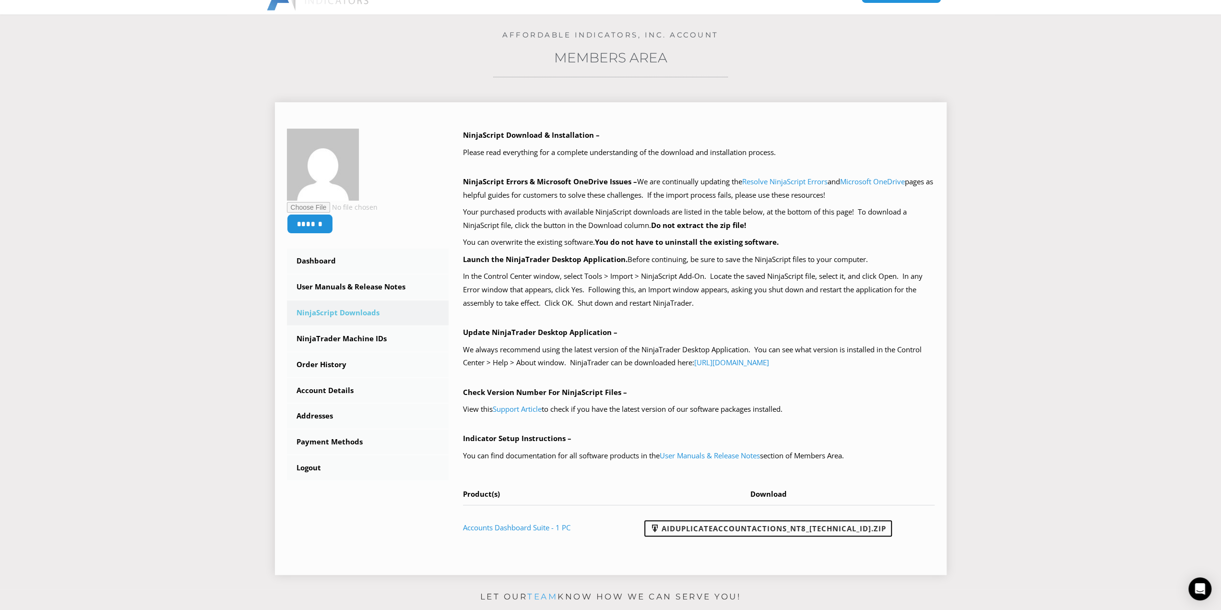
scroll to position [0, 0]
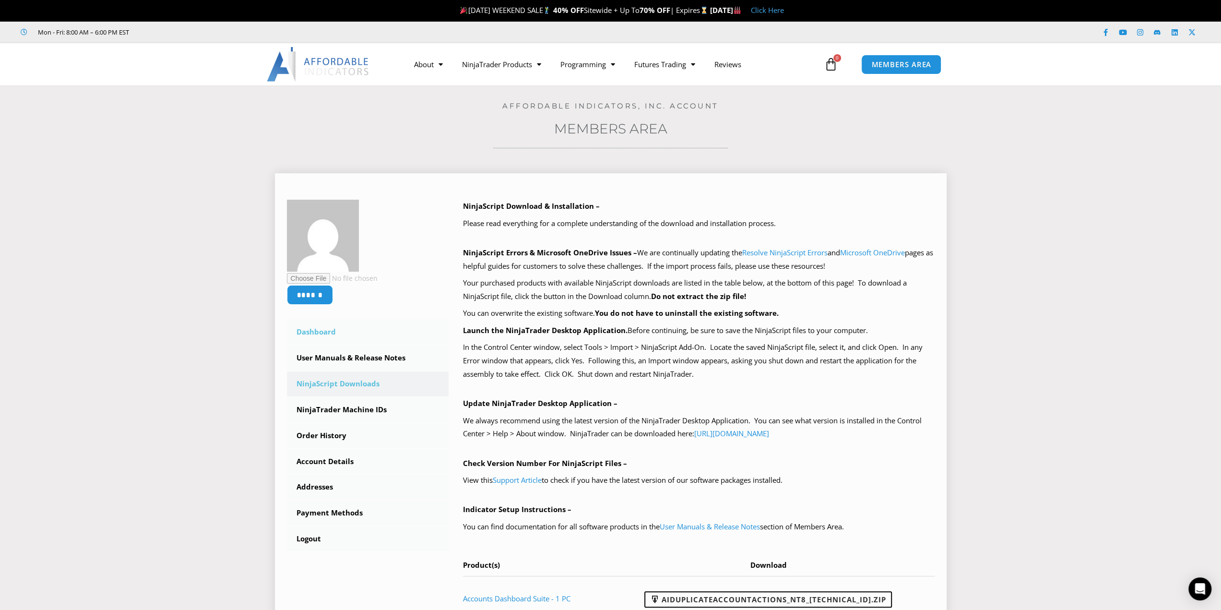
click at [347, 333] on link "Dashboard" at bounding box center [368, 332] width 162 height 25
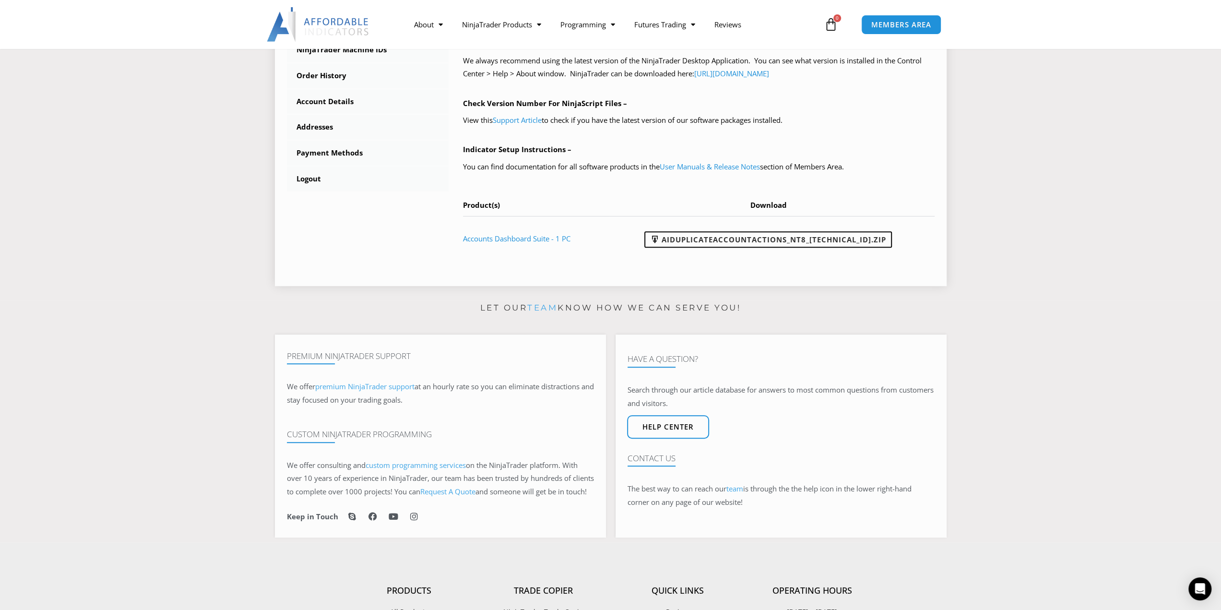
scroll to position [240, 0]
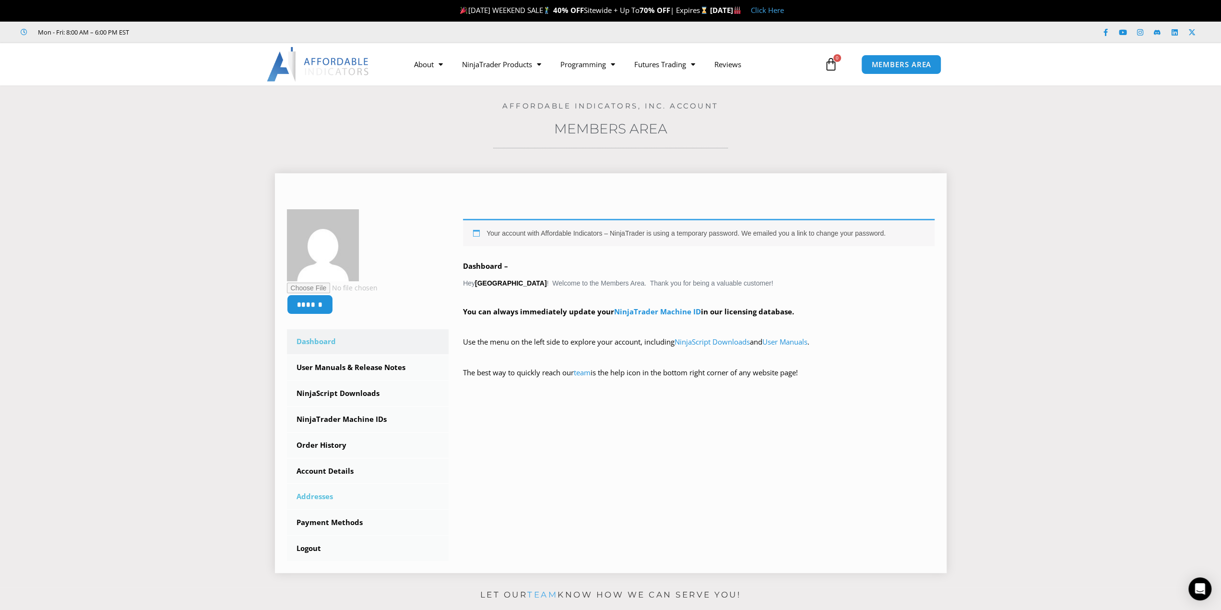
click at [371, 496] on link "Addresses" at bounding box center [368, 496] width 162 height 25
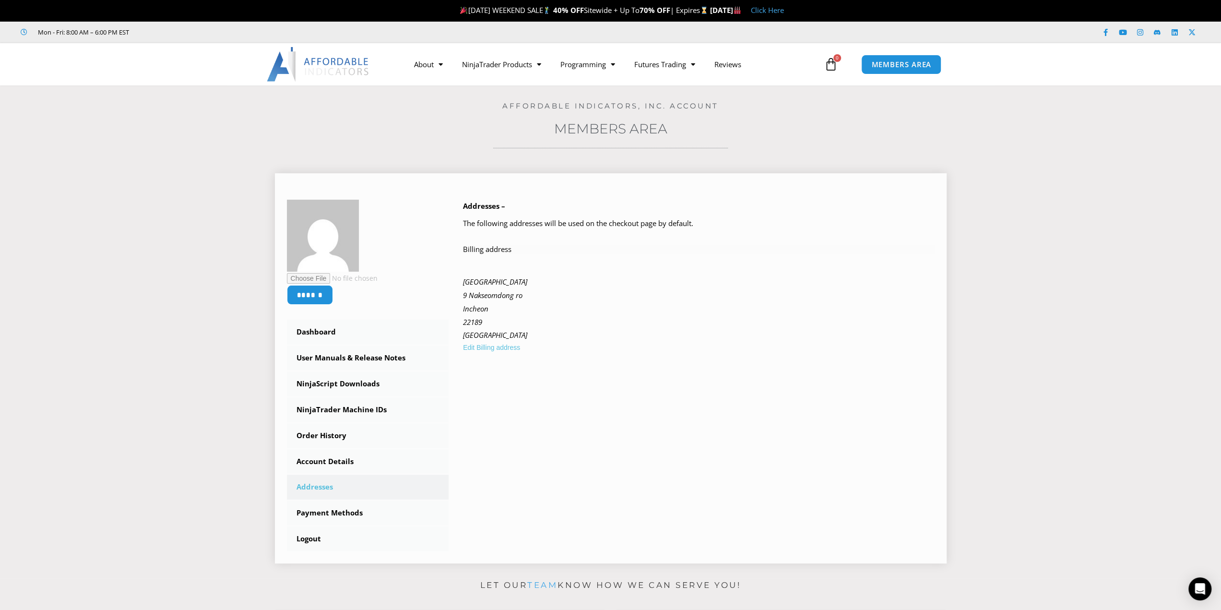
click at [520, 350] on link "Edit Billing address" at bounding box center [491, 347] width 57 height 12
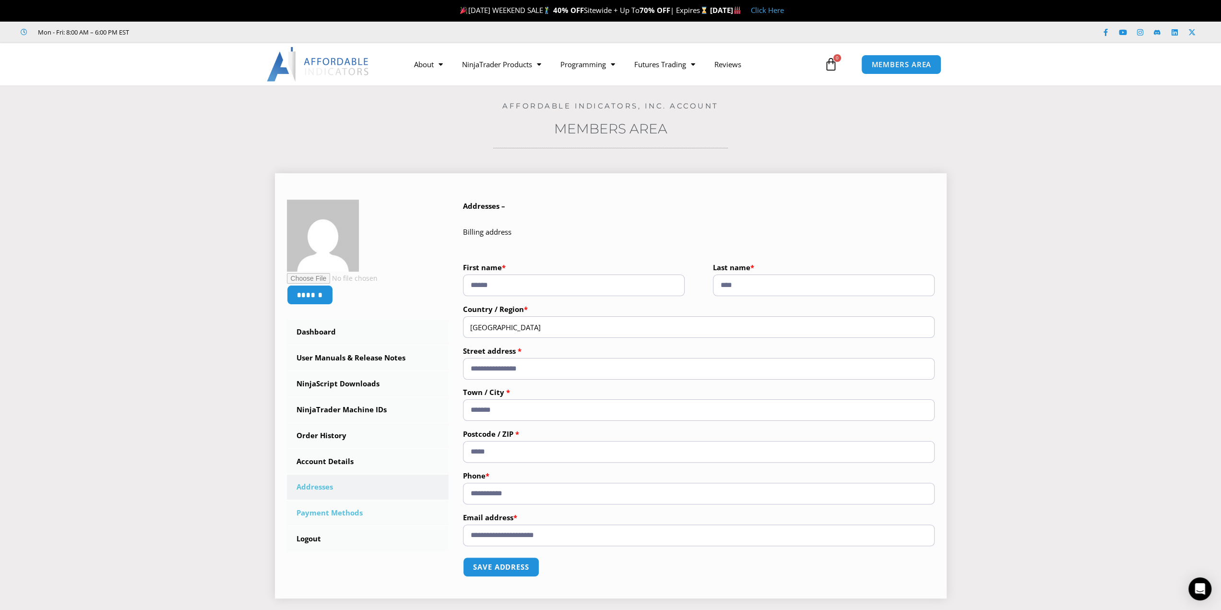
drag, startPoint x: 596, startPoint y: 535, endPoint x: 381, endPoint y: 517, distance: 216.2
click at [383, 517] on div "**********" at bounding box center [611, 393] width 648 height 386
click at [1037, 471] on section "**********" at bounding box center [610, 382] width 1173 height 446
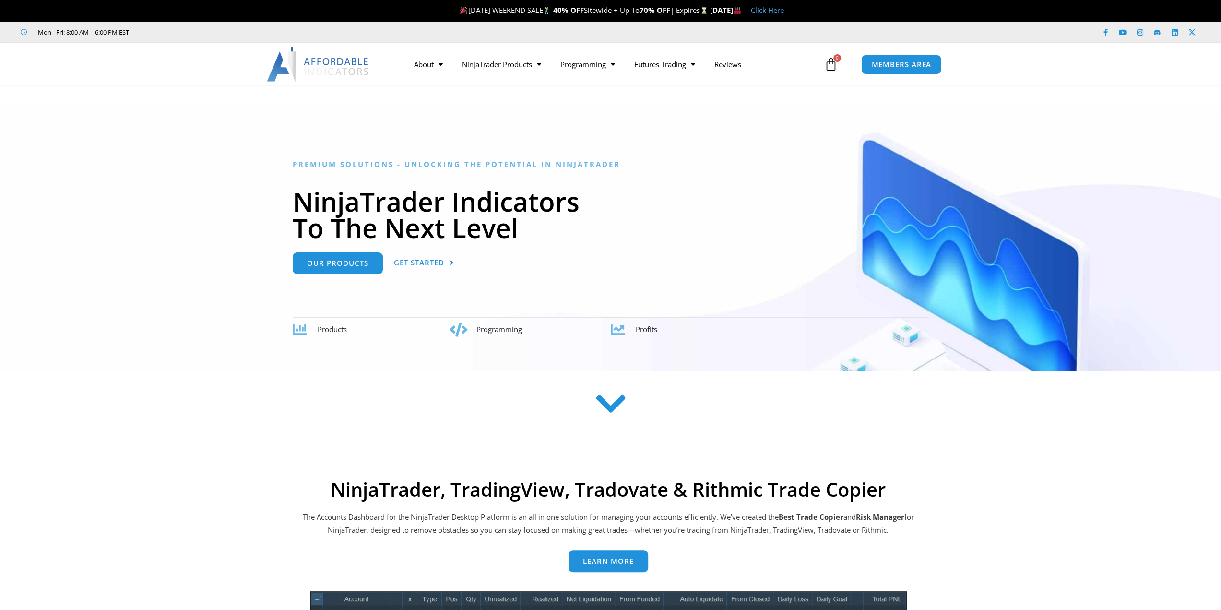
click at [1021, 50] on div at bounding box center [610, 64] width 1221 height 42
drag, startPoint x: 1152, startPoint y: 0, endPoint x: 201, endPoint y: 12, distance: 950.6
click at [201, 12] on p "LABOR DAY WEEKEND SALE 40% OFF Sitewide + Up To 70% OFF | Expires Monday, Septe…" at bounding box center [621, 10] width 1201 height 13
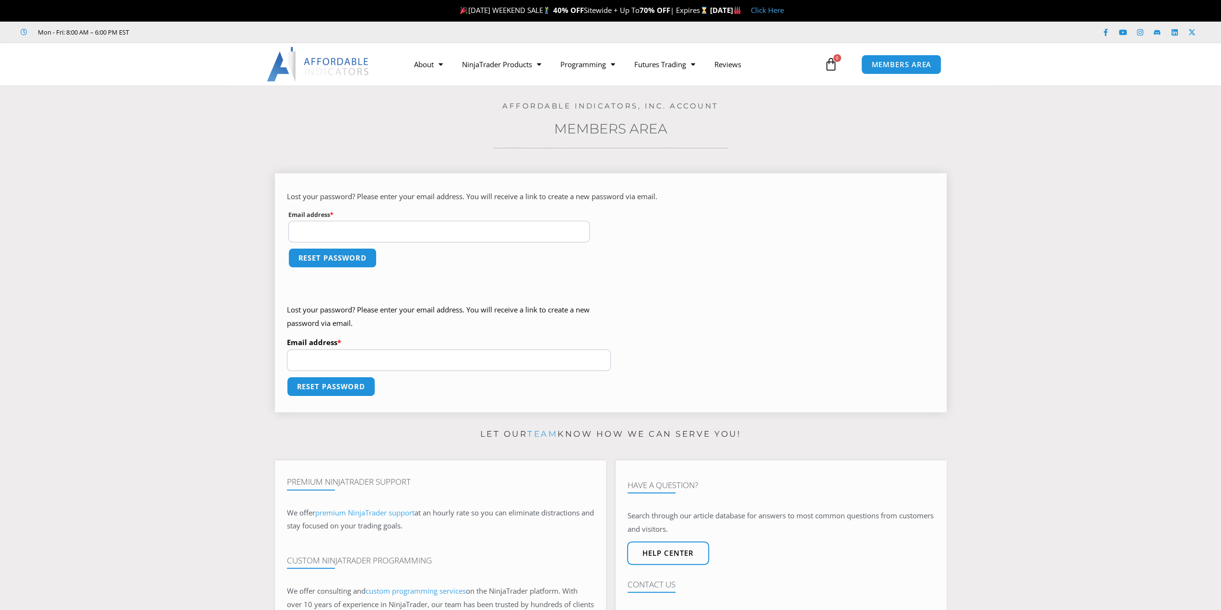
click at [445, 224] on input "Email address * Required" at bounding box center [439, 232] width 302 height 22
type input "*"
type input "**********"
drag, startPoint x: 279, startPoint y: 309, endPoint x: 402, endPoint y: 318, distance: 122.7
click at [399, 317] on div "**********" at bounding box center [611, 292] width 672 height 239
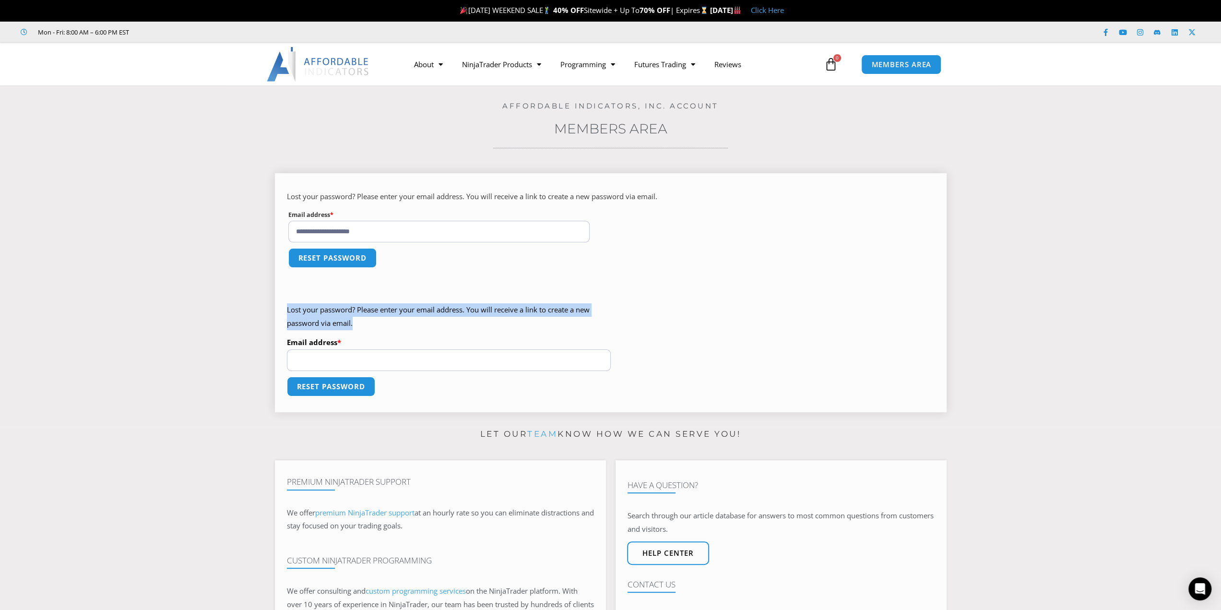
click at [406, 318] on p "Lost your password? Please enter your email address. You will receive a link to…" at bounding box center [449, 316] width 324 height 27
click at [346, 257] on button "Reset password" at bounding box center [332, 258] width 93 height 21
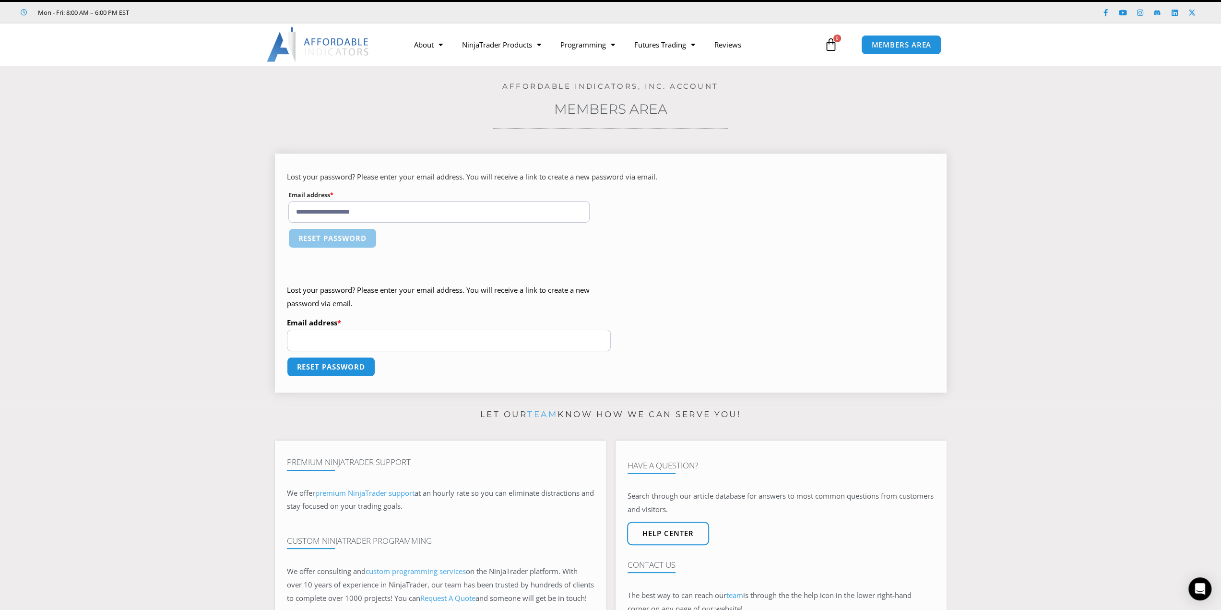
scroll to position [48, 0]
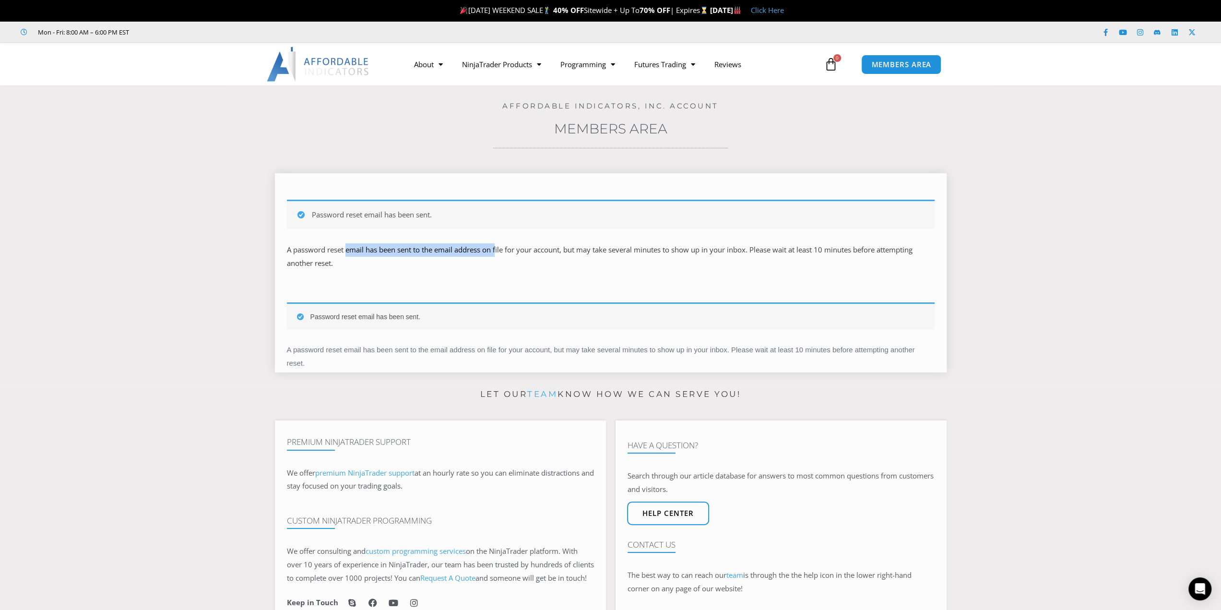
drag, startPoint x: 347, startPoint y: 238, endPoint x: 676, endPoint y: 267, distance: 330.0
click at [603, 264] on div "Password reset email has been sent. A password reset email has been sent to the…" at bounding box center [611, 231] width 648 height 83
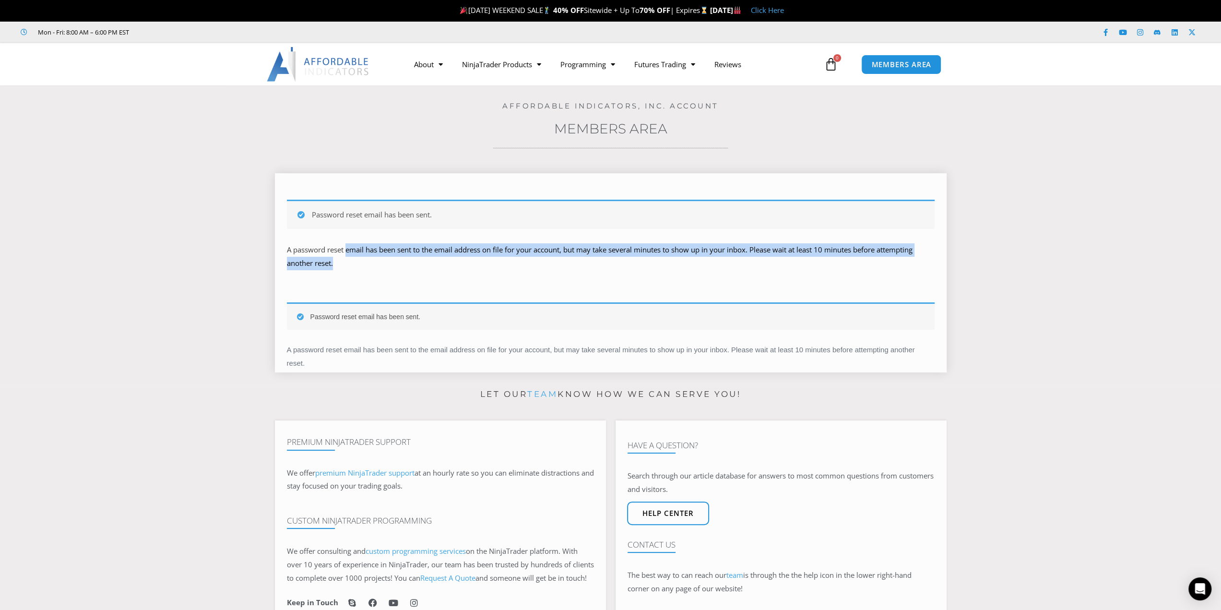
click at [688, 267] on p "A password reset email has been sent to the email address on file for your acco…" at bounding box center [611, 256] width 648 height 27
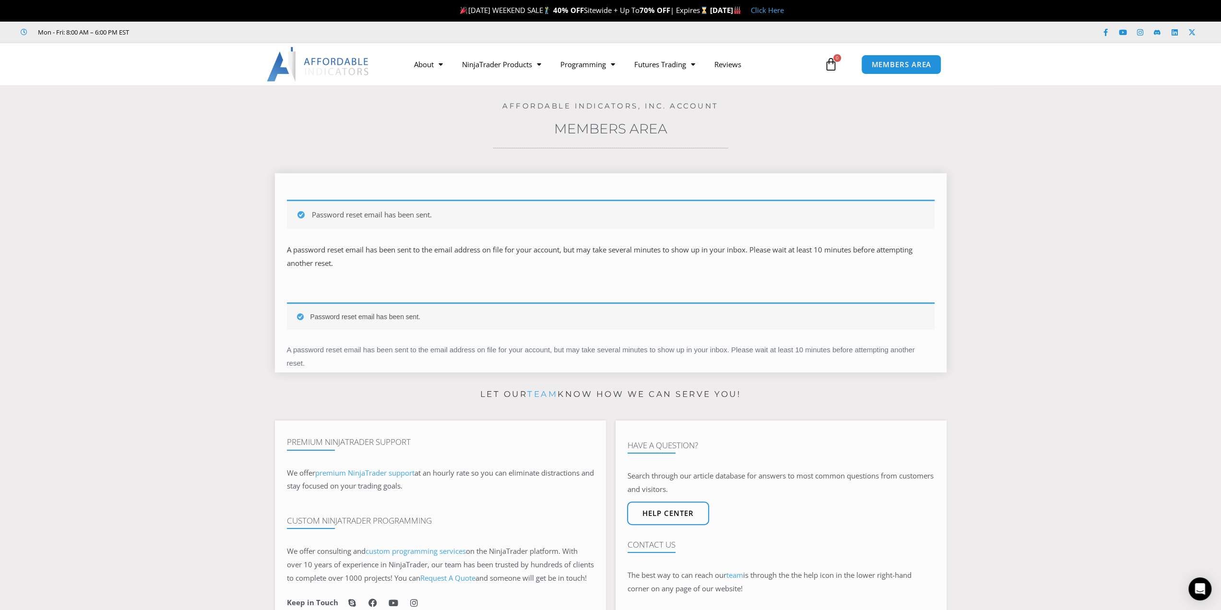
click at [832, 265] on p "A password reset email has been sent to the email address on file for your acco…" at bounding box center [611, 256] width 648 height 27
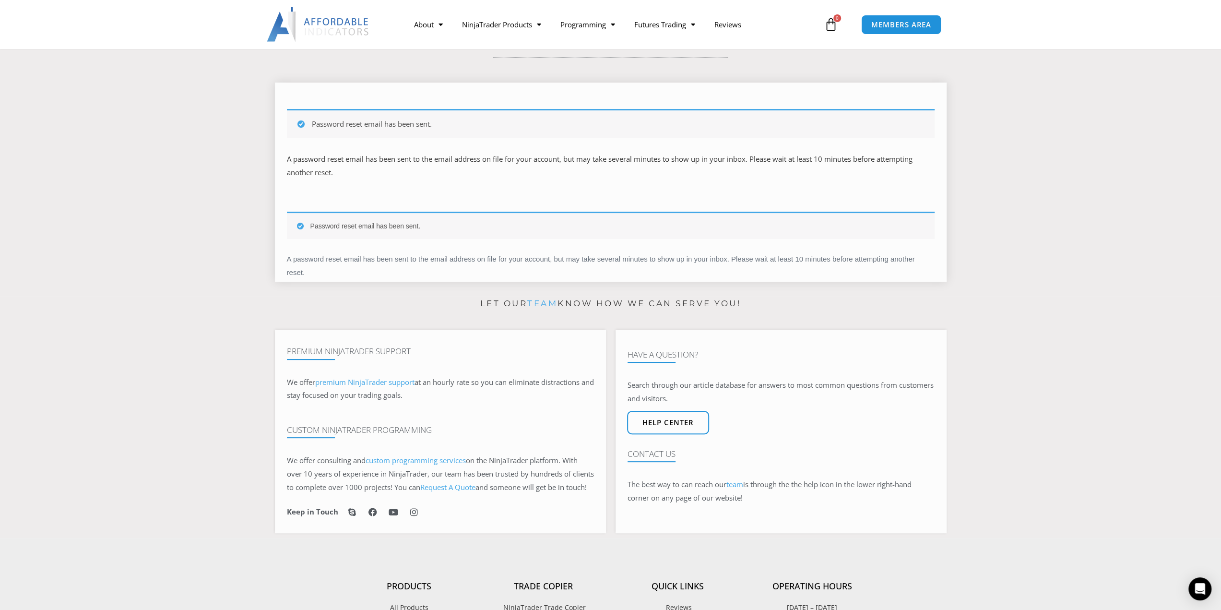
scroll to position [144, 0]
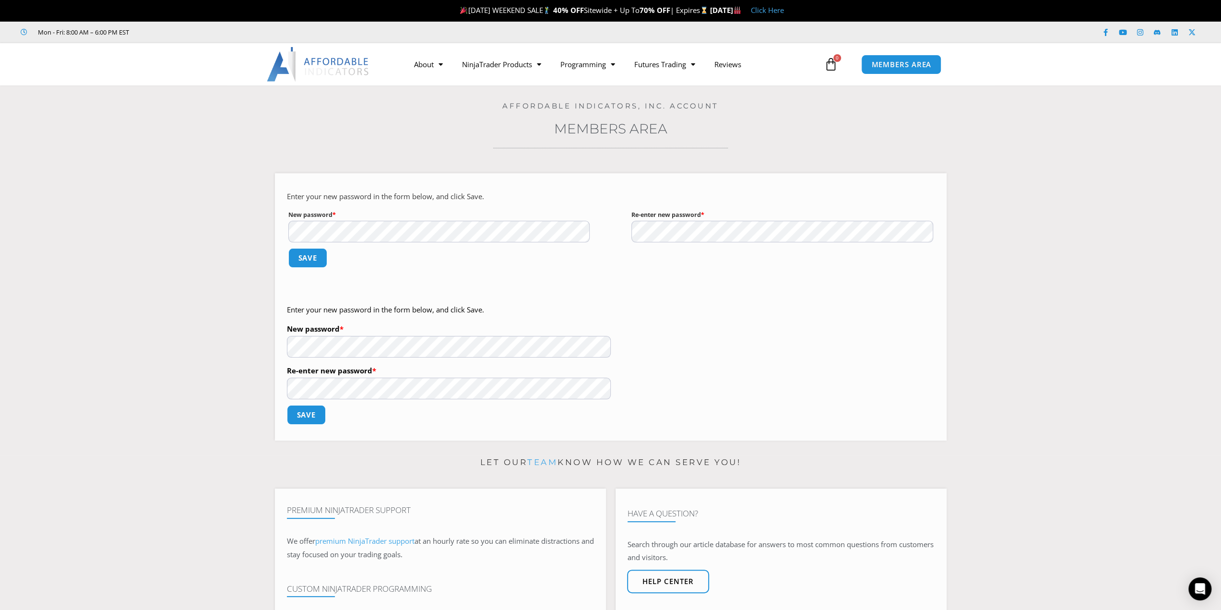
click at [234, 208] on section "Enter your new password in the form below, and click Save. New password * Requi…" at bounding box center [610, 303] width 1173 height 289
drag, startPoint x: 396, startPoint y: 150, endPoint x: 392, endPoint y: 160, distance: 10.3
click at [396, 150] on div "Home / Members Area / Lost password Affordable Indicators, Inc. Account Members…" at bounding box center [610, 266] width 1173 height 362
click at [311, 251] on button "Save" at bounding box center [307, 258] width 41 height 21
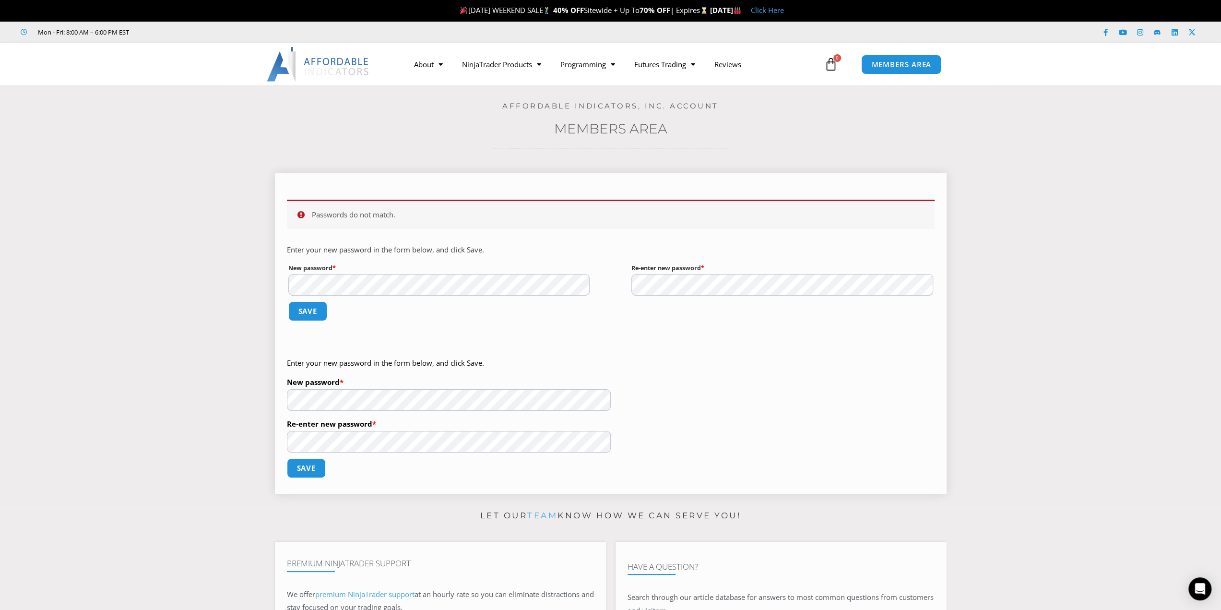
drag, startPoint x: 405, startPoint y: 216, endPoint x: 427, endPoint y: 216, distance: 21.1
click at [427, 216] on ul "Passwords do not match." at bounding box center [611, 214] width 648 height 29
click at [427, 216] on li "Passwords do not match." at bounding box center [616, 214] width 608 height 13
click at [306, 309] on button "Save" at bounding box center [307, 311] width 41 height 21
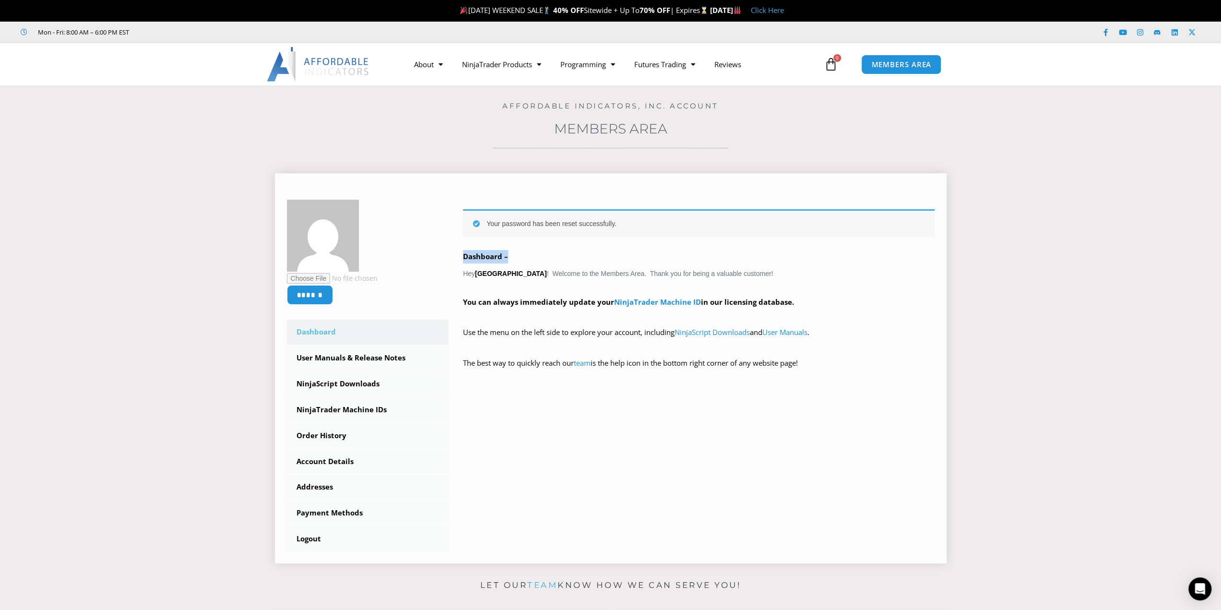
drag, startPoint x: 460, startPoint y: 254, endPoint x: 590, endPoint y: 256, distance: 130.0
click at [589, 255] on div "Your password has been reset successfully. Dashboard – Hey gihyun park ! Welcom…" at bounding box center [692, 293] width 486 height 187
click at [590, 256] on p "Dashboard –" at bounding box center [699, 256] width 472 height 13
drag, startPoint x: 477, startPoint y: 274, endPoint x: 520, endPoint y: 272, distance: 43.2
click at [517, 272] on div "Your password has been reset successfully. Dashboard – Hey gihyun park ! Welcom…" at bounding box center [699, 296] width 472 height 174
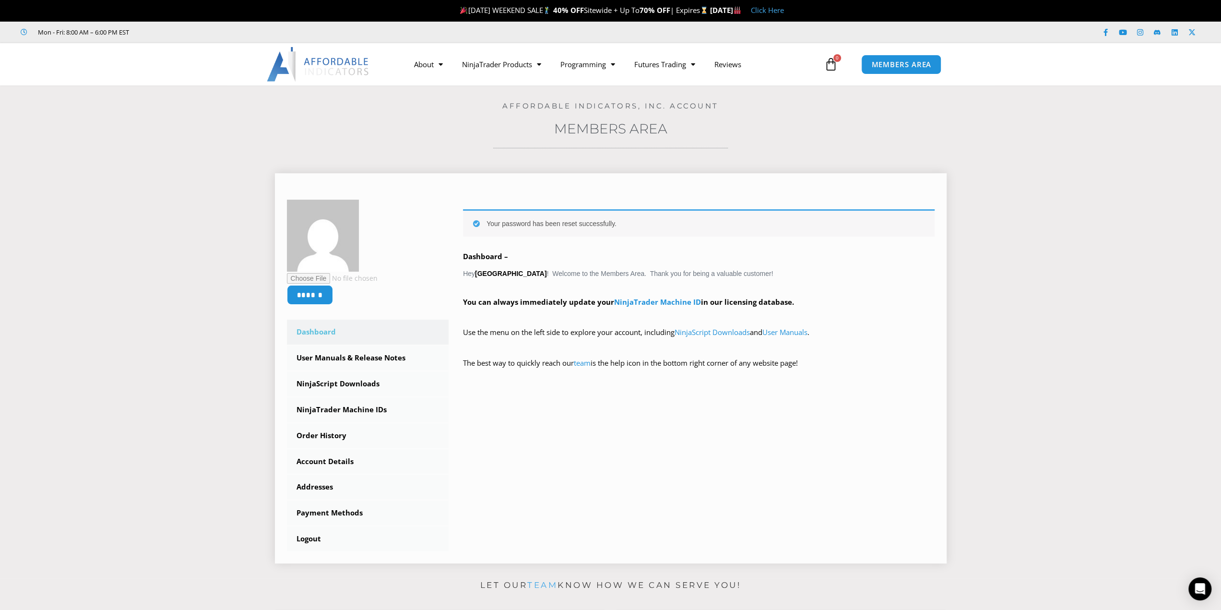
click at [521, 272] on div "Your password has been reset successfully. Dashboard – Hey gihyun park ! Welcom…" at bounding box center [699, 296] width 472 height 174
click at [365, 464] on link "Account Details" at bounding box center [368, 461] width 162 height 25
click at [995, 174] on section "****** Dashboard Subscriptions User Manuals & Release Notes NinjaScript Downloa…" at bounding box center [610, 365] width 1173 height 412
drag, startPoint x: 838, startPoint y: 220, endPoint x: 947, endPoint y: 331, distance: 155.1
click at [946, 328] on div "****** Dashboard Subscriptions User Manuals & Release Notes NinjaScript Downloa…" at bounding box center [611, 368] width 672 height 390
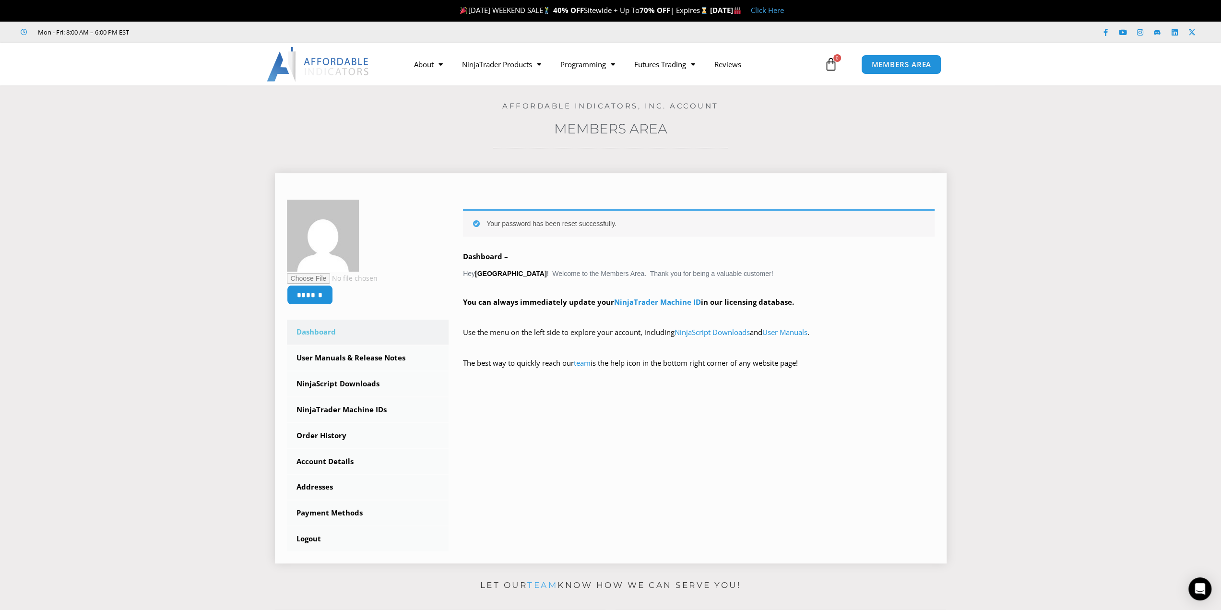
click at [945, 327] on div "****** Dashboard Subscriptions User Manuals & Release Notes NinjaScript Downloa…" at bounding box center [611, 368] width 672 height 390
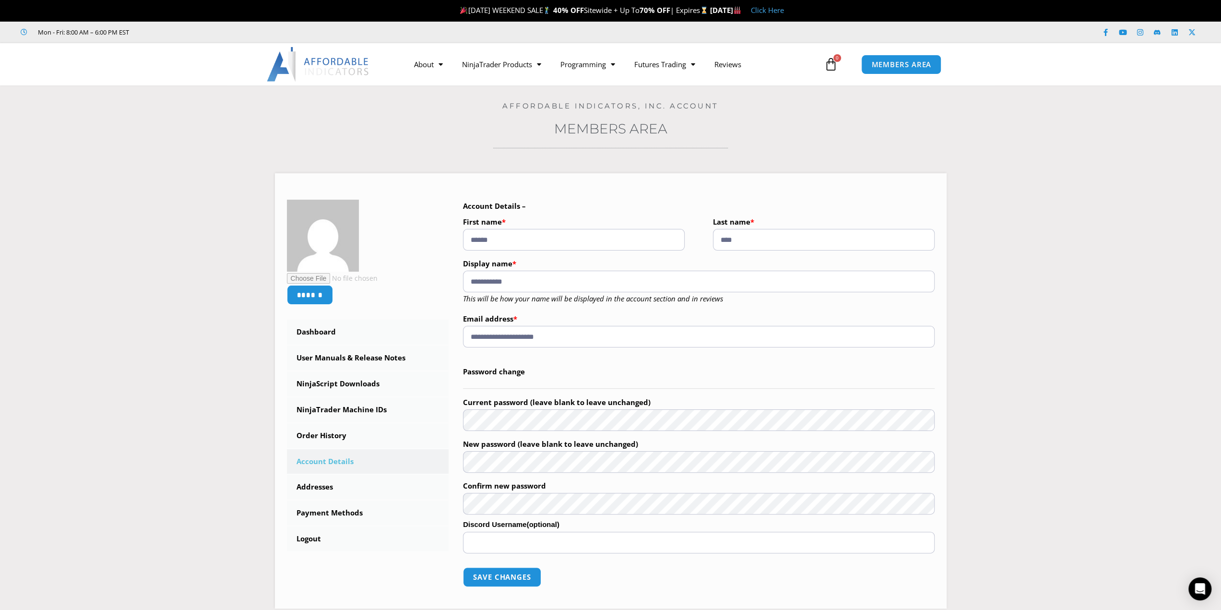
click at [1021, 172] on section "**********" at bounding box center [610, 387] width 1173 height 457
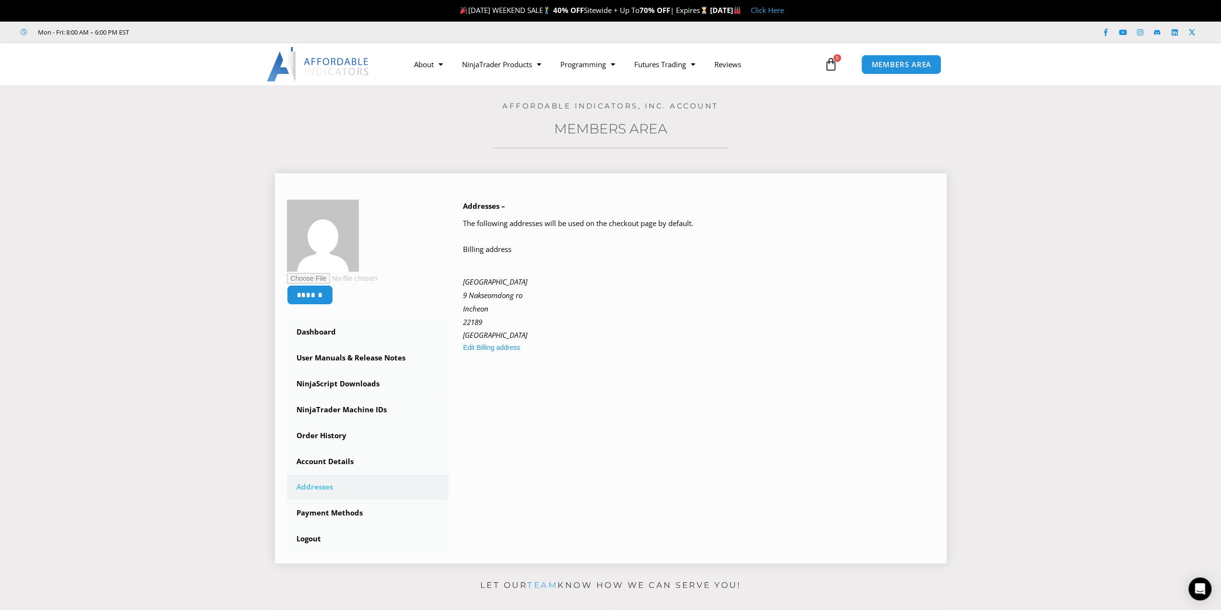
drag, startPoint x: 740, startPoint y: 227, endPoint x: 730, endPoint y: 225, distance: 10.4
click at [740, 227] on p "The following addresses will be used on the checkout page by default." at bounding box center [699, 223] width 472 height 13
drag, startPoint x: 728, startPoint y: 230, endPoint x: 752, endPoint y: 233, distance: 24.2
click at [729, 230] on div "Addresses – The following addresses will be used on the checkout page by defaul…" at bounding box center [699, 277] width 472 height 154
click at [757, 221] on p "The following addresses will be used on the checkout page by default." at bounding box center [699, 223] width 472 height 13
